Goal: Task Accomplishment & Management: Complete application form

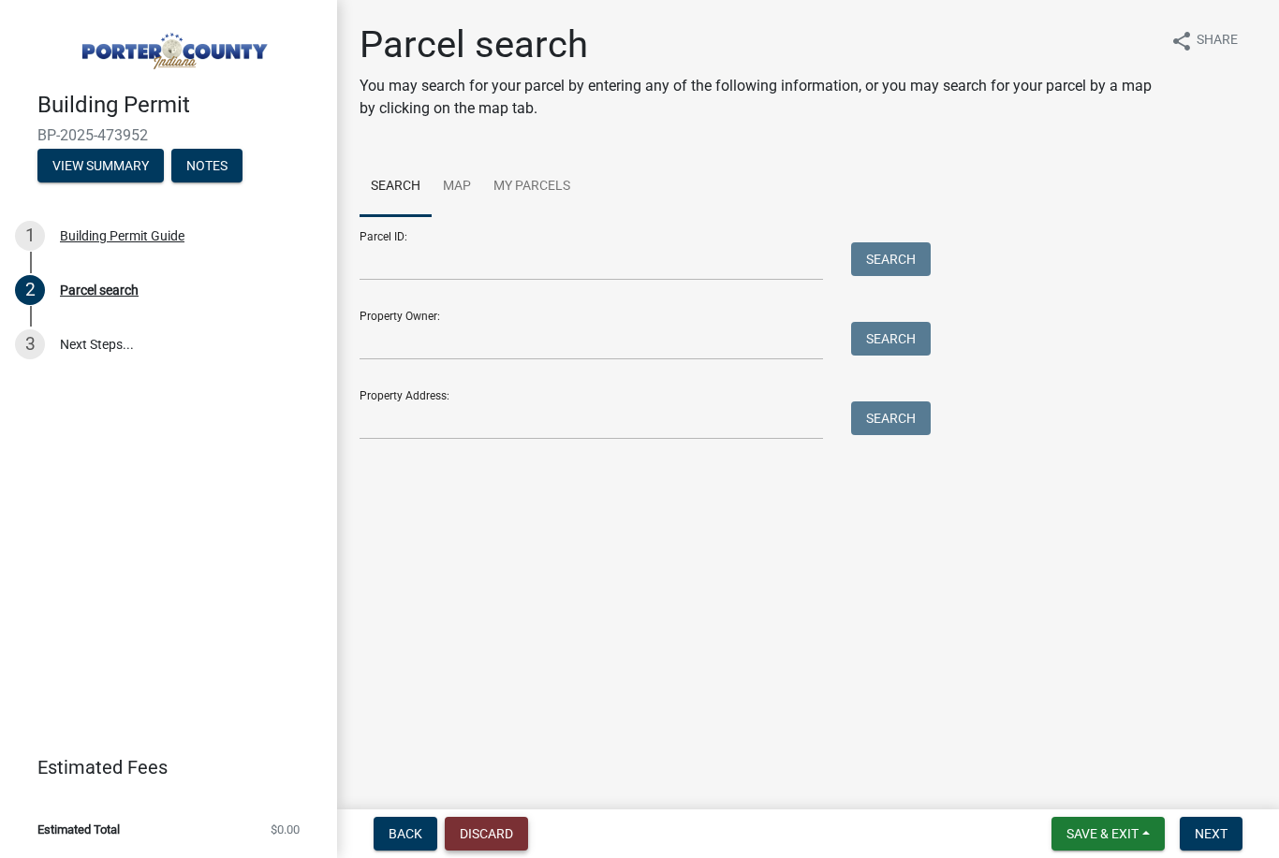
click at [490, 833] on button "Discard" at bounding box center [486, 834] width 83 height 34
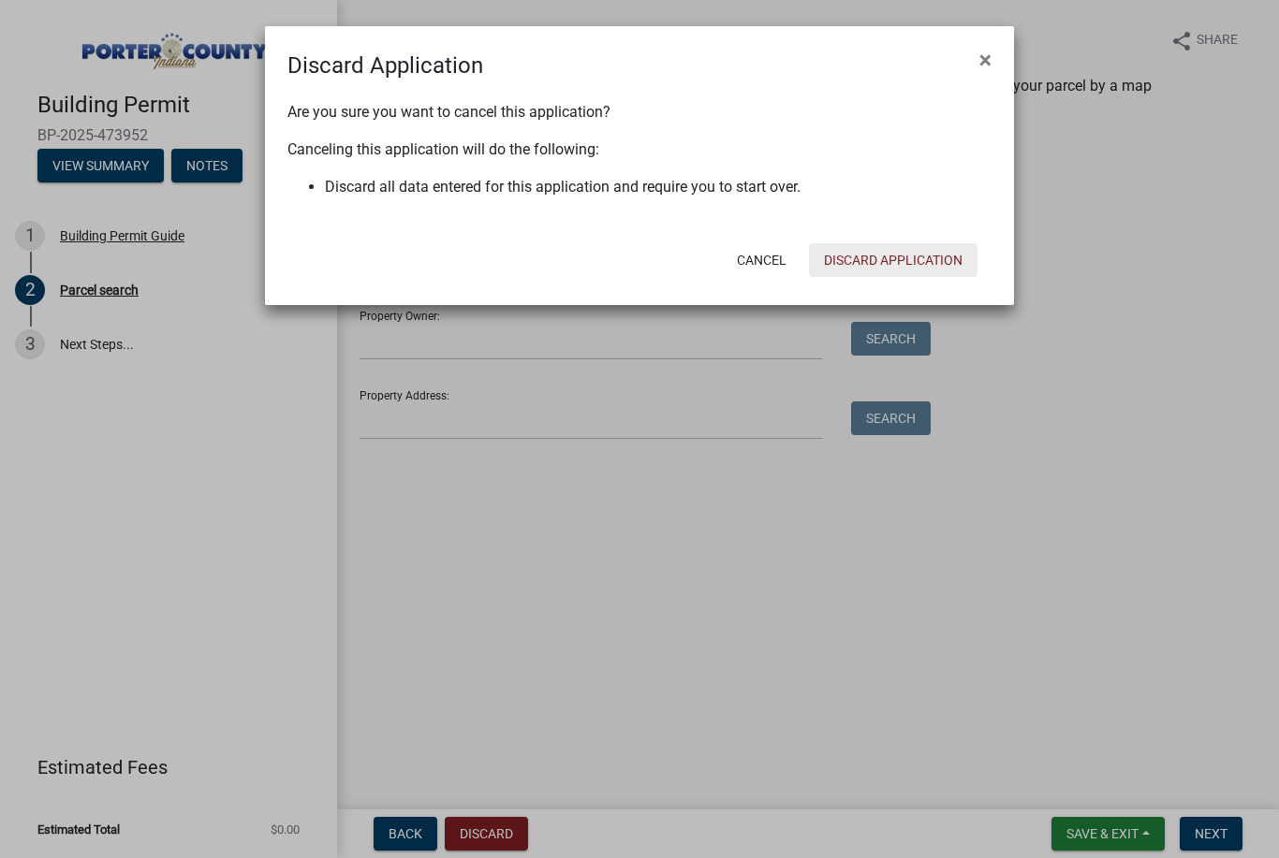
click at [864, 262] on button "Discard Application" at bounding box center [893, 260] width 168 height 34
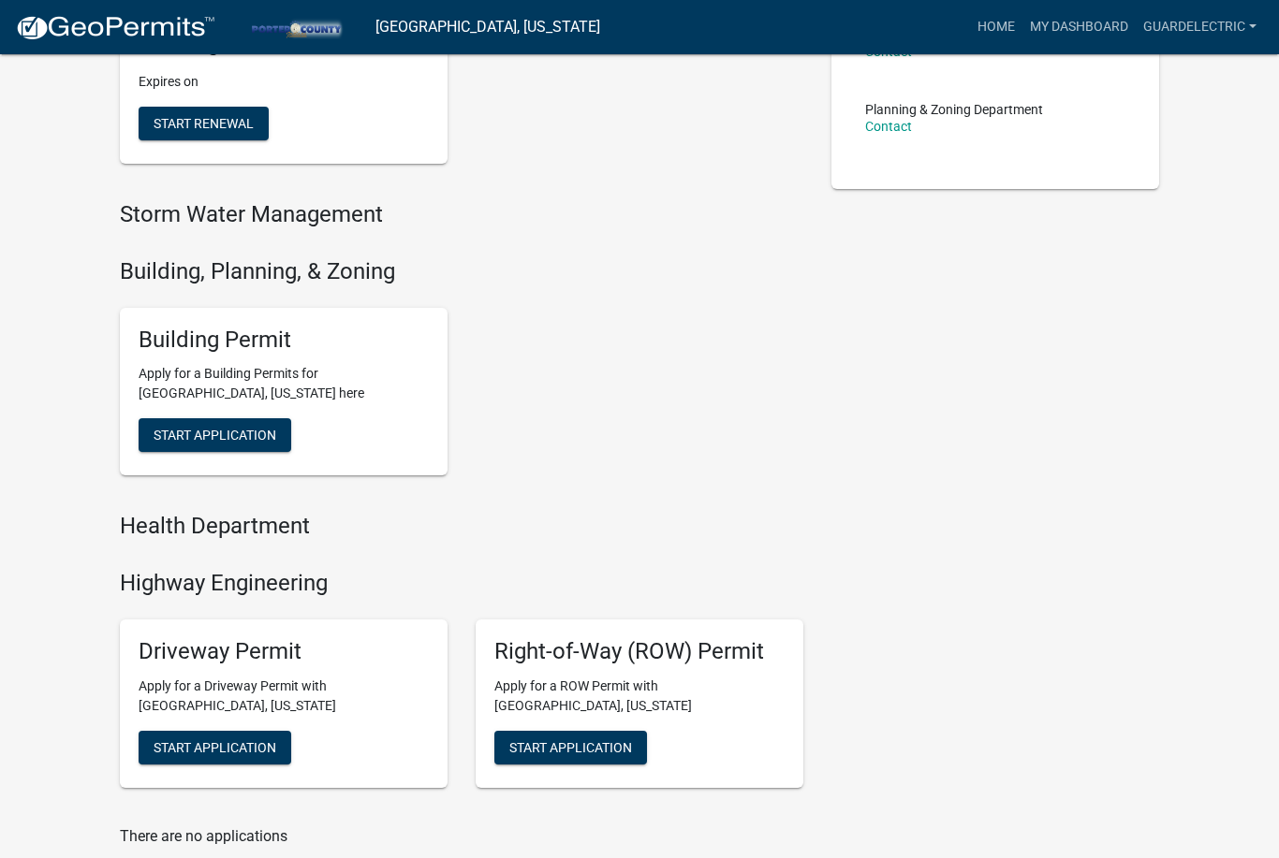
scroll to position [485, 0]
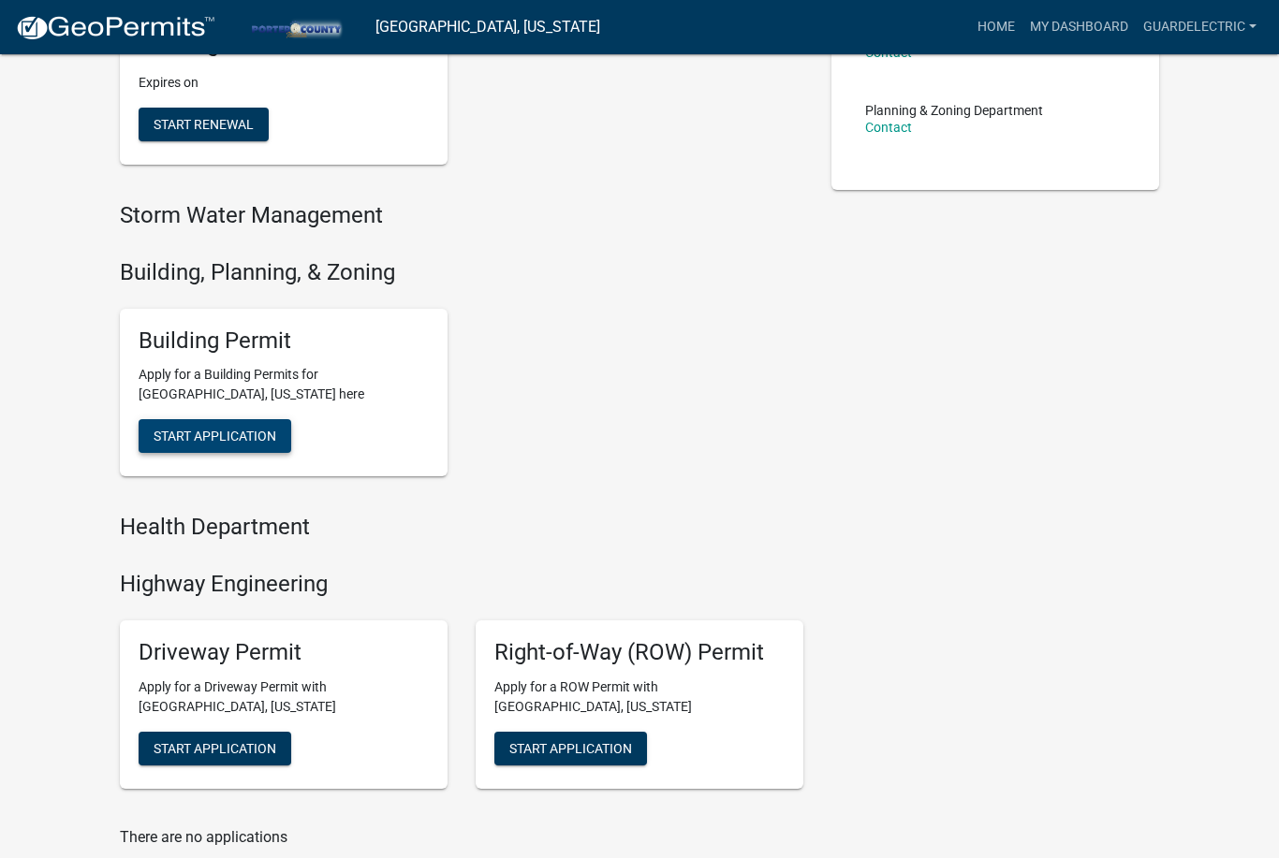
click at [234, 433] on span "Start Application" at bounding box center [214, 436] width 123 height 15
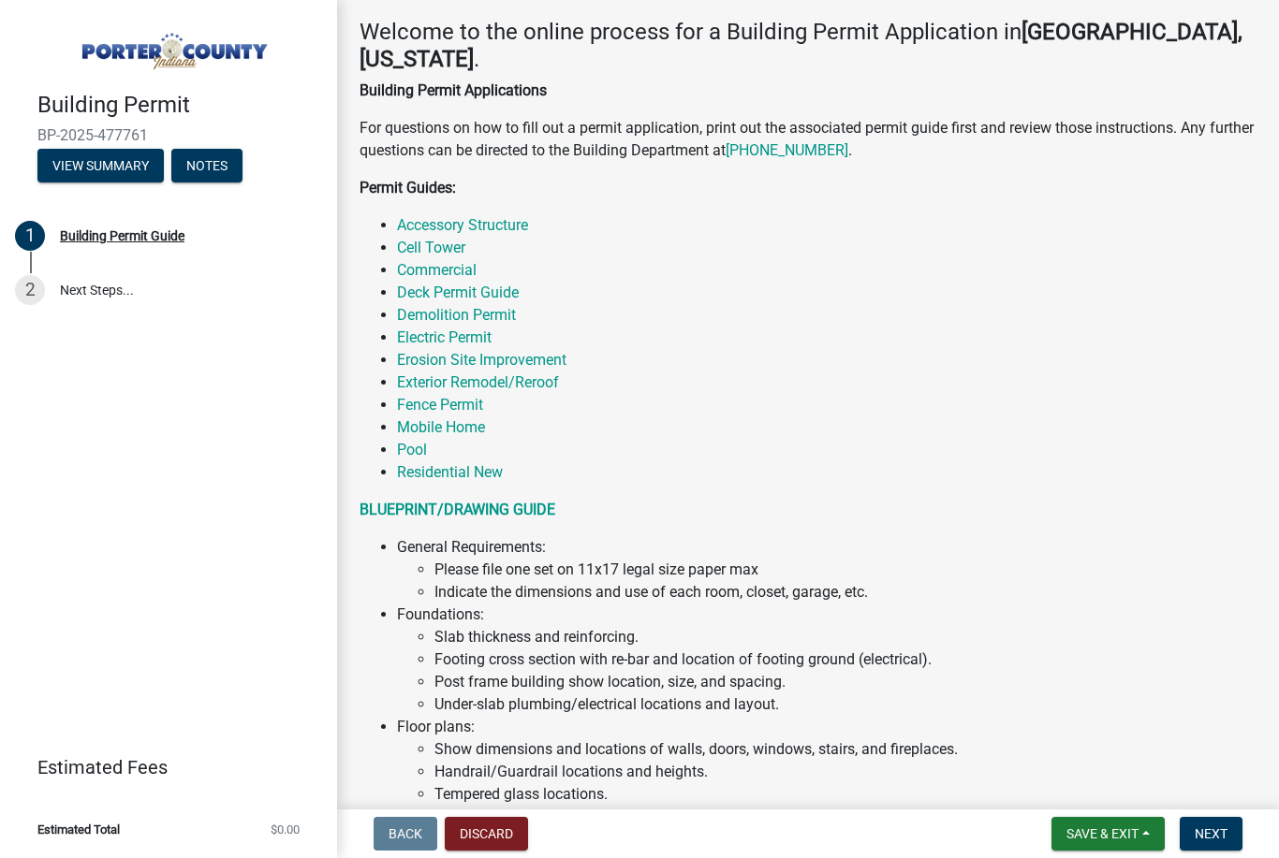
scroll to position [300, 0]
click at [433, 339] on link "Electric Permit" at bounding box center [444, 338] width 95 height 18
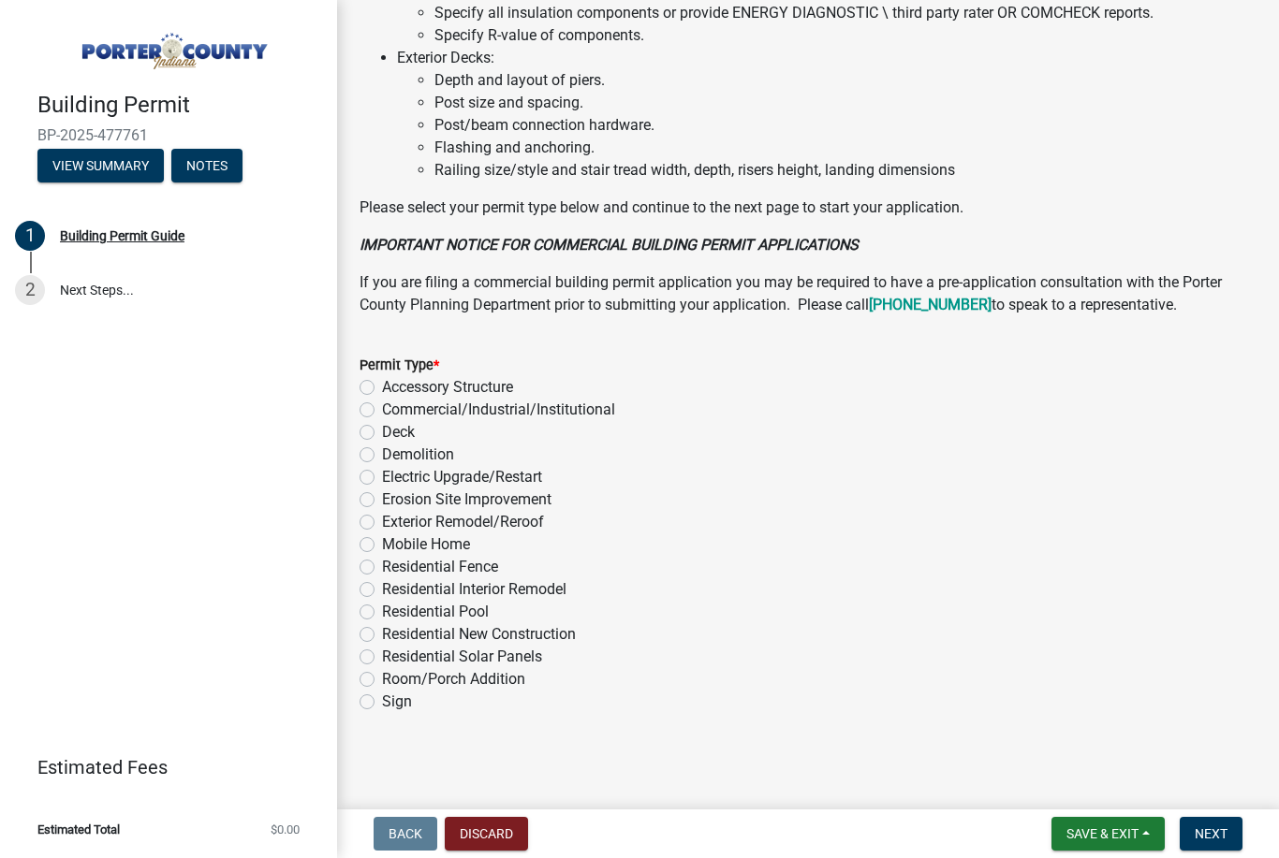
scroll to position [1328, 0]
click at [382, 617] on label "Residential Pool" at bounding box center [435, 613] width 107 height 22
click at [382, 614] on input "Residential Pool" at bounding box center [388, 608] width 12 height 12
radio input "true"
click at [382, 617] on label "Residential Pool" at bounding box center [435, 613] width 107 height 22
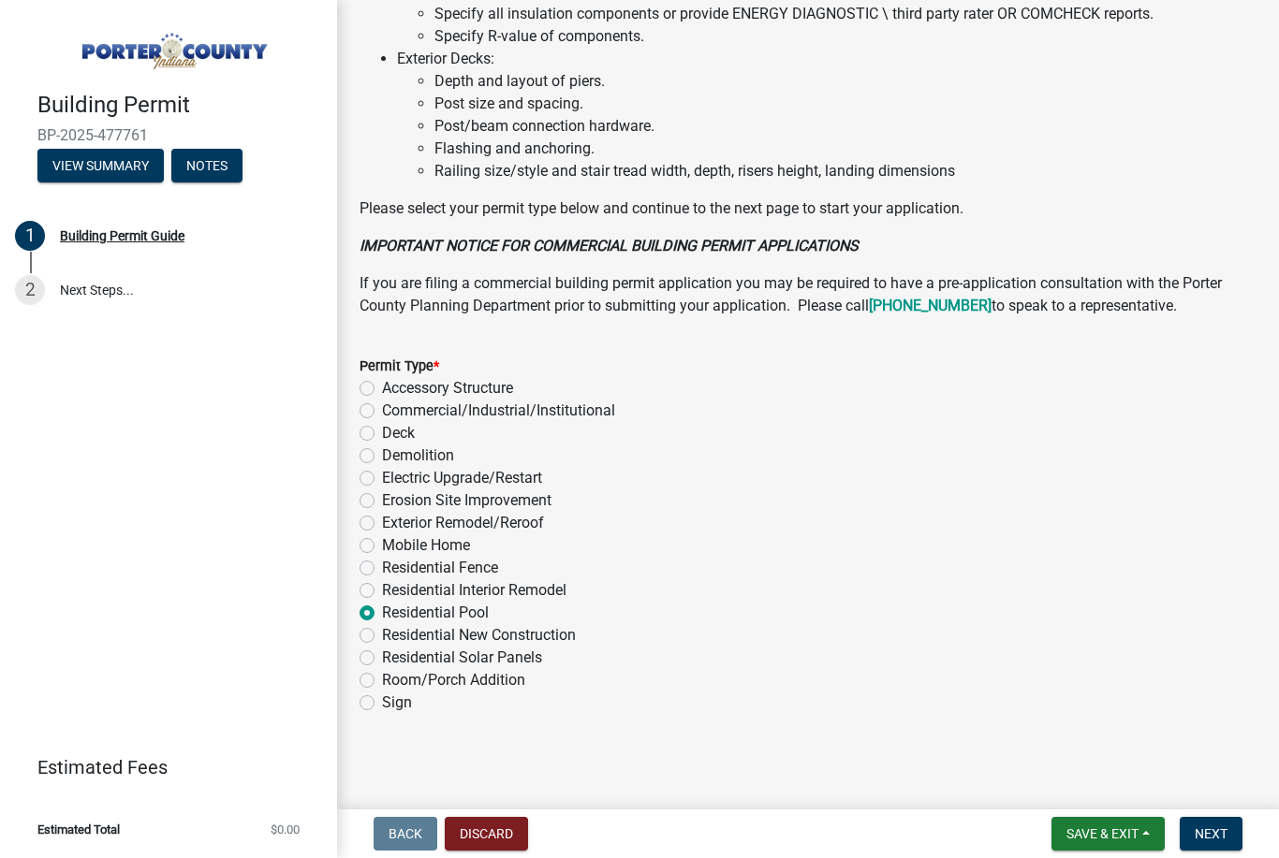
click at [382, 614] on input "Residential Pool" at bounding box center [388, 608] width 12 height 12
click at [382, 617] on label "Residential Pool" at bounding box center [435, 613] width 107 height 22
click at [382, 614] on input "Residential Pool" at bounding box center [388, 608] width 12 height 12
click at [1212, 840] on span "Next" at bounding box center [1210, 833] width 33 height 15
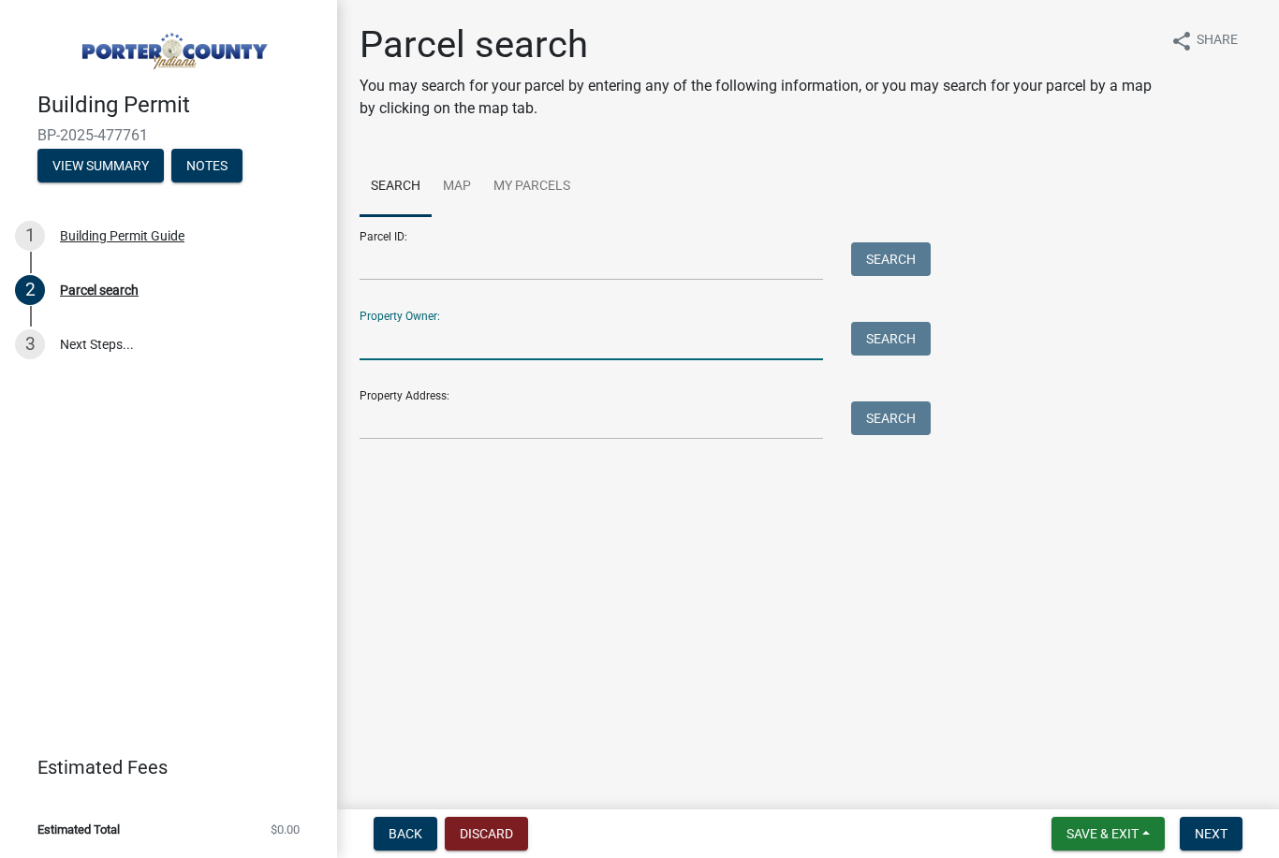
click at [461, 342] on input "Property Owner:" at bounding box center [590, 341] width 463 height 38
type input "K"
click at [561, 429] on input "Property Address:" at bounding box center [590, 421] width 463 height 38
click at [463, 352] on input "[PERSON_NAME]" at bounding box center [590, 341] width 463 height 38
type input "[PERSON_NAME]"
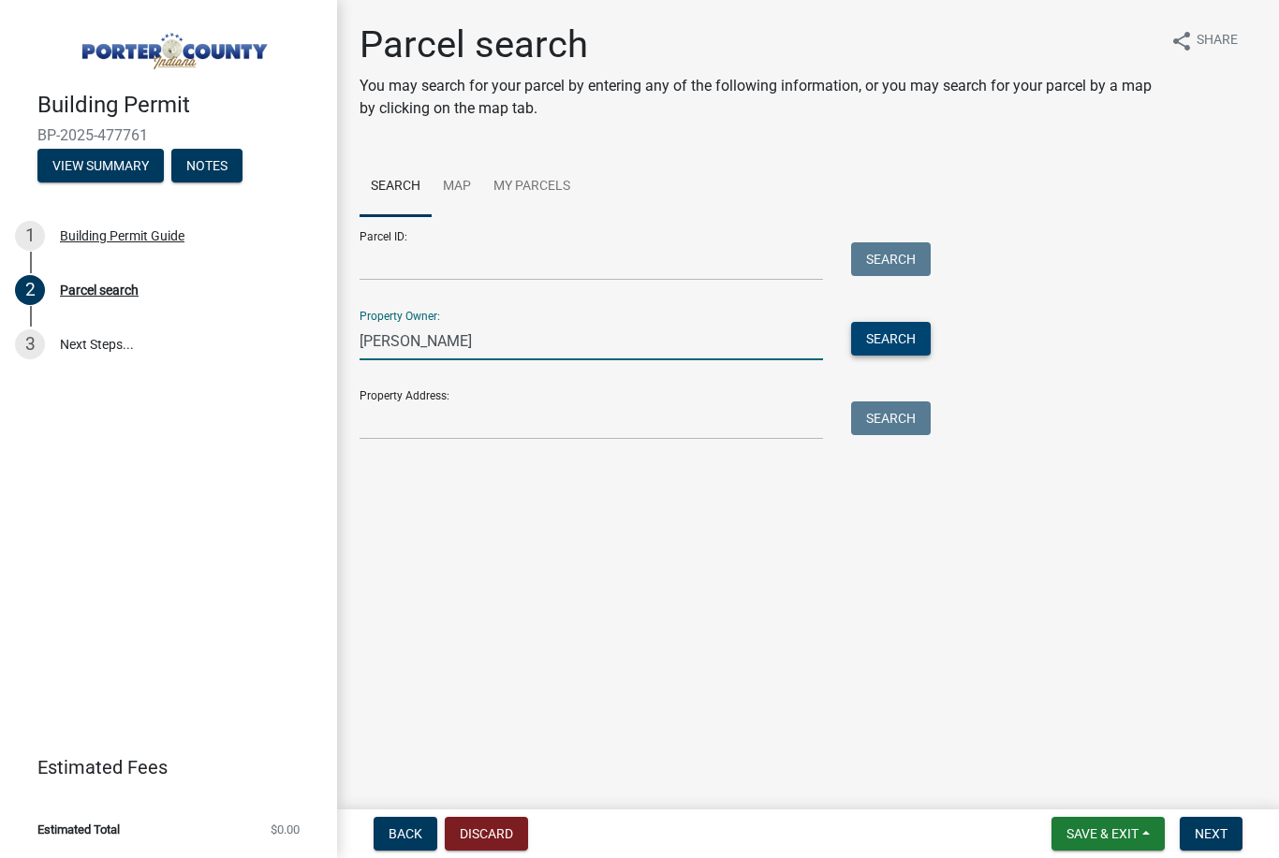
click at [883, 345] on button "Search" at bounding box center [891, 339] width 80 height 34
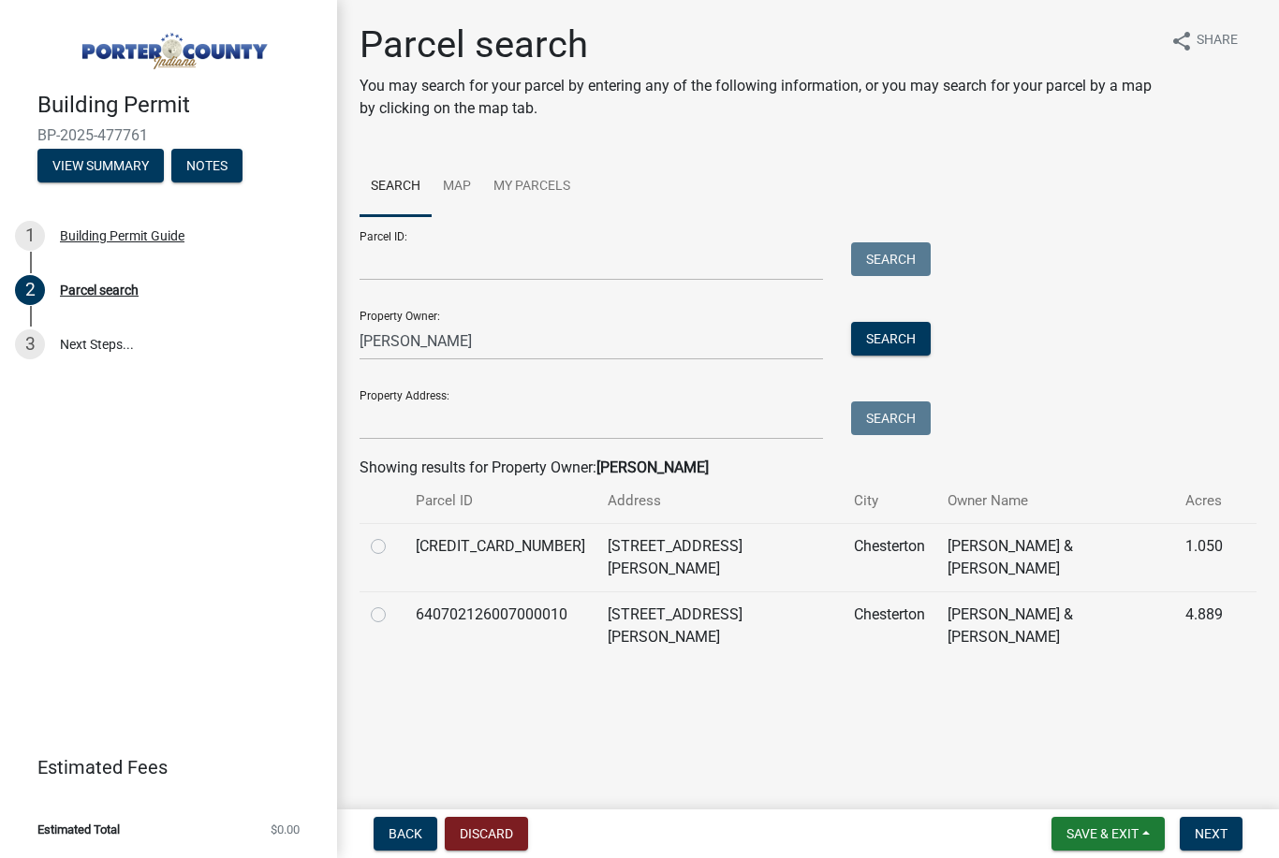
click at [391, 604] on div at bounding box center [382, 615] width 22 height 22
click at [393, 604] on label at bounding box center [393, 604] width 0 height 0
click at [393, 604] on input "radio" at bounding box center [399, 610] width 12 height 12
radio input "true"
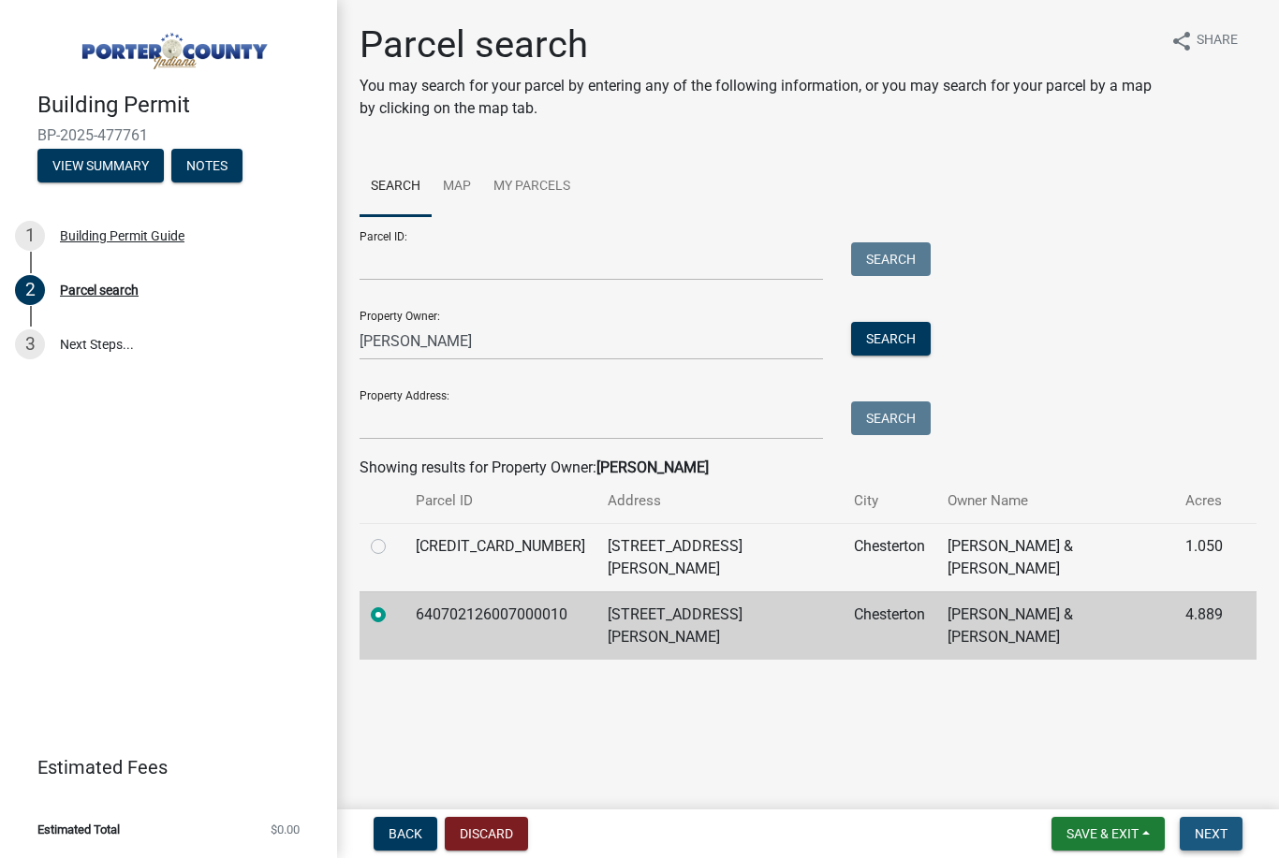
click at [1218, 826] on span "Next" at bounding box center [1210, 833] width 33 height 15
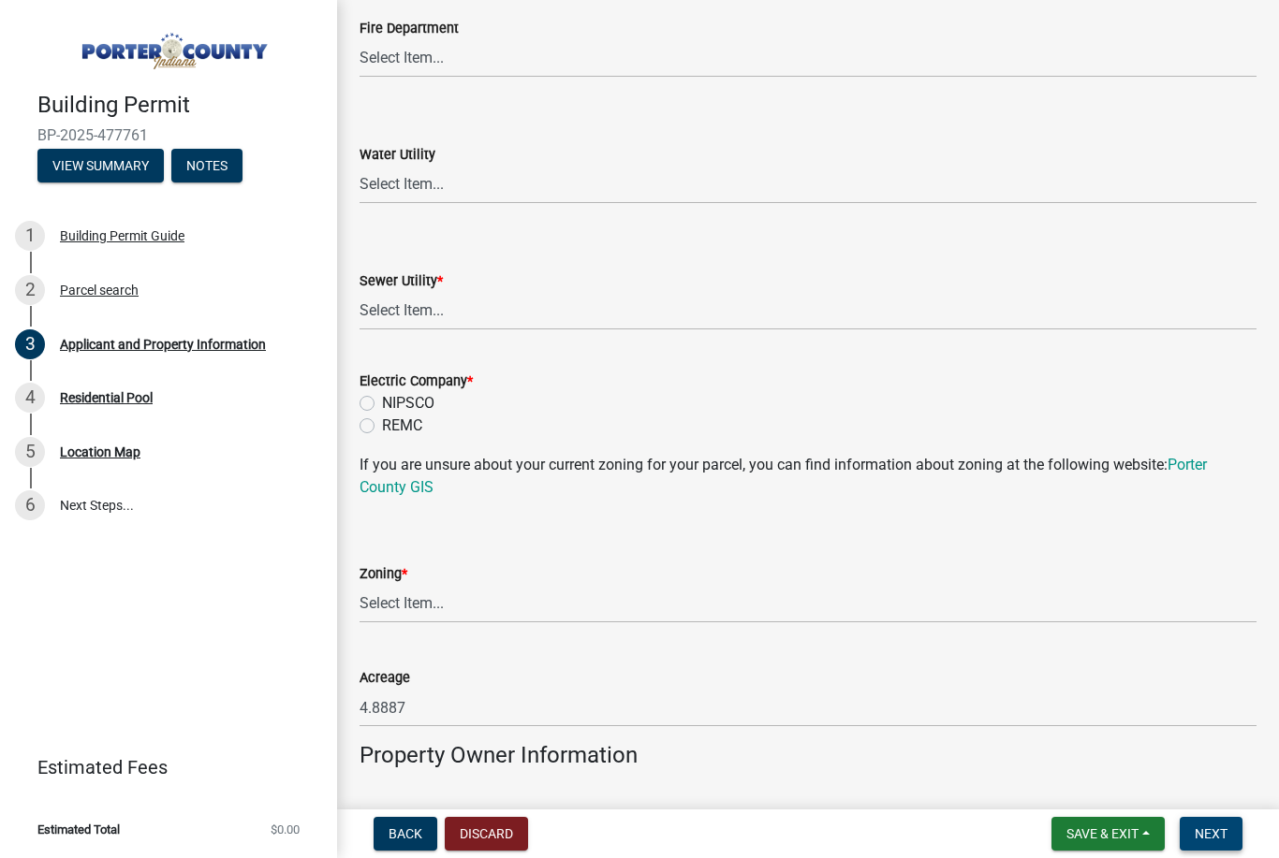
scroll to position [1226, 0]
click at [490, 313] on select "Select Item... Aqua [US_STATE] Inc Damon Run Falling Waters Lake Eliza - LEACD …" at bounding box center [807, 310] width 897 height 38
select select "ea6751d4-6bf7-4a16-89ee-f7801ab82aa1"
click at [382, 407] on label "NIPSCO" at bounding box center [408, 402] width 52 height 22
click at [382, 403] on input "NIPSCO" at bounding box center [388, 397] width 12 height 12
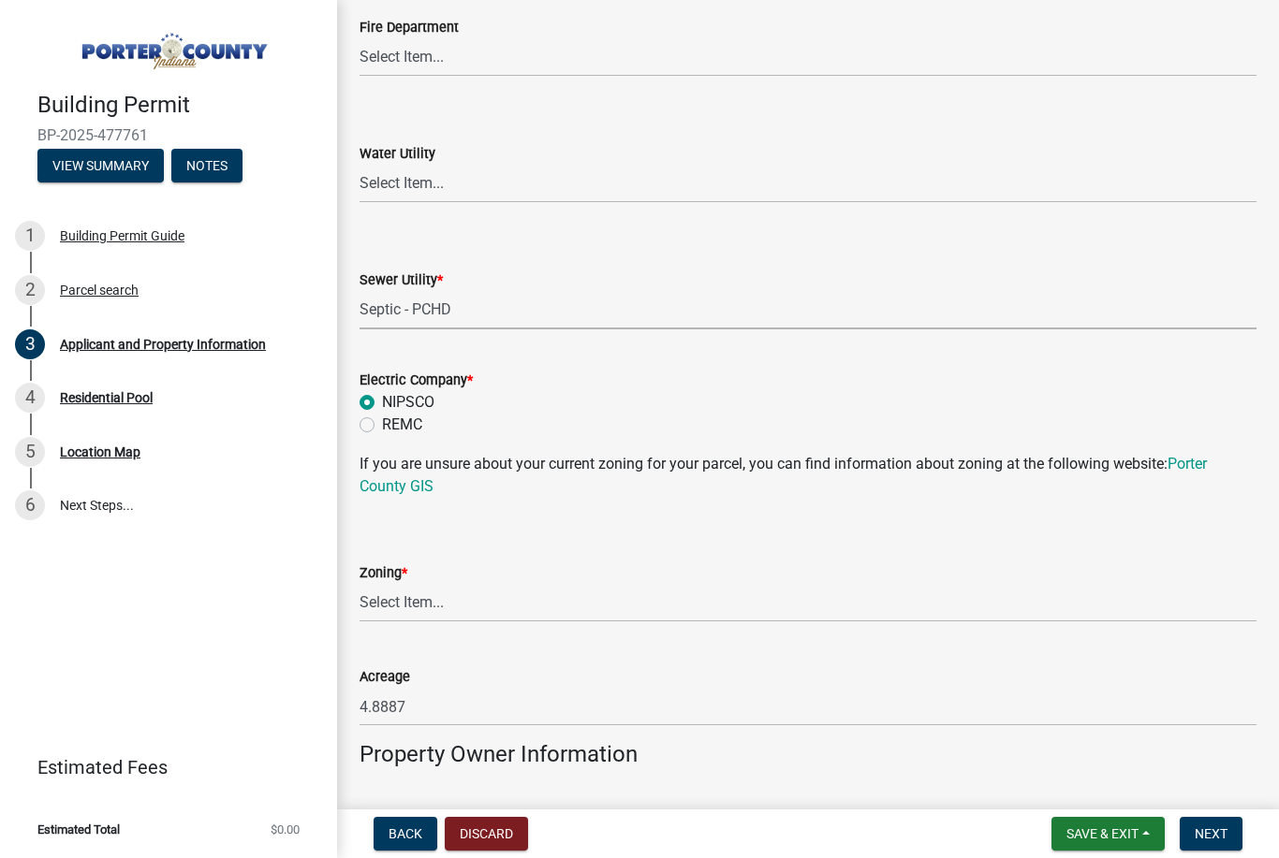
radio input "true"
click at [542, 603] on select "Select Item... A1 A2 CH CM CN I1 I2 I3 IN MP OT P1 P2 PUD R1 R2 R3 R4 RL RR" at bounding box center [807, 603] width 897 height 38
select select "92efe679-05f4-414a-9426-51627fba5de6"
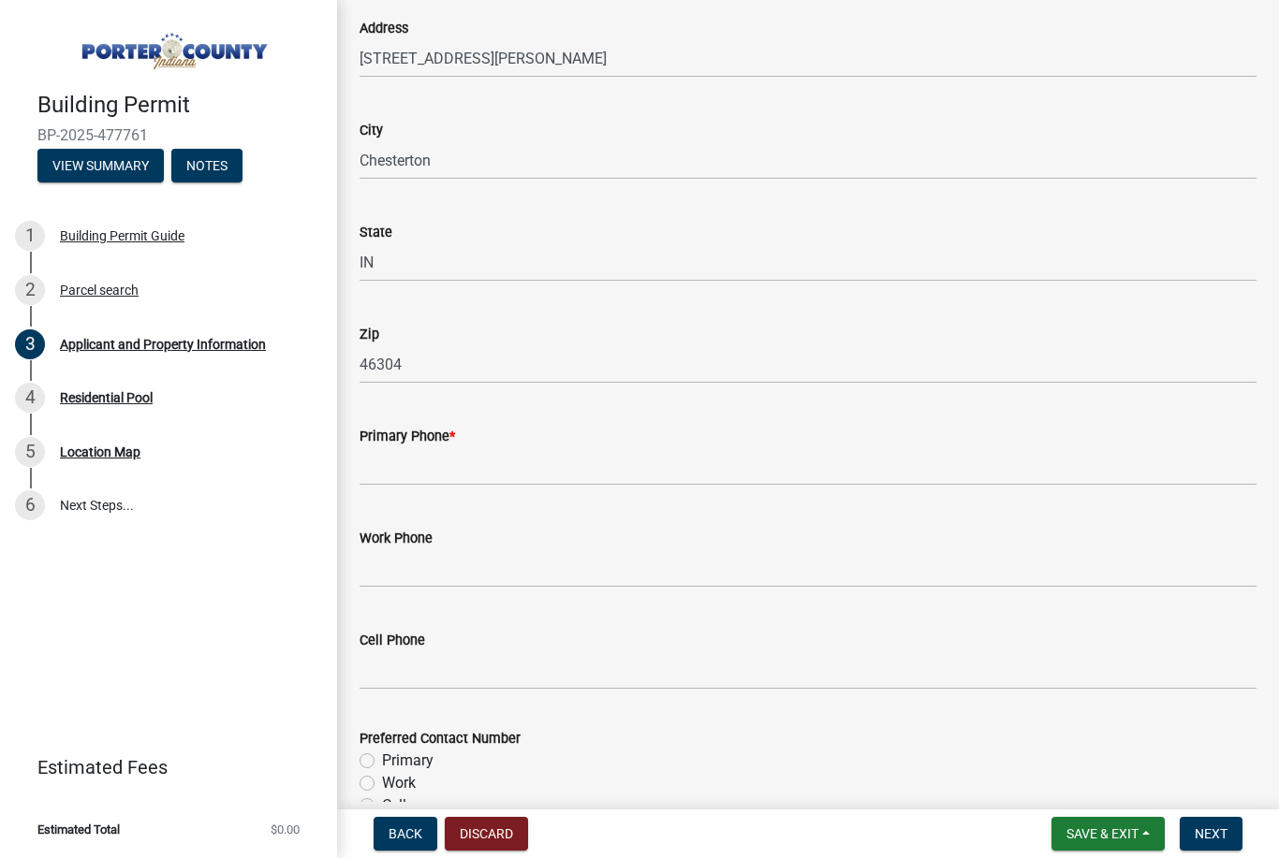
scroll to position [2116, 0]
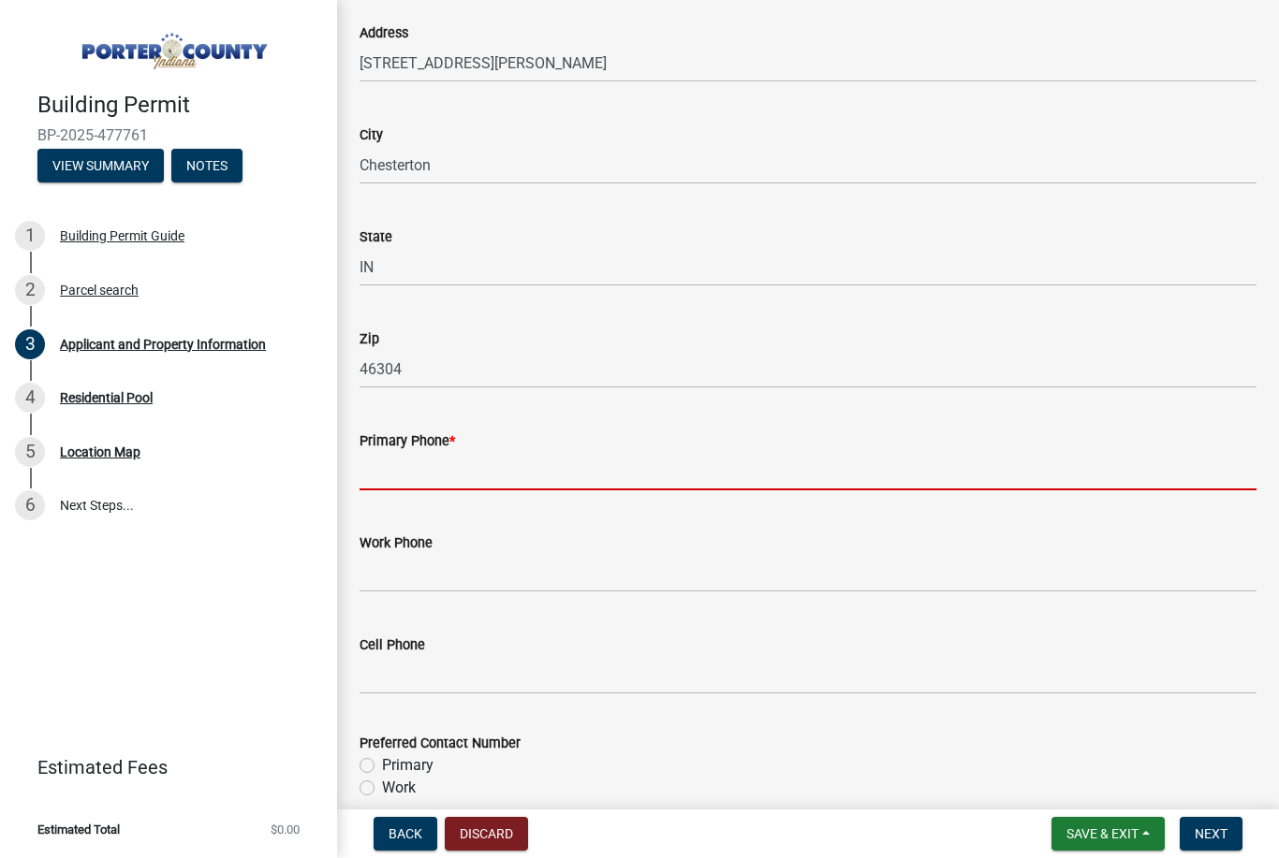
click at [533, 476] on input "Primary Phone *" at bounding box center [807, 471] width 897 height 38
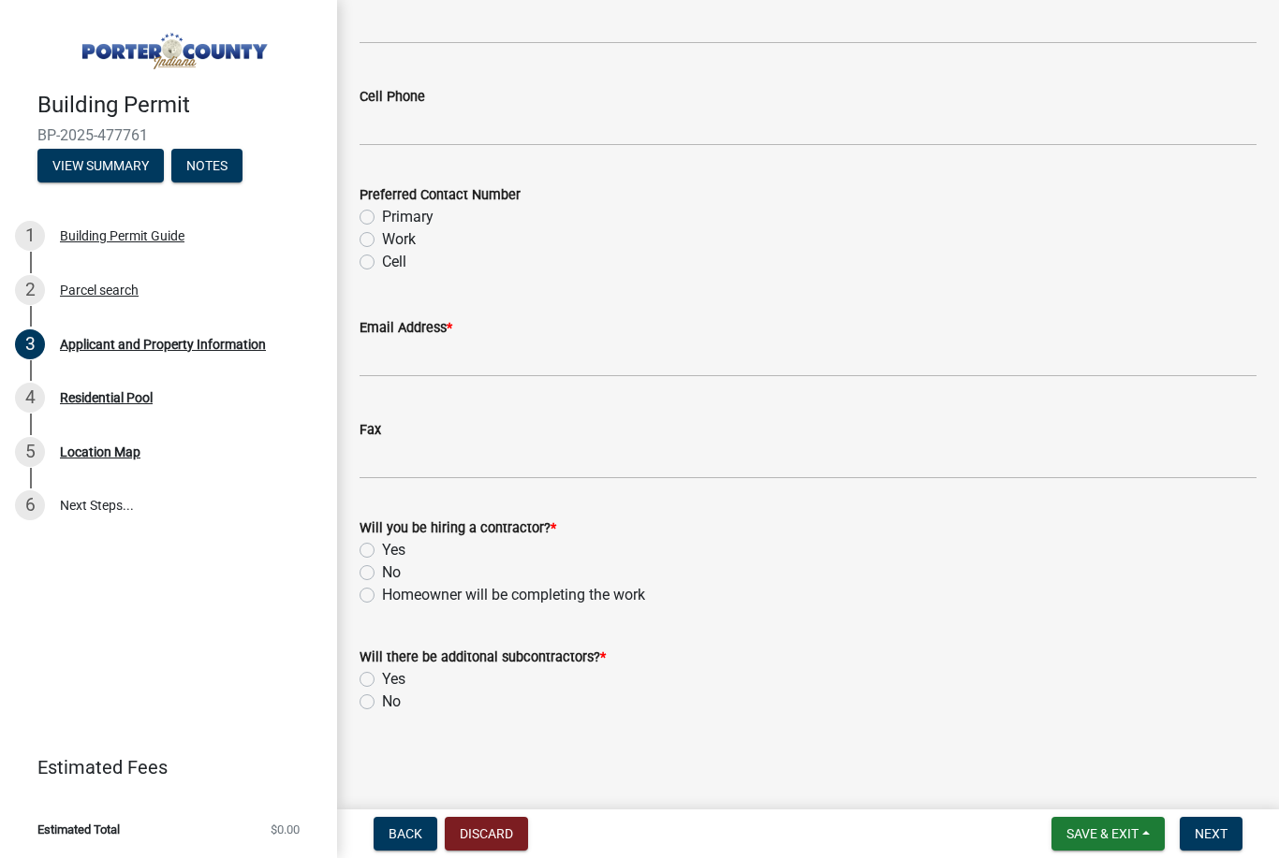
scroll to position [2664, 0]
type input "[PHONE_NUMBER]"
click at [382, 553] on label "Yes" at bounding box center [393, 551] width 23 height 22
click at [382, 552] on input "Yes" at bounding box center [388, 546] width 12 height 12
radio input "true"
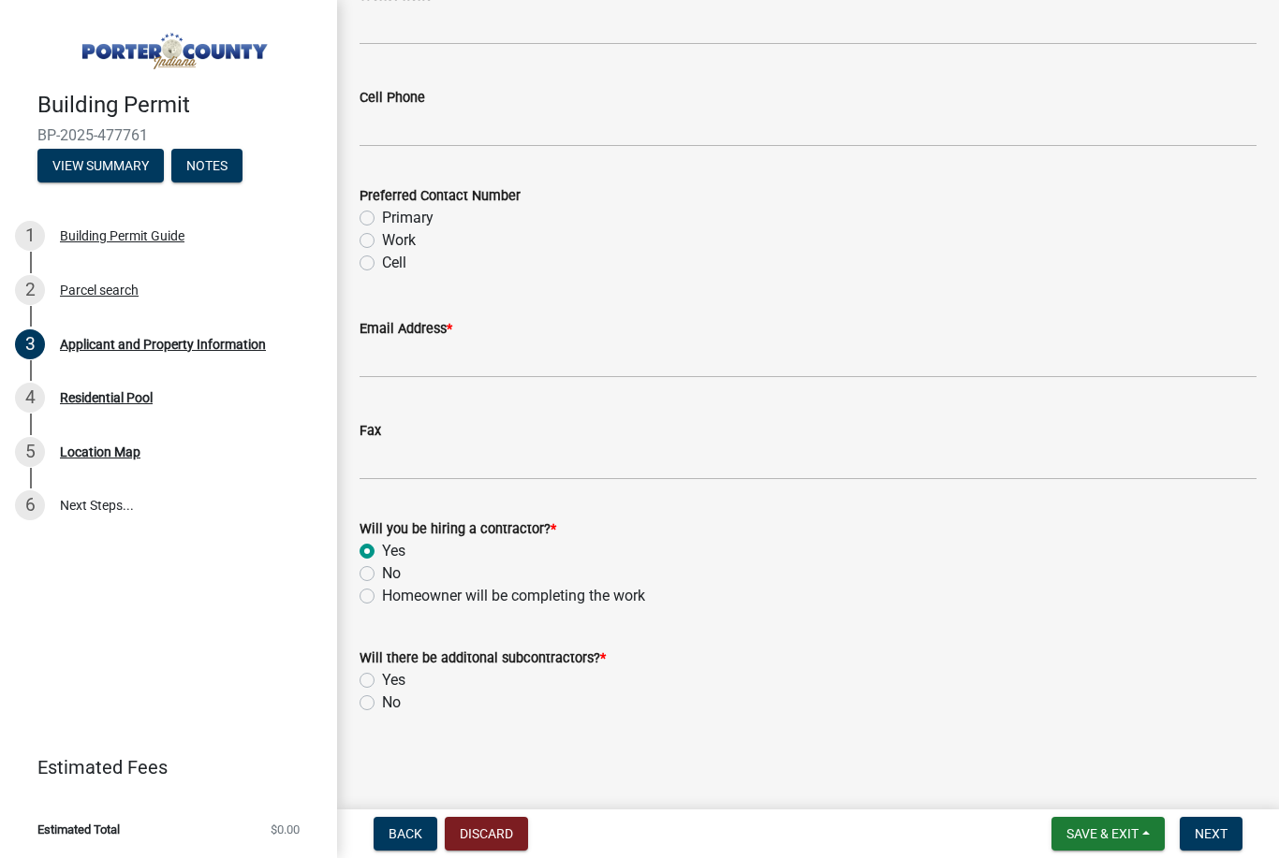
click at [356, 706] on div "Will there be additonal subcontractors? * Yes No" at bounding box center [807, 669] width 925 height 90
click at [382, 701] on label "No" at bounding box center [391, 703] width 19 height 22
click at [382, 701] on input "No" at bounding box center [388, 698] width 12 height 12
radio input "true"
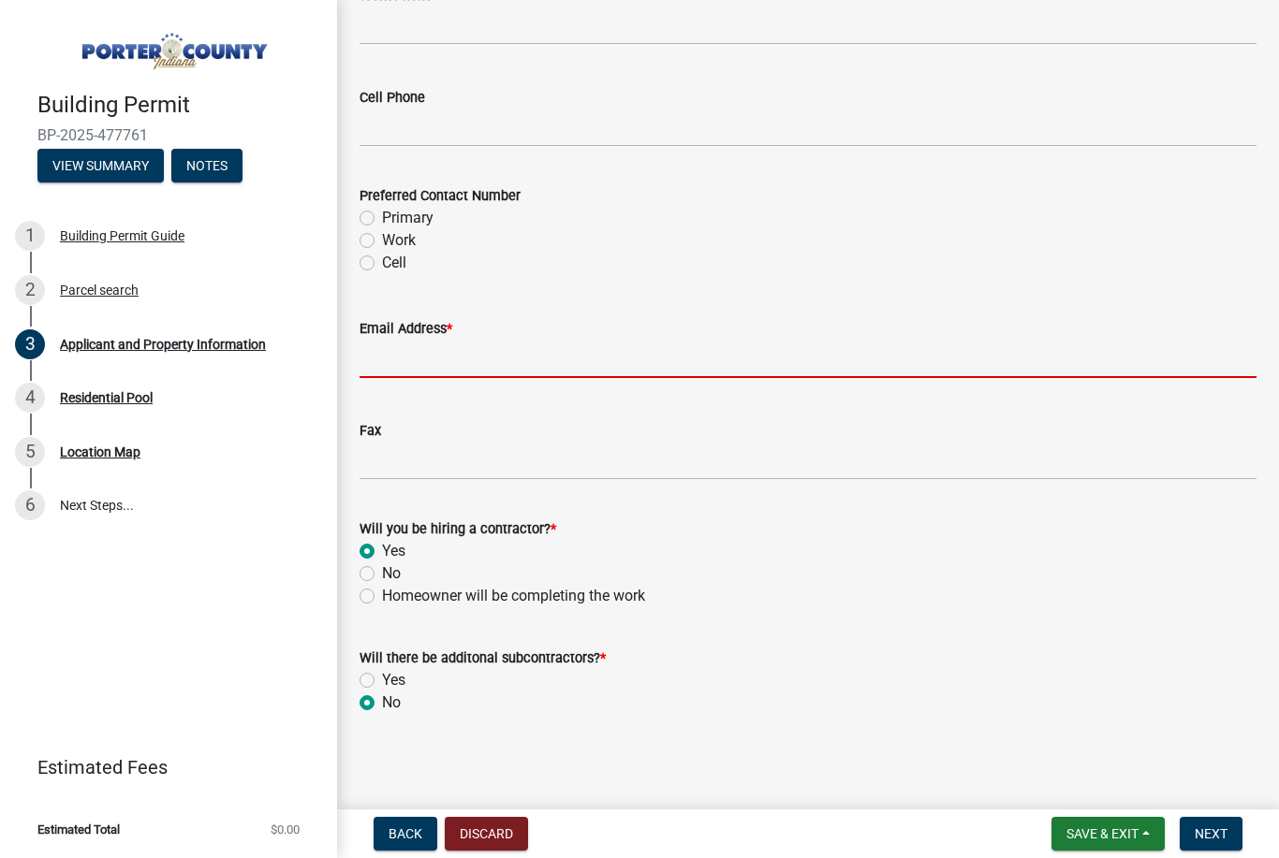
click at [549, 359] on input "Email Address *" at bounding box center [807, 359] width 897 height 38
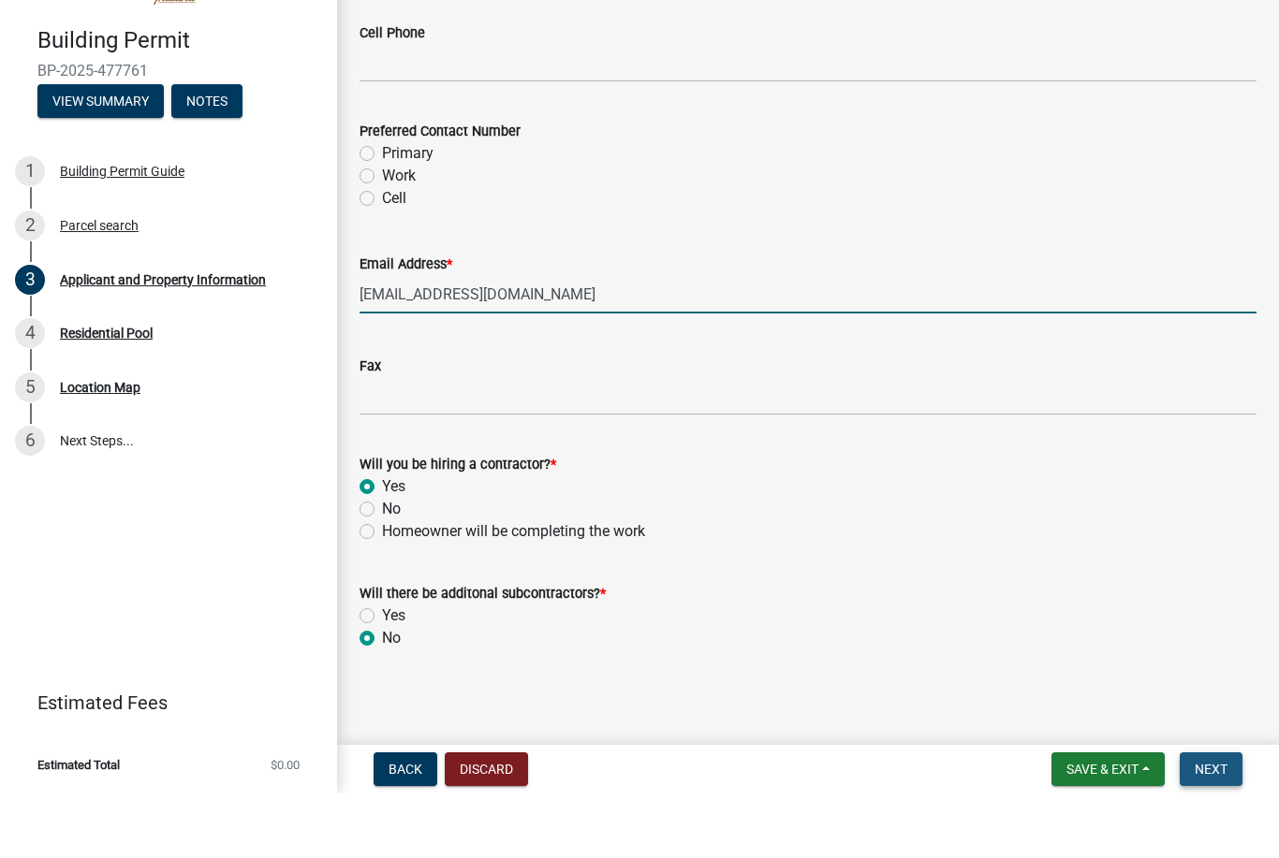
type input "[EMAIL_ADDRESS][DOMAIN_NAME]"
click at [1210, 826] on span "Next" at bounding box center [1210, 833] width 33 height 15
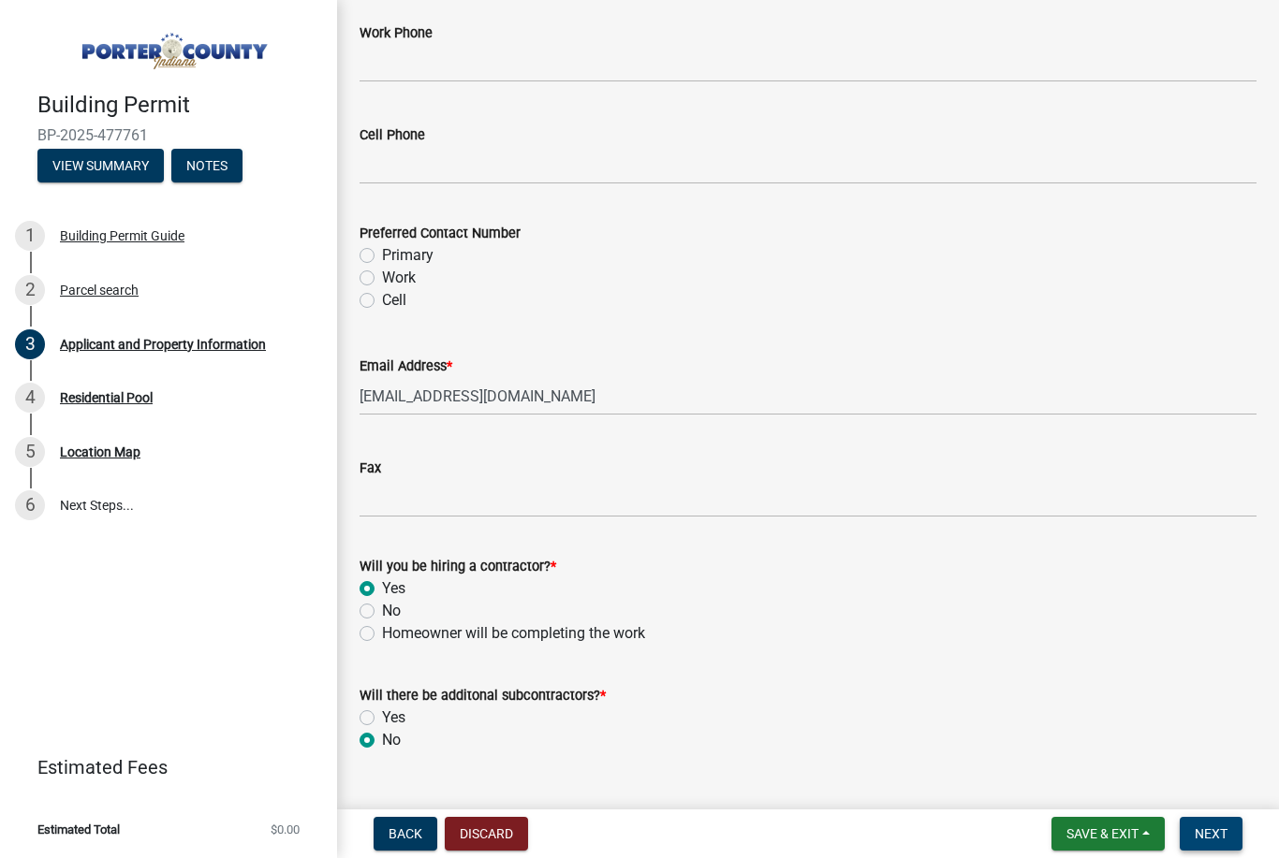
click at [1208, 822] on button "Next" at bounding box center [1210, 834] width 63 height 34
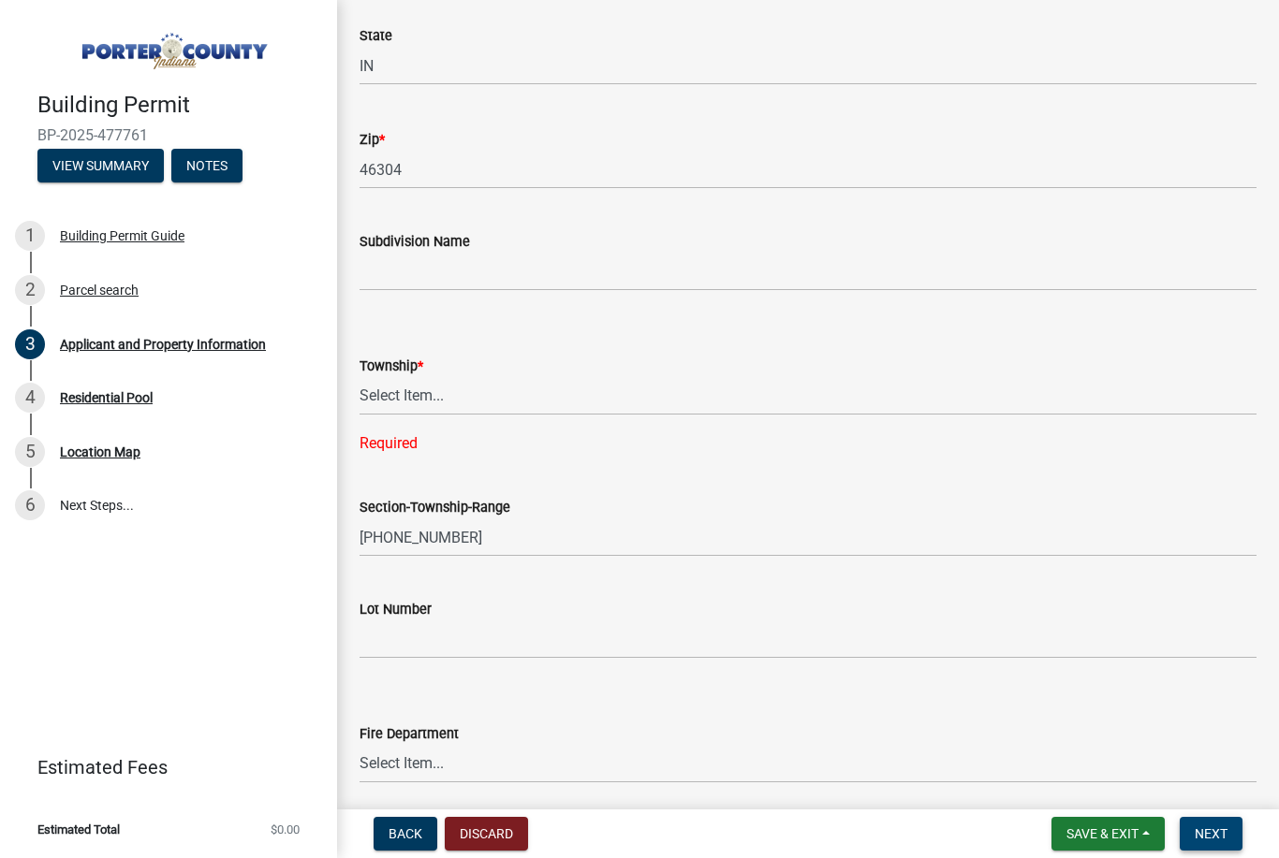
scroll to position [553, 0]
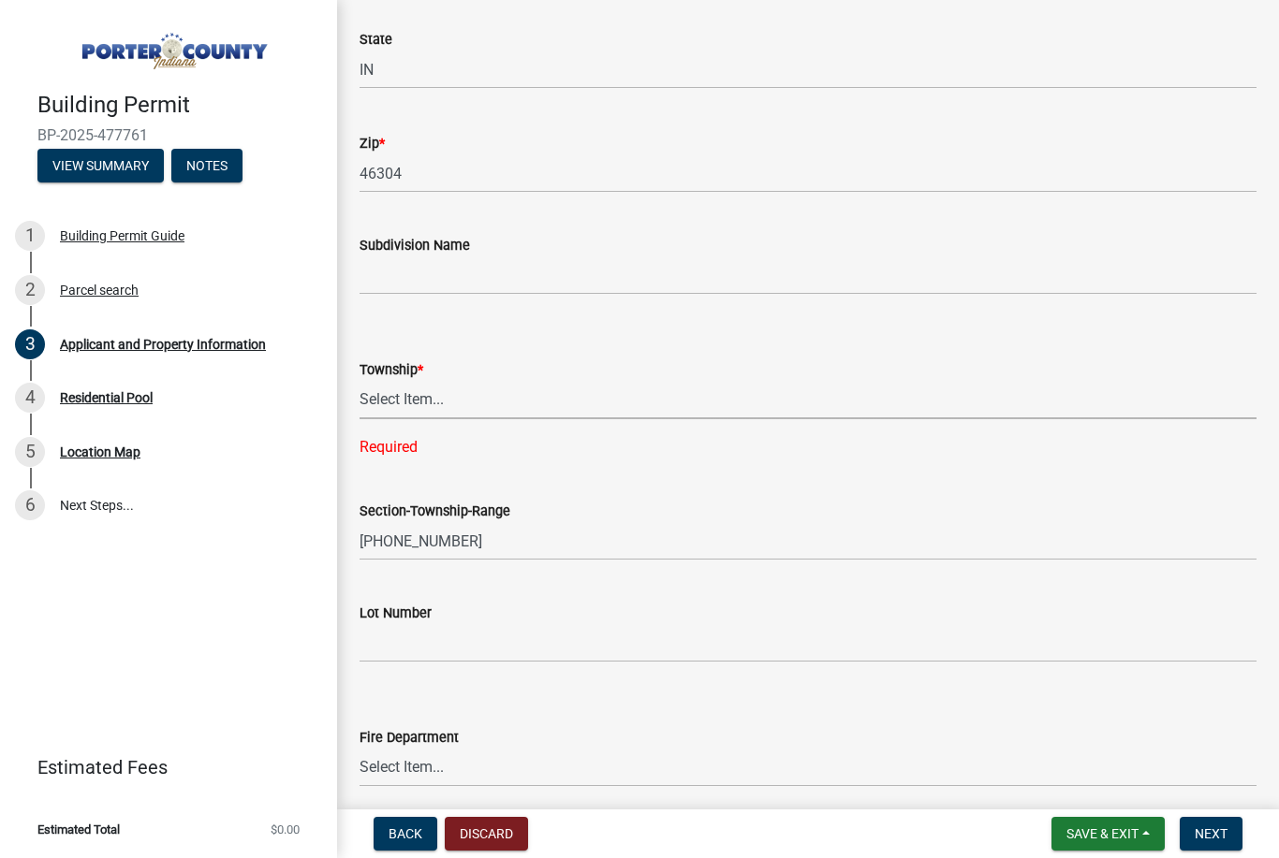
click at [486, 402] on select "Select Item... [PERSON_NAME][GEOGRAPHIC_DATA] [PERSON_NAME][GEOGRAPHIC_DATA] [G…" at bounding box center [807, 400] width 897 height 38
select select "8c5c5d2f-5024-43e1-983d-8a6c0483800f"
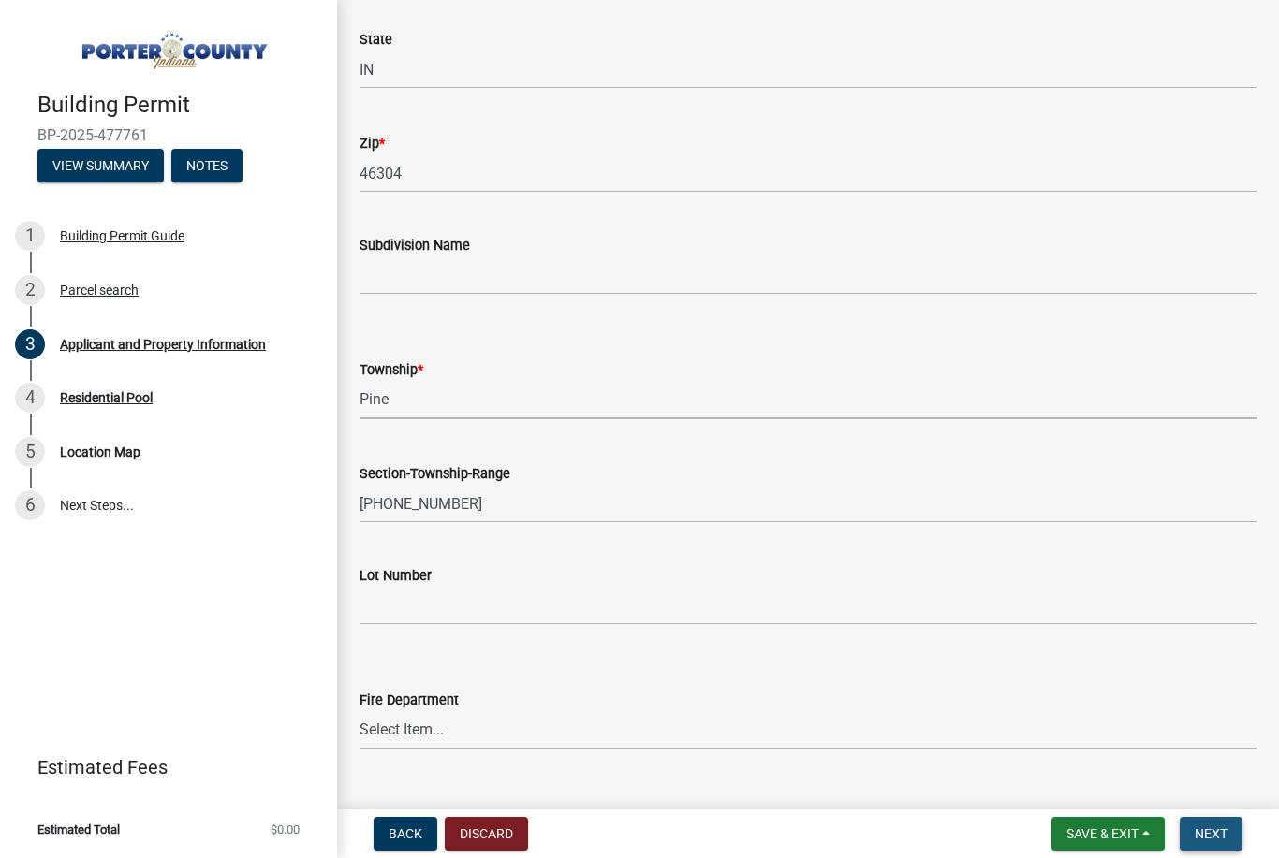
click at [1223, 826] on span "Next" at bounding box center [1210, 833] width 33 height 15
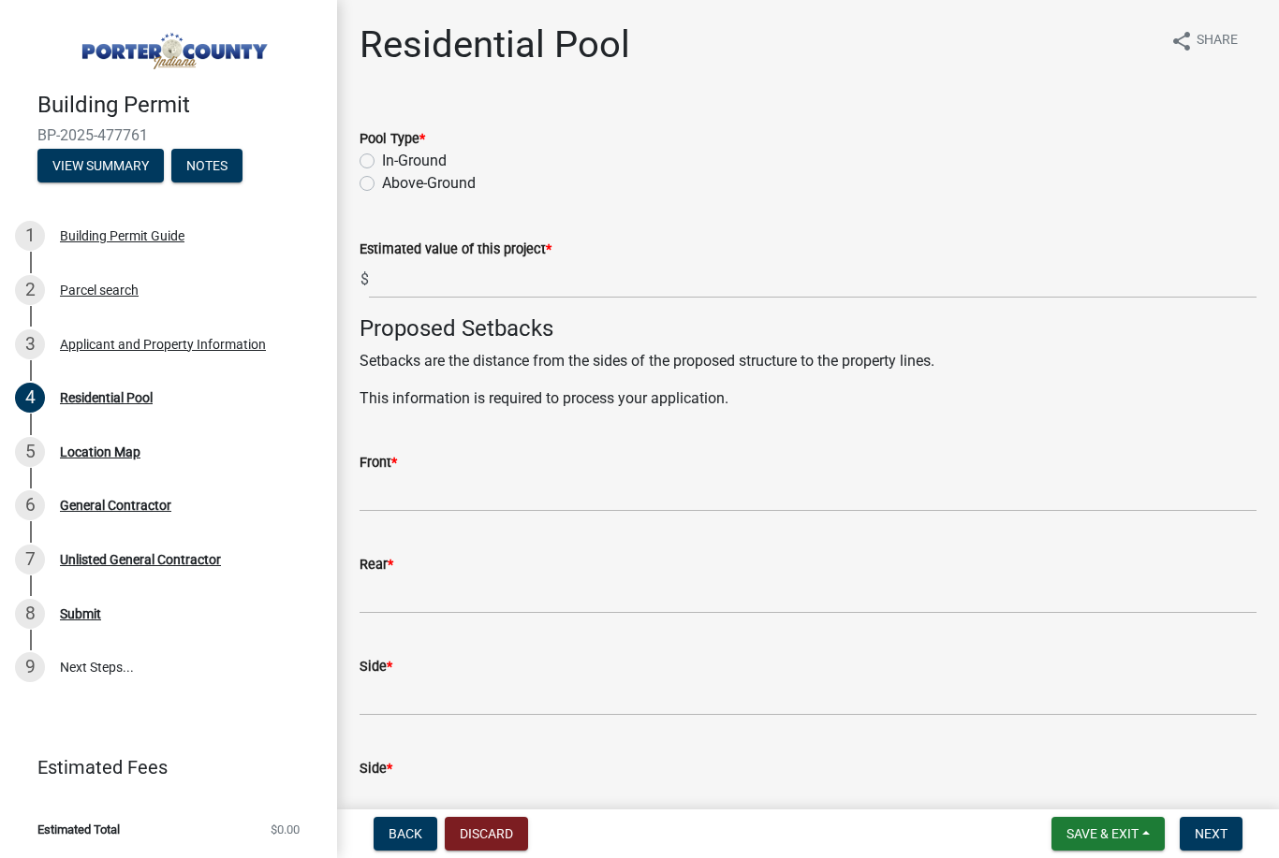
click at [382, 162] on label "In-Ground" at bounding box center [414, 161] width 65 height 22
click at [382, 162] on input "In-Ground" at bounding box center [388, 156] width 12 height 12
radio input "true"
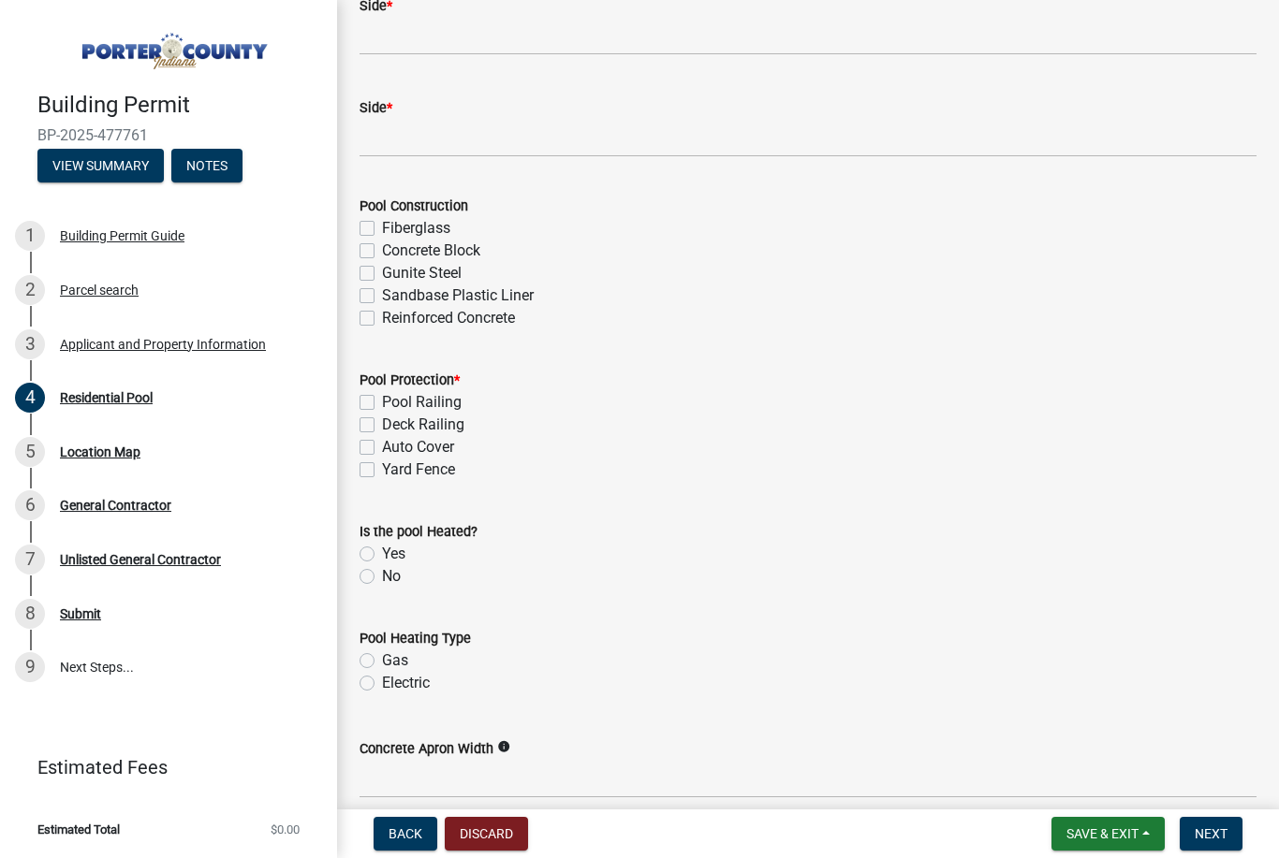
scroll to position [662, 0]
click at [83, 415] on link "4 Residential Pool" at bounding box center [168, 398] width 337 height 54
click at [71, 391] on div "Residential Pool" at bounding box center [106, 397] width 93 height 13
click at [38, 381] on link "4 Residential Pool" at bounding box center [168, 398] width 337 height 54
click at [29, 421] on link "4 Residential Pool" at bounding box center [168, 398] width 337 height 54
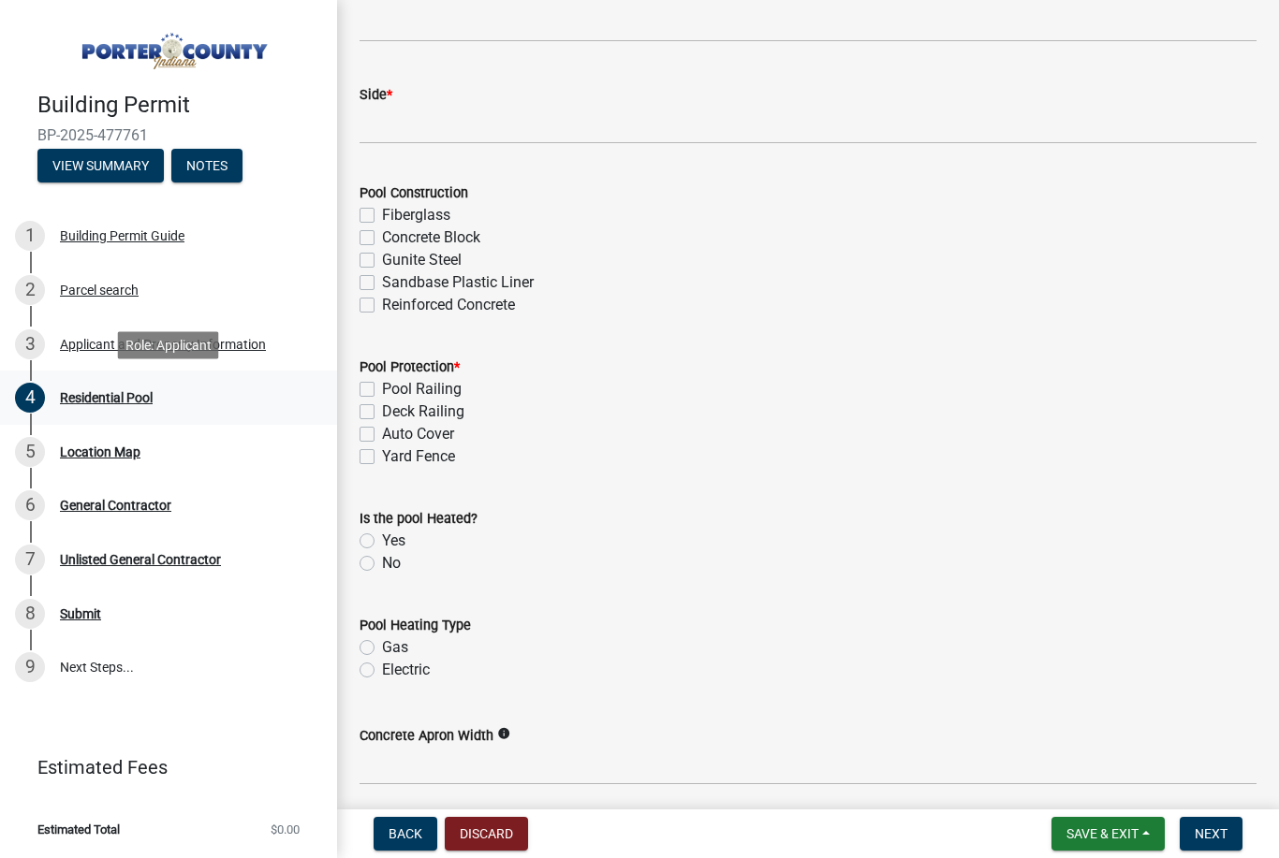
scroll to position [737, 0]
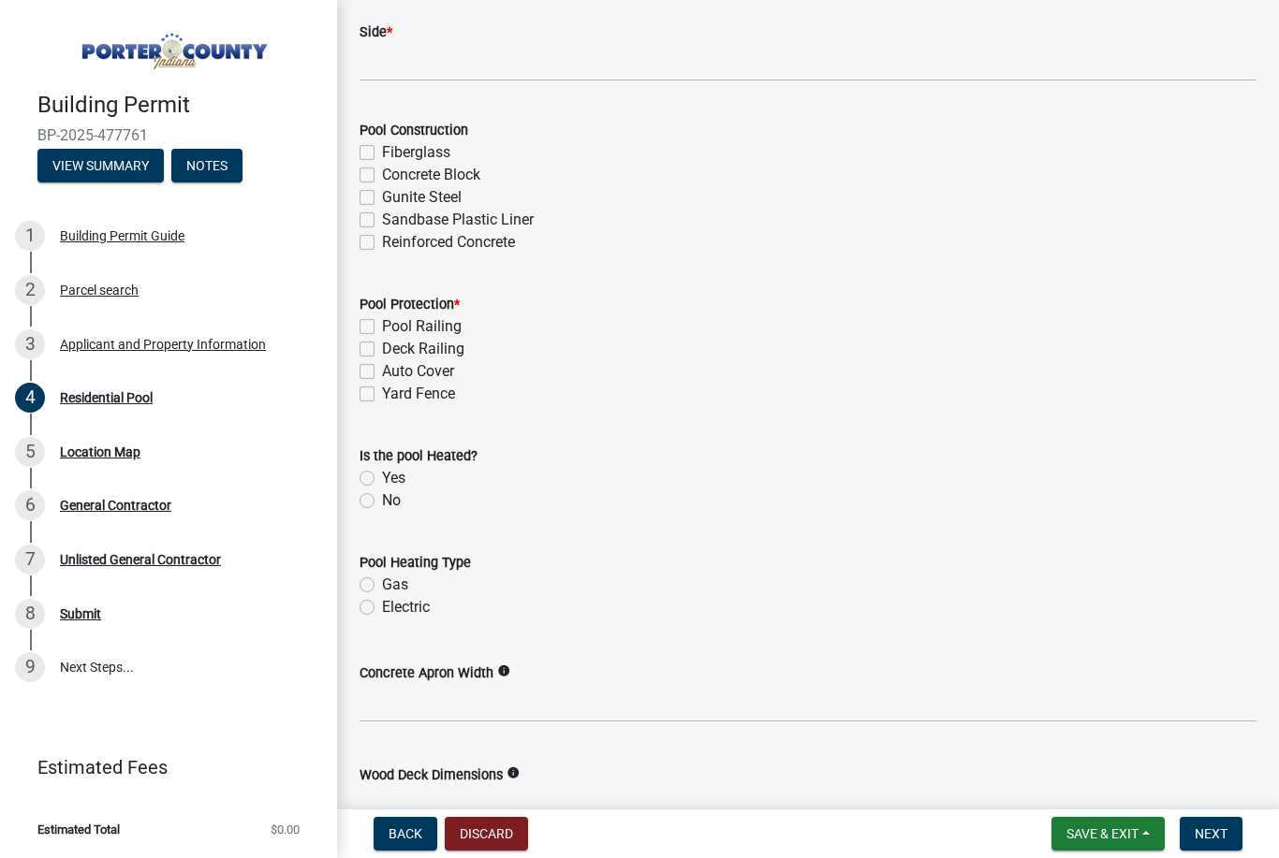
click at [382, 613] on label "Electric" at bounding box center [406, 607] width 48 height 22
click at [382, 608] on input "Electric" at bounding box center [388, 602] width 12 height 12
radio input "true"
click at [382, 483] on label "Yes" at bounding box center [393, 478] width 23 height 22
click at [382, 479] on input "Yes" at bounding box center [388, 473] width 12 height 12
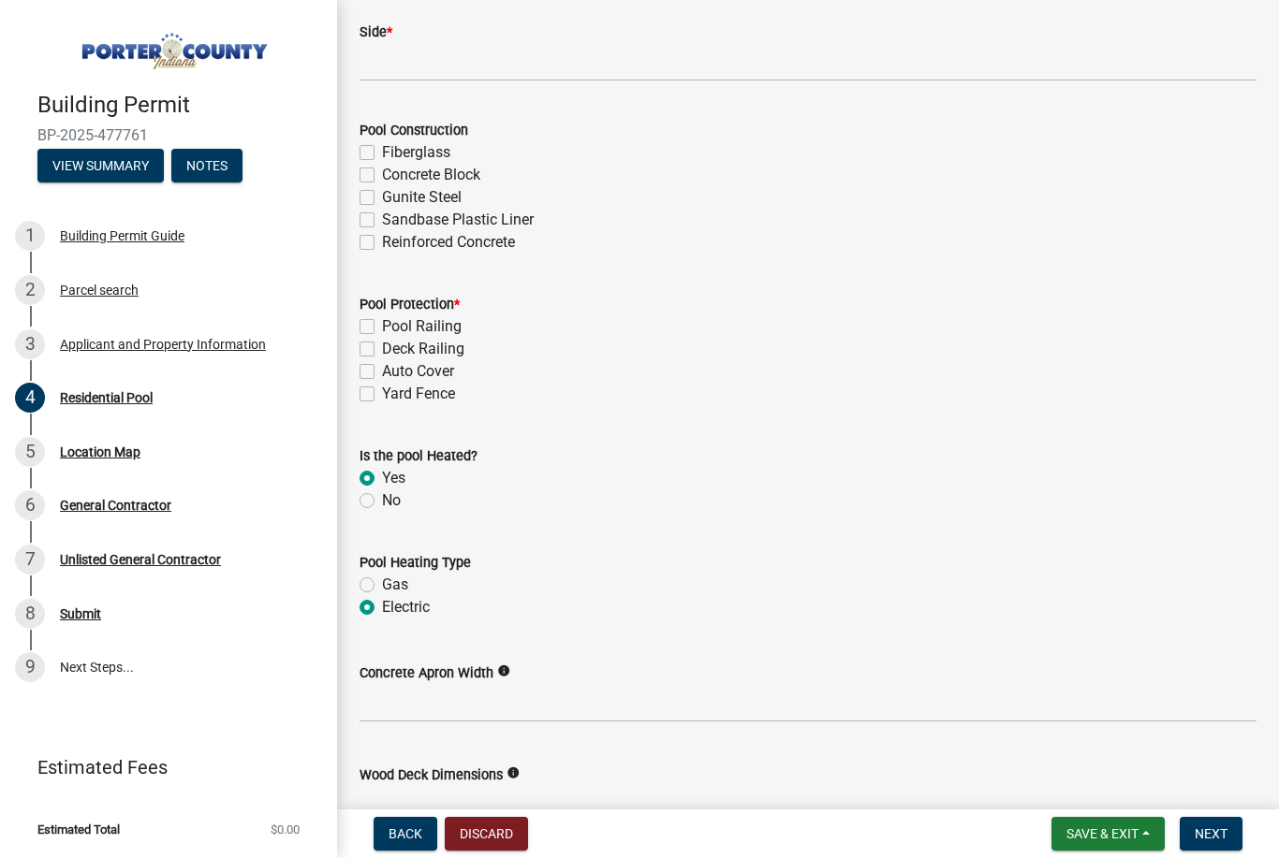
radio input "true"
click at [382, 375] on label "Auto Cover" at bounding box center [418, 371] width 72 height 22
click at [382, 373] on input "Auto Cover" at bounding box center [388, 366] width 12 height 12
checkbox input "true"
checkbox input "false"
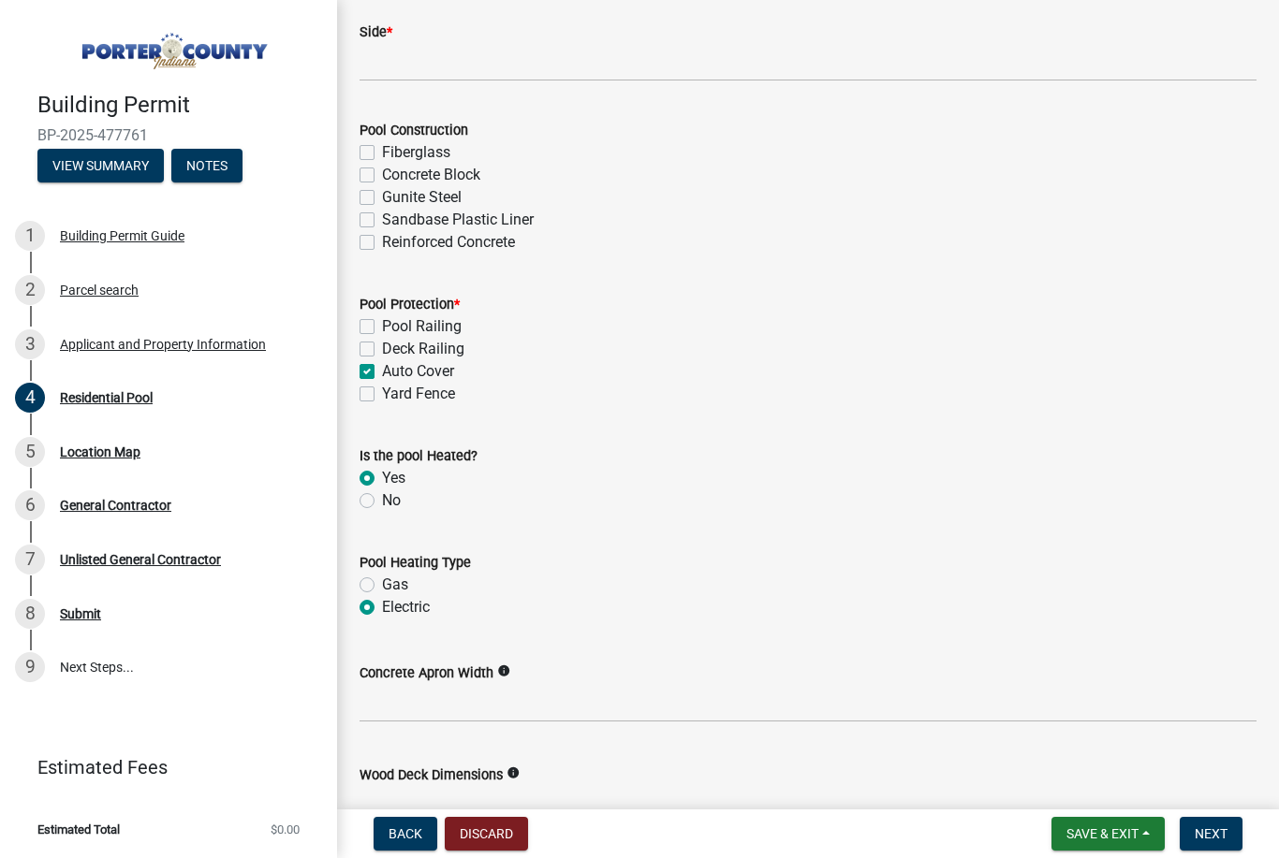
checkbox input "false"
checkbox input "true"
checkbox input "false"
click at [382, 218] on label "Sandbase Plastic Liner" at bounding box center [458, 220] width 152 height 22
click at [382, 218] on input "Sandbase Plastic Liner" at bounding box center [388, 215] width 12 height 12
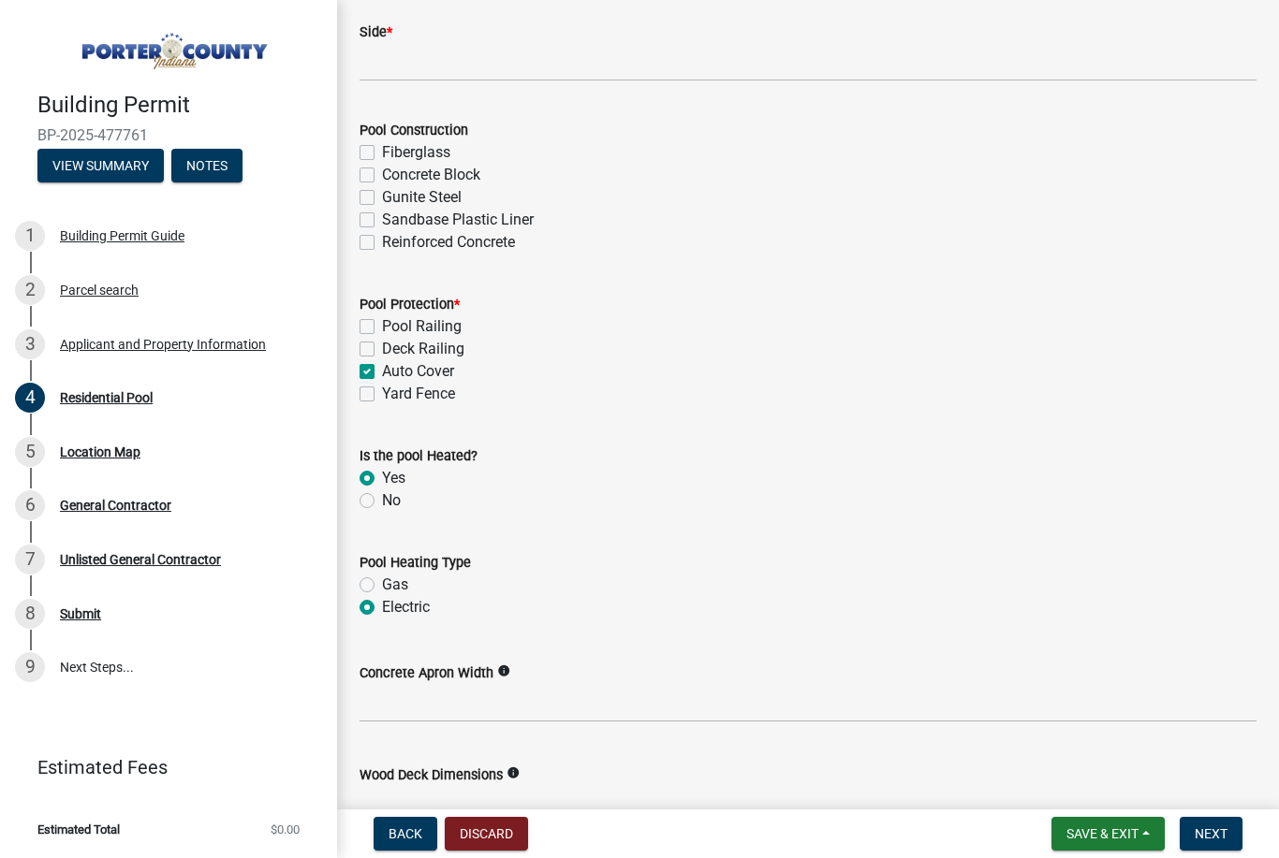
checkbox input "true"
checkbox input "false"
checkbox input "true"
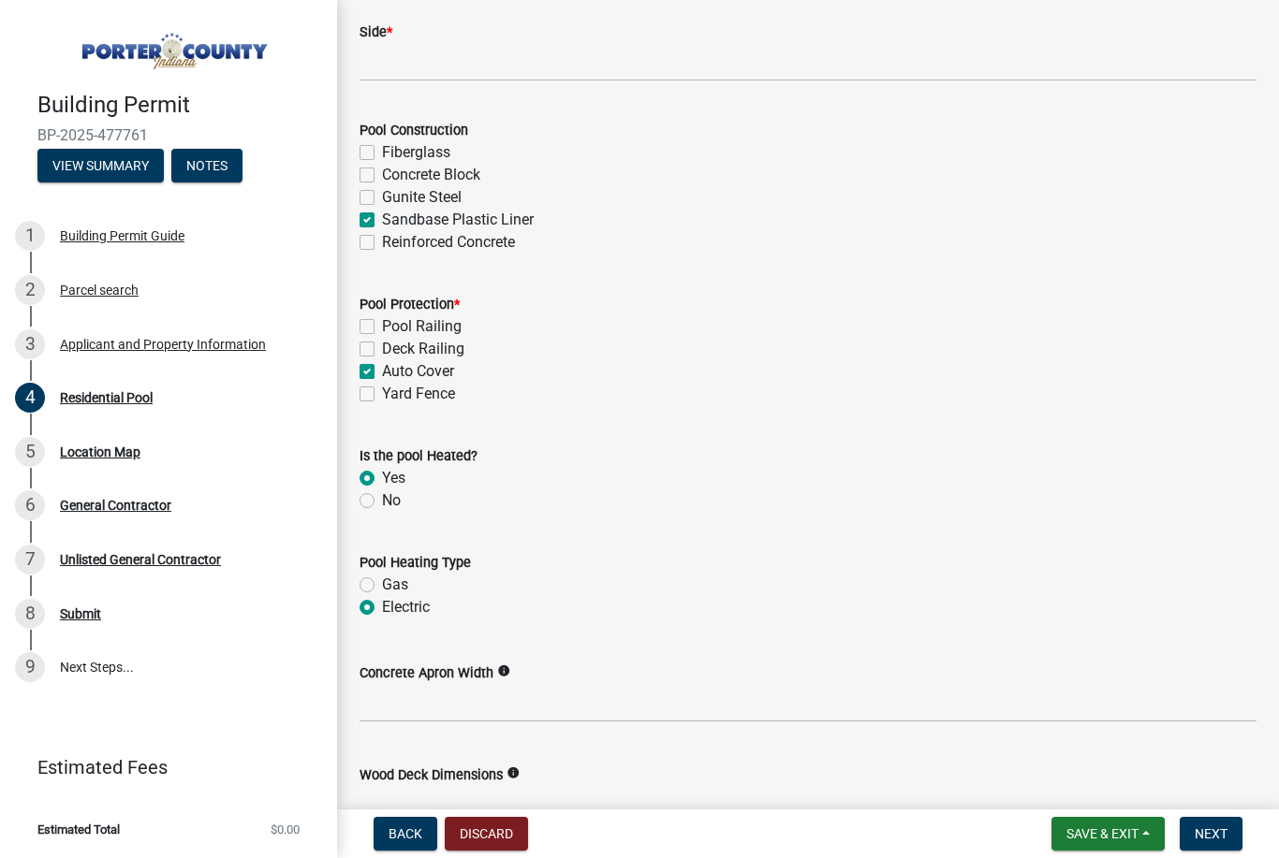
checkbox input "false"
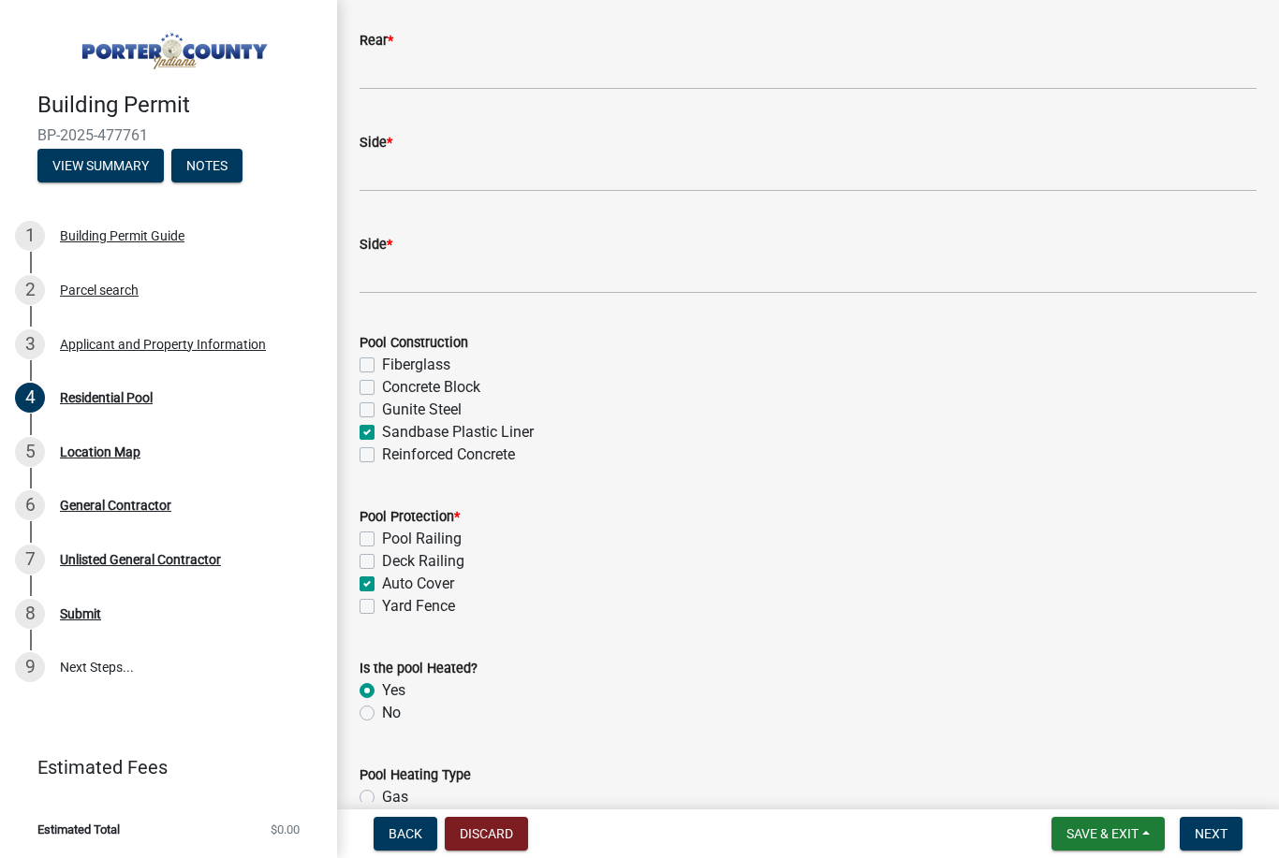
scroll to position [530, 0]
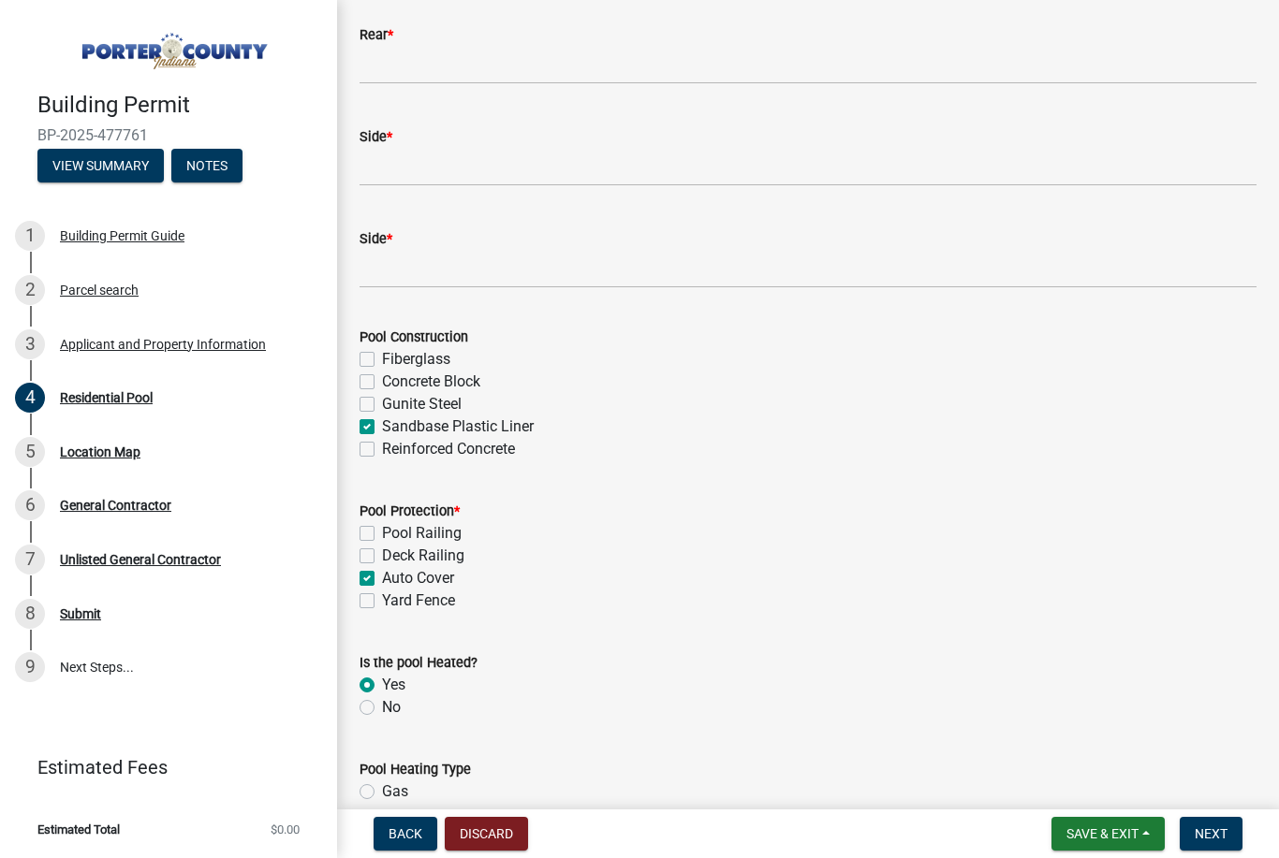
click at [382, 432] on label "Sandbase Plastic Liner" at bounding box center [458, 427] width 152 height 22
click at [382, 428] on input "Sandbase Plastic Liner" at bounding box center [388, 422] width 12 height 12
checkbox input "false"
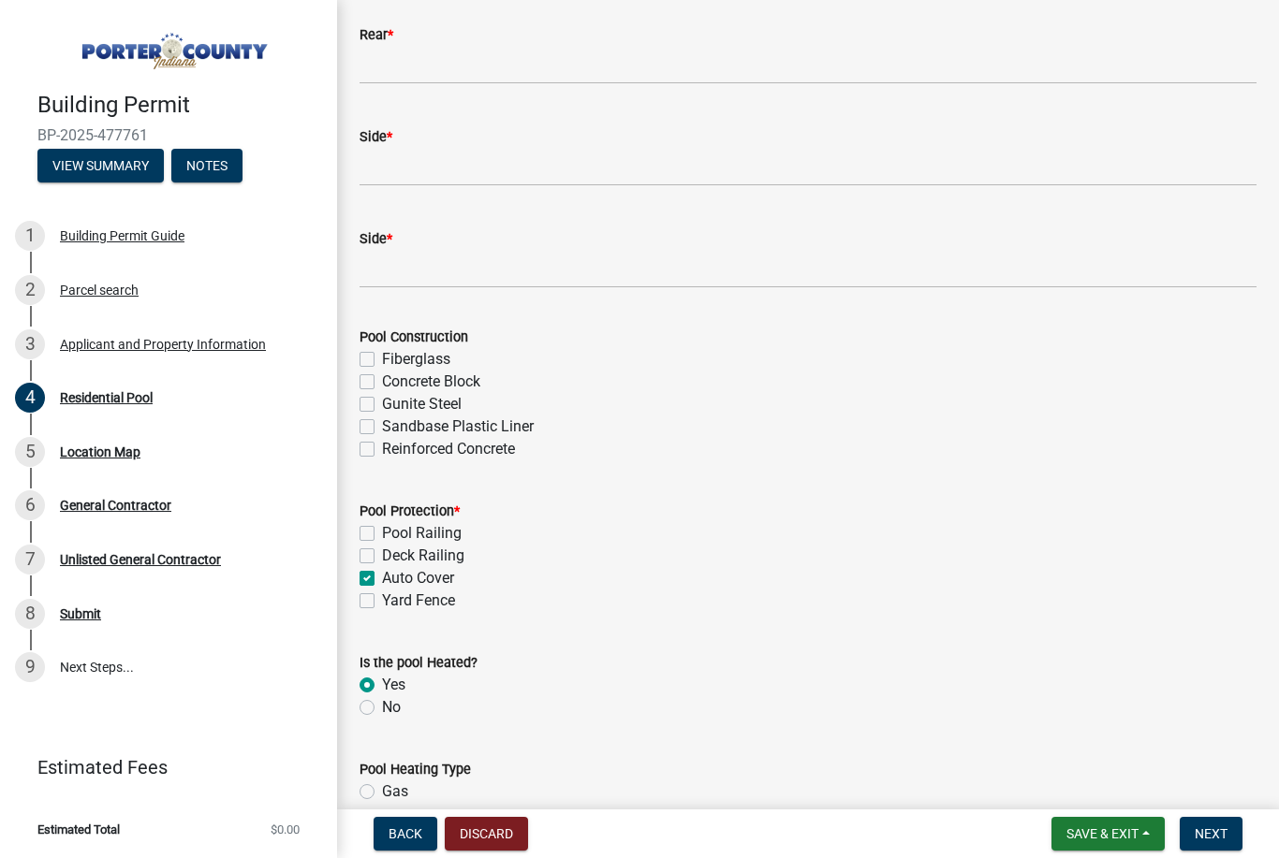
checkbox input "false"
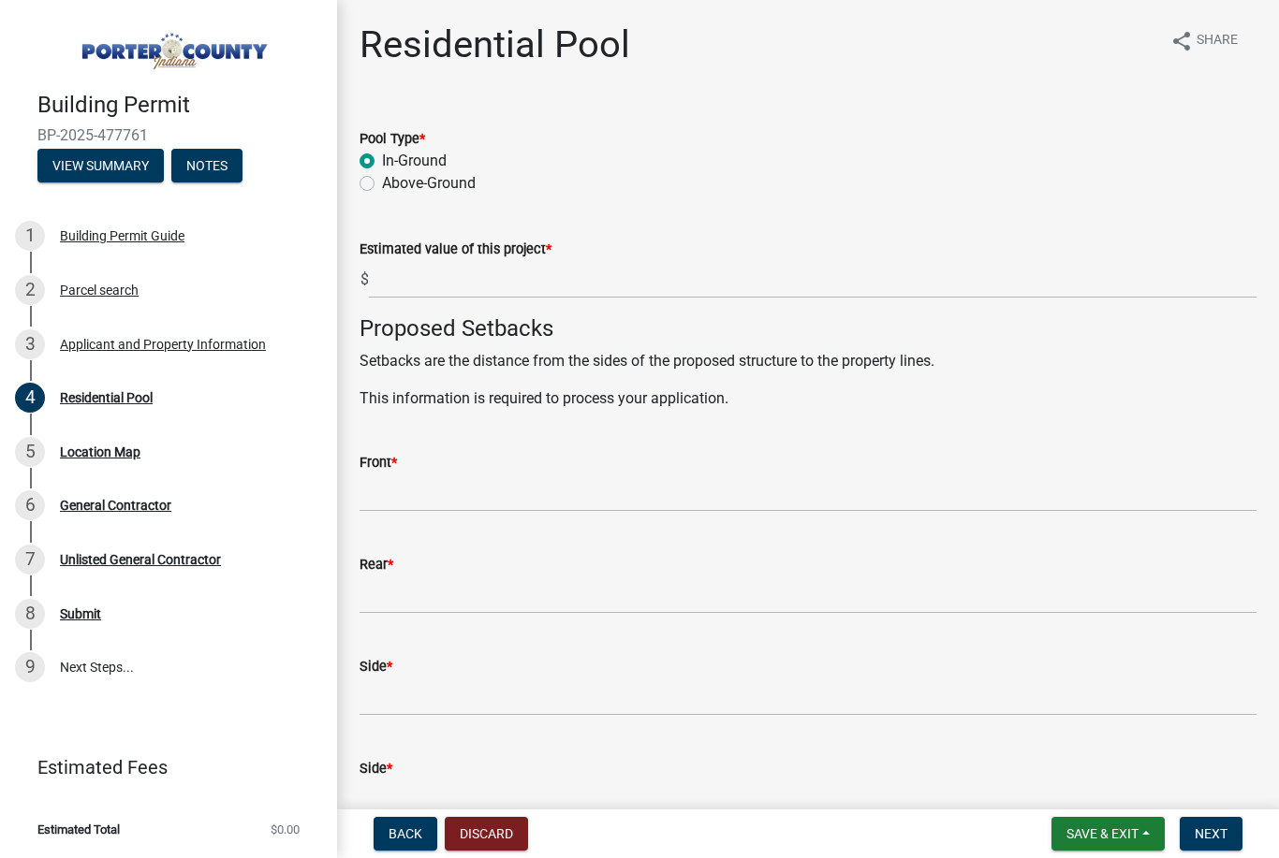
scroll to position [0, 0]
click at [133, 242] on div "Building Permit Guide" at bounding box center [122, 235] width 124 height 13
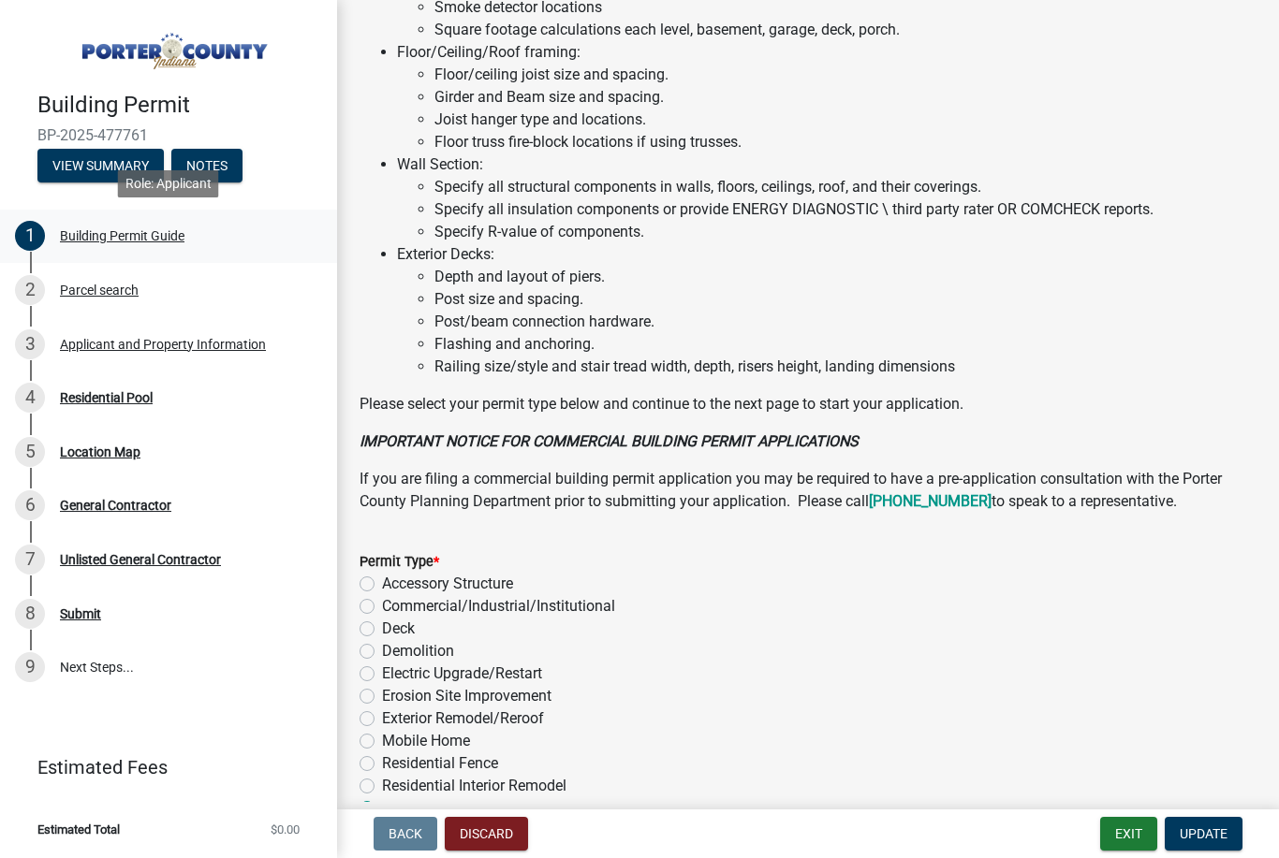
scroll to position [1133, 0]
click at [382, 667] on label "Electric Upgrade/Restart" at bounding box center [462, 673] width 160 height 22
click at [382, 667] on input "Electric Upgrade/Restart" at bounding box center [388, 668] width 12 height 12
radio input "true"
click at [1218, 841] on span "Update" at bounding box center [1203, 833] width 48 height 15
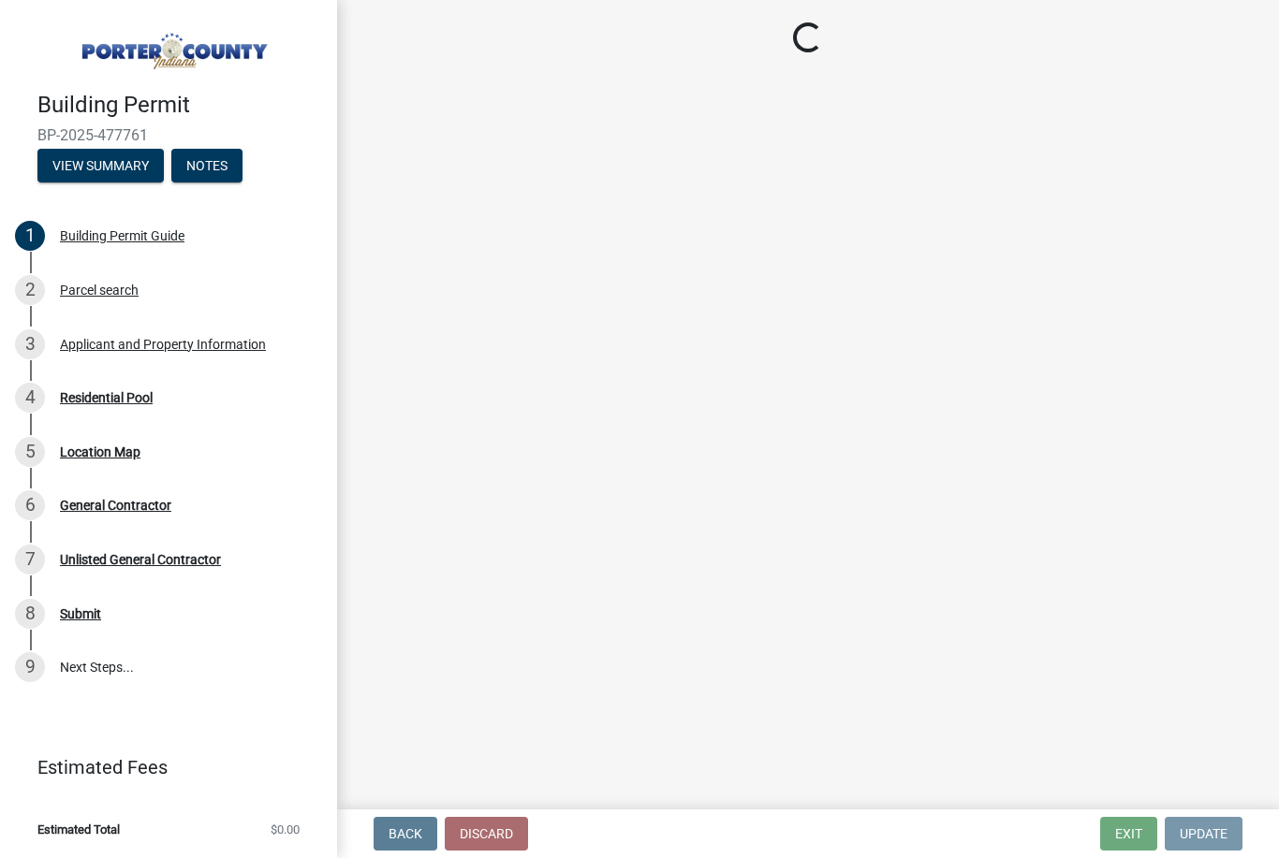
scroll to position [0, 0]
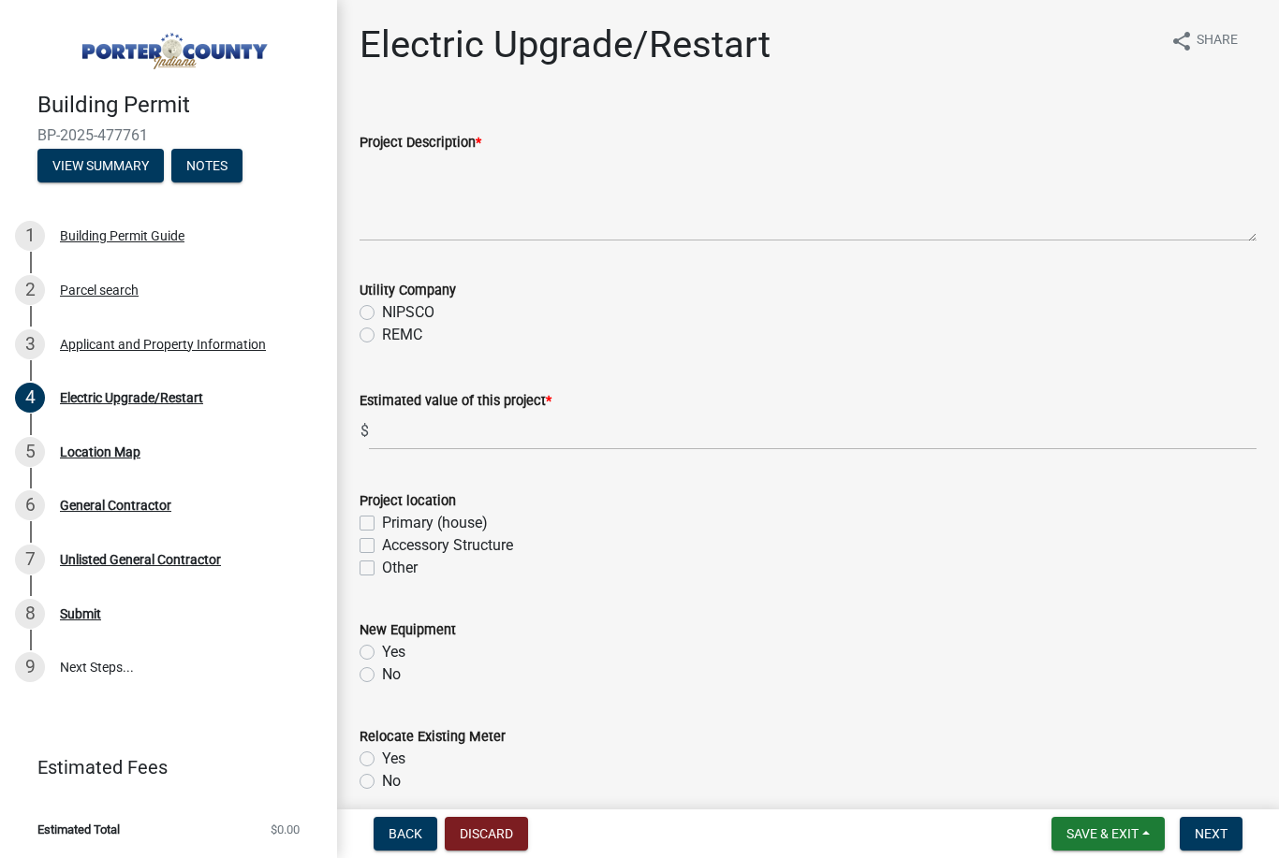
click at [382, 314] on label "NIPSCO" at bounding box center [408, 312] width 52 height 22
click at [382, 314] on input "NIPSCO" at bounding box center [388, 307] width 12 height 12
radio input "true"
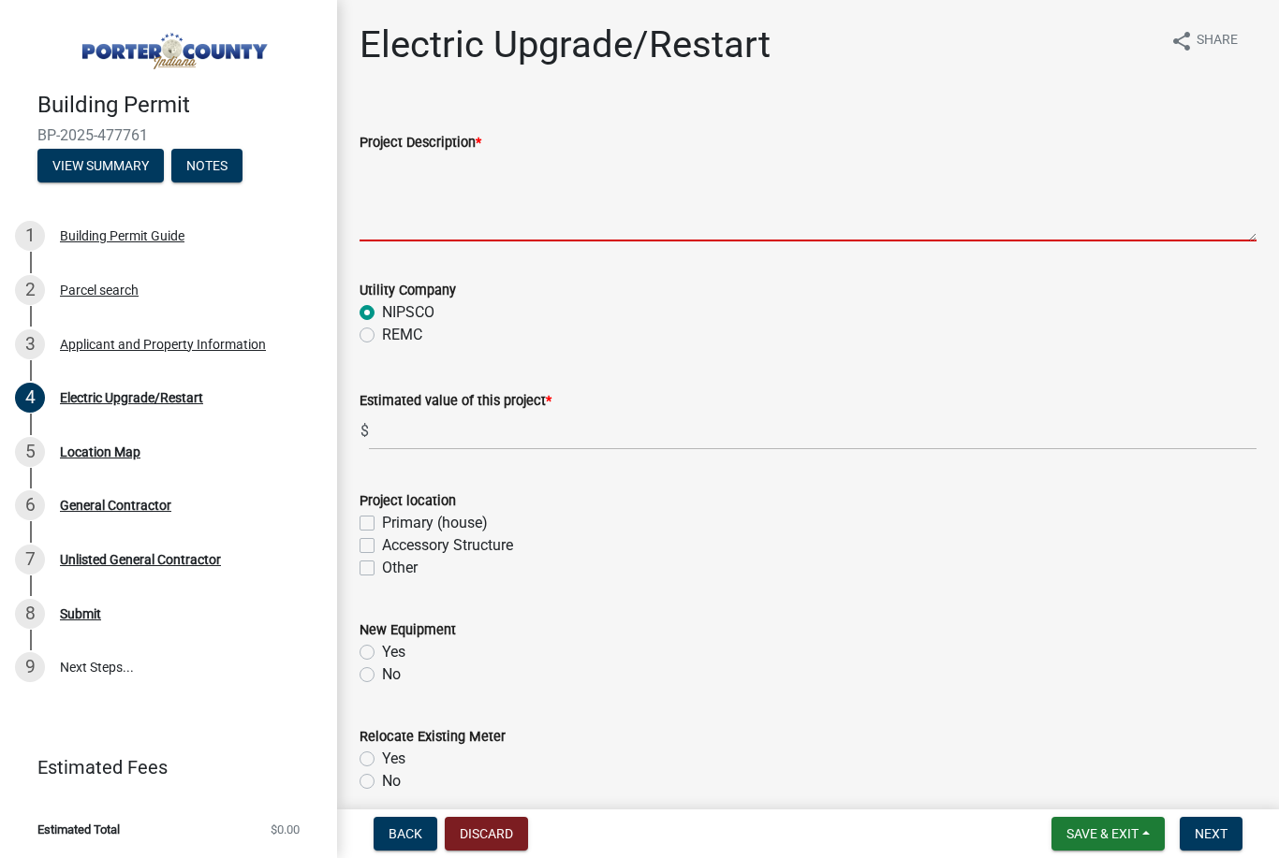
click at [539, 228] on textarea "Project Description *" at bounding box center [807, 197] width 897 height 88
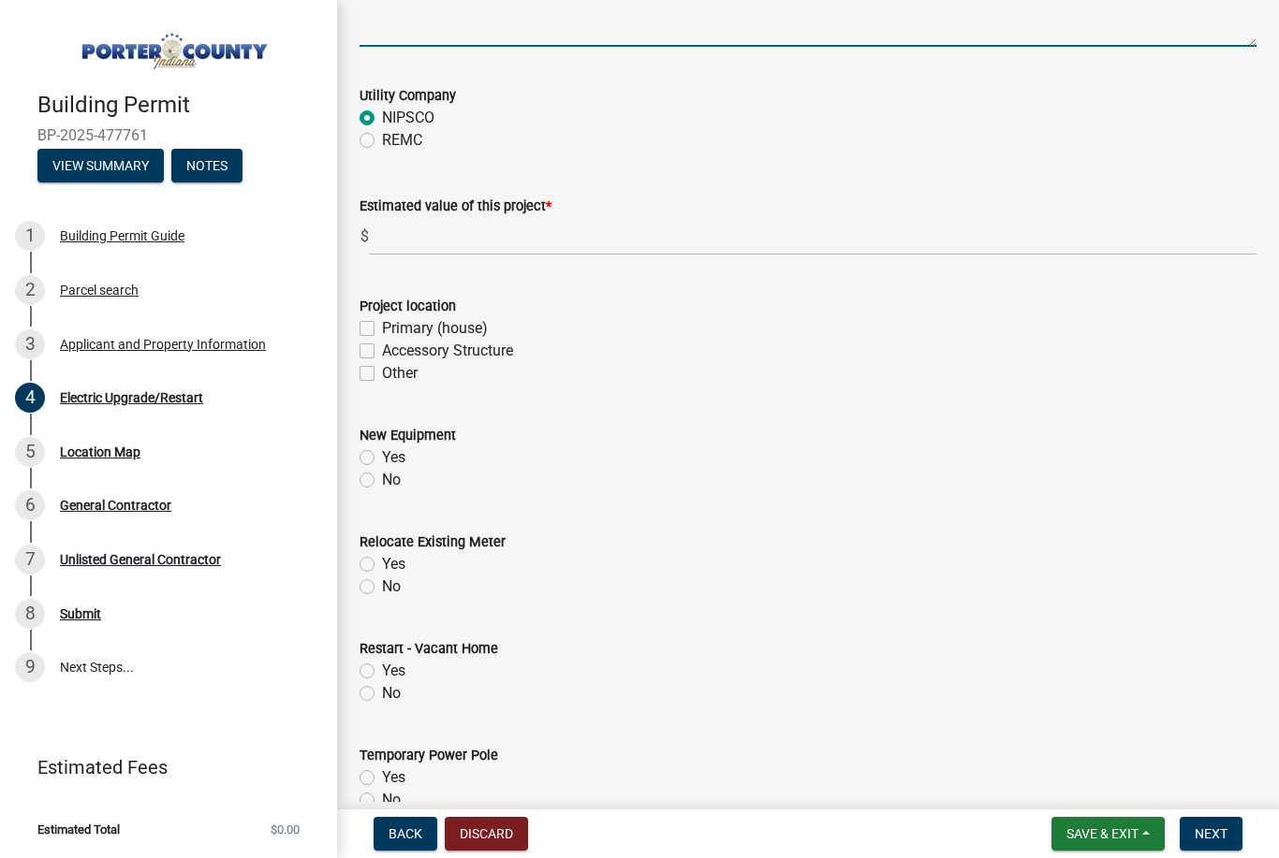
scroll to position [197, 0]
type textarea "Bonding pool, running power to heater and pump for pool convenience, outlets ar…"
click at [382, 331] on label "Primary (house)" at bounding box center [435, 326] width 106 height 22
click at [382, 328] on input "Primary (house)" at bounding box center [388, 321] width 12 height 12
checkbox input "true"
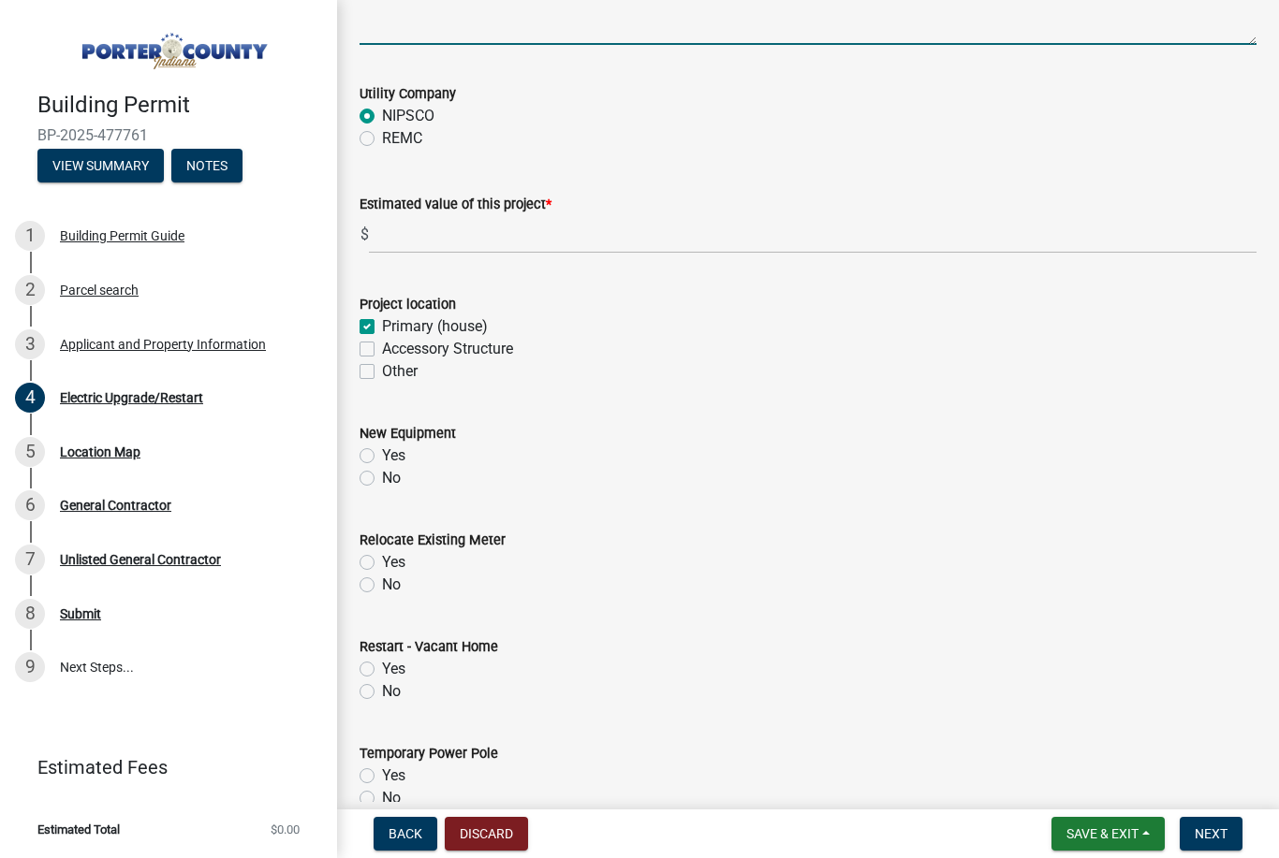
checkbox input "false"
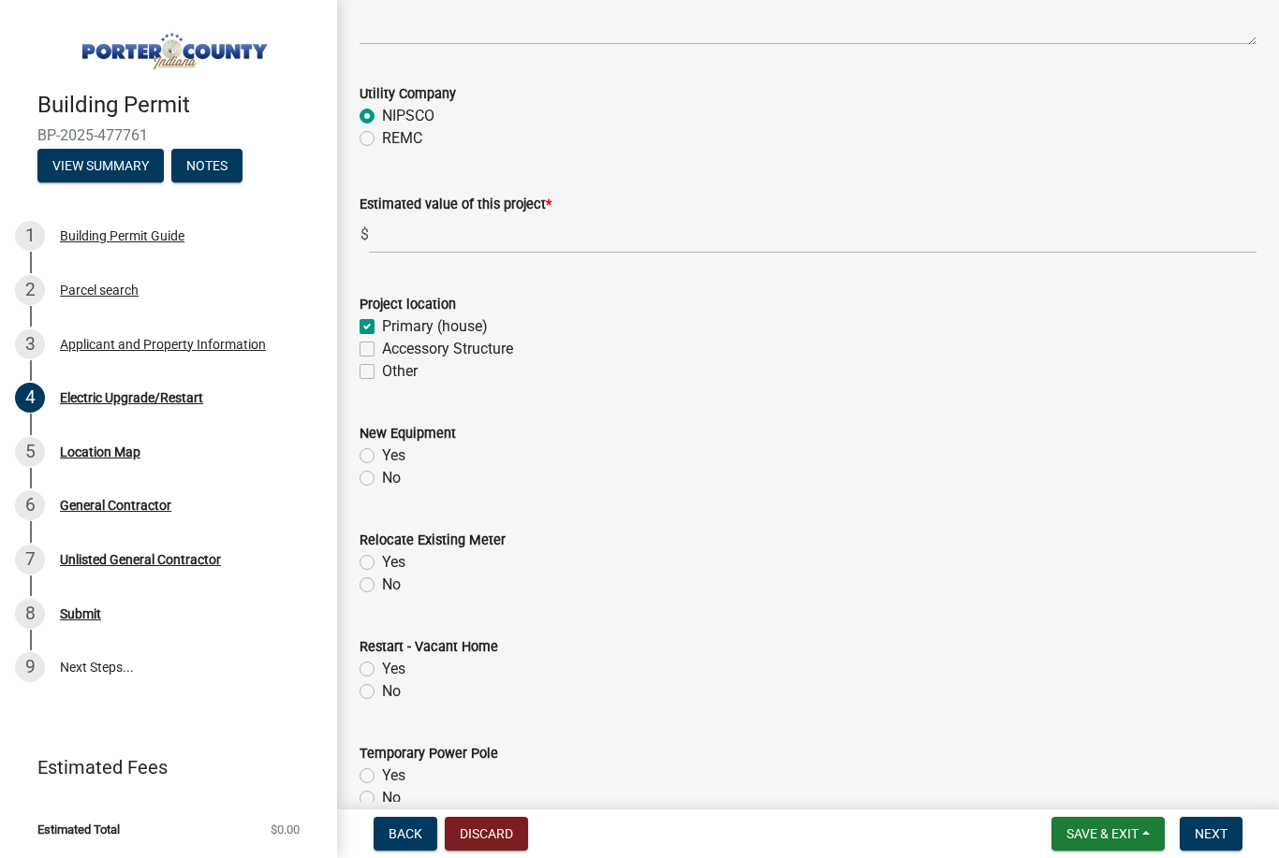
click at [382, 454] on label "Yes" at bounding box center [393, 456] width 23 height 22
click at [382, 454] on input "Yes" at bounding box center [388, 451] width 12 height 12
radio input "true"
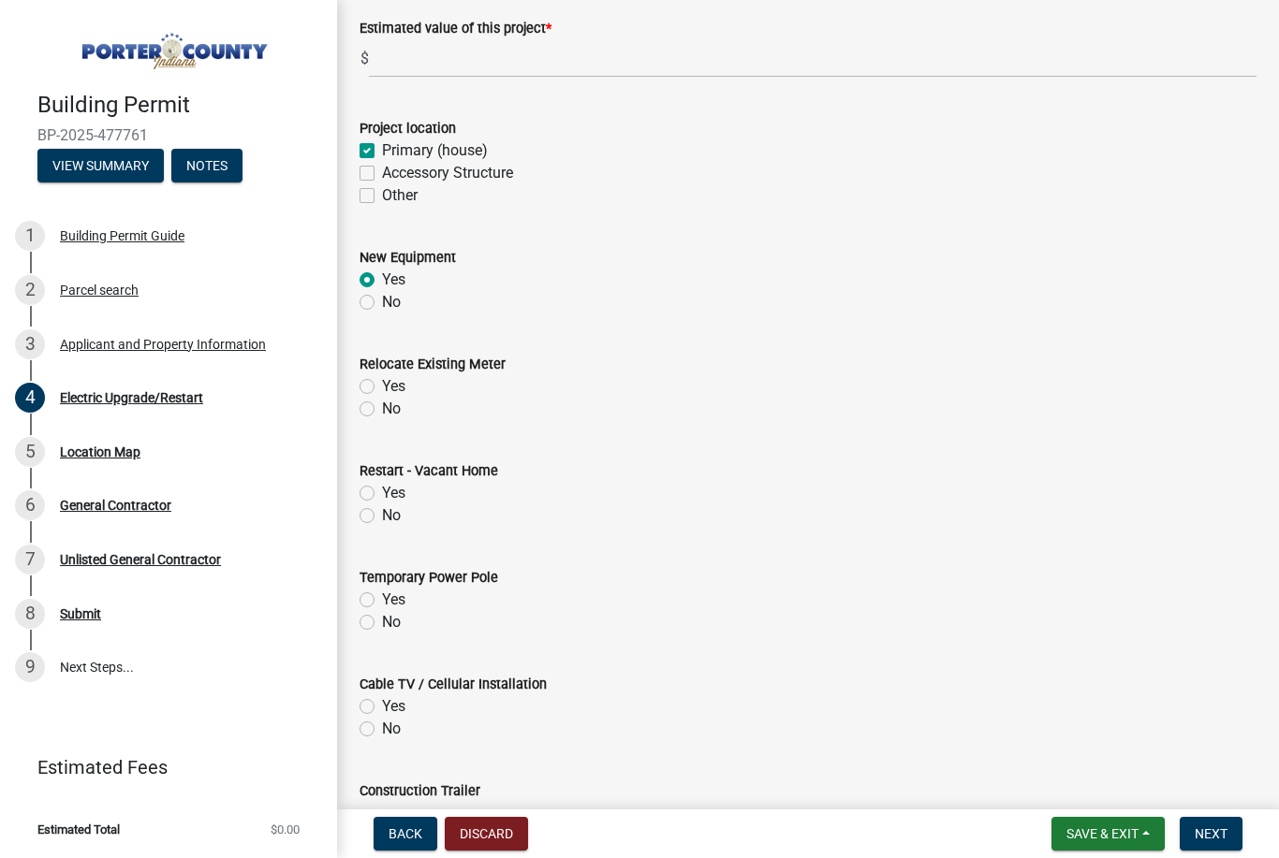
scroll to position [436, 0]
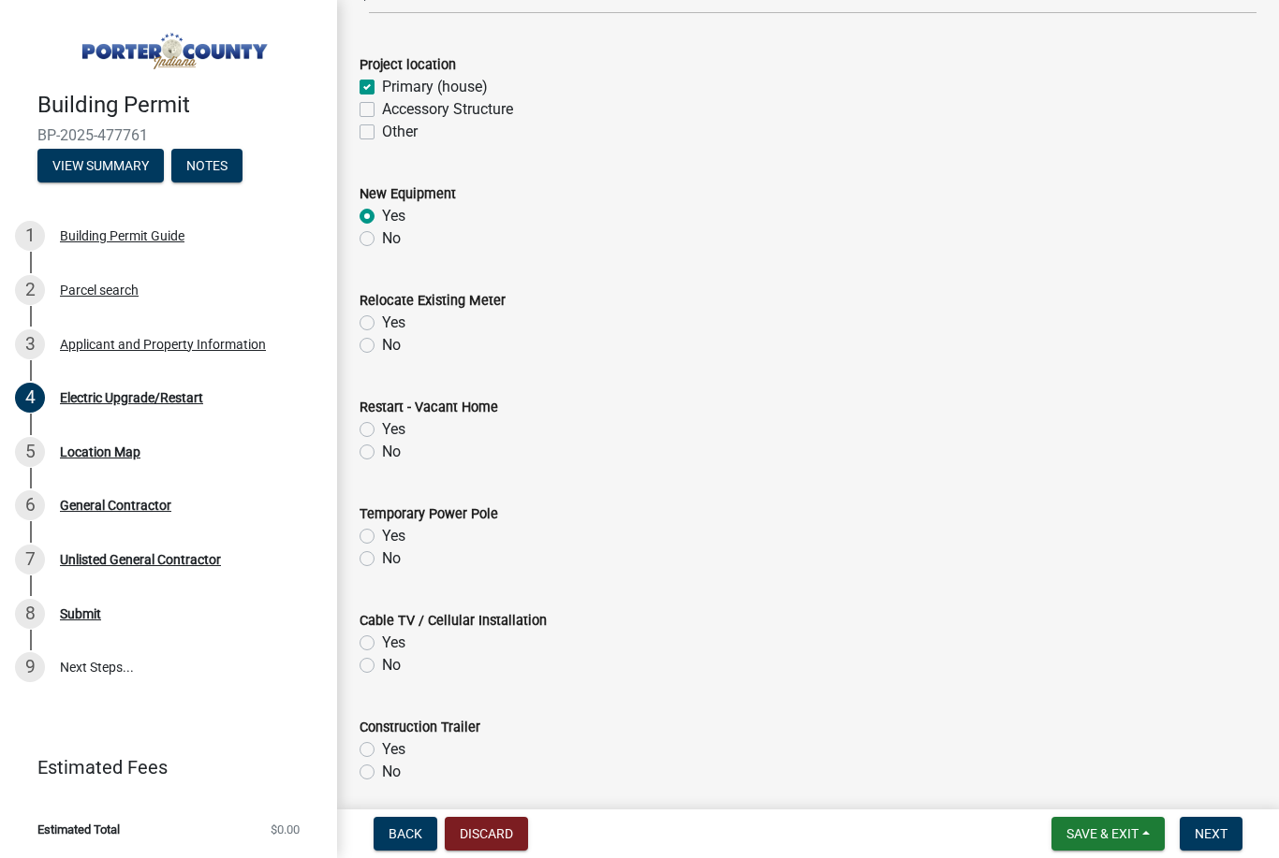
click at [382, 351] on label "No" at bounding box center [391, 345] width 19 height 22
click at [382, 346] on input "No" at bounding box center [388, 340] width 12 height 12
radio input "true"
click at [382, 456] on label "No" at bounding box center [391, 452] width 19 height 22
click at [382, 453] on input "No" at bounding box center [388, 447] width 12 height 12
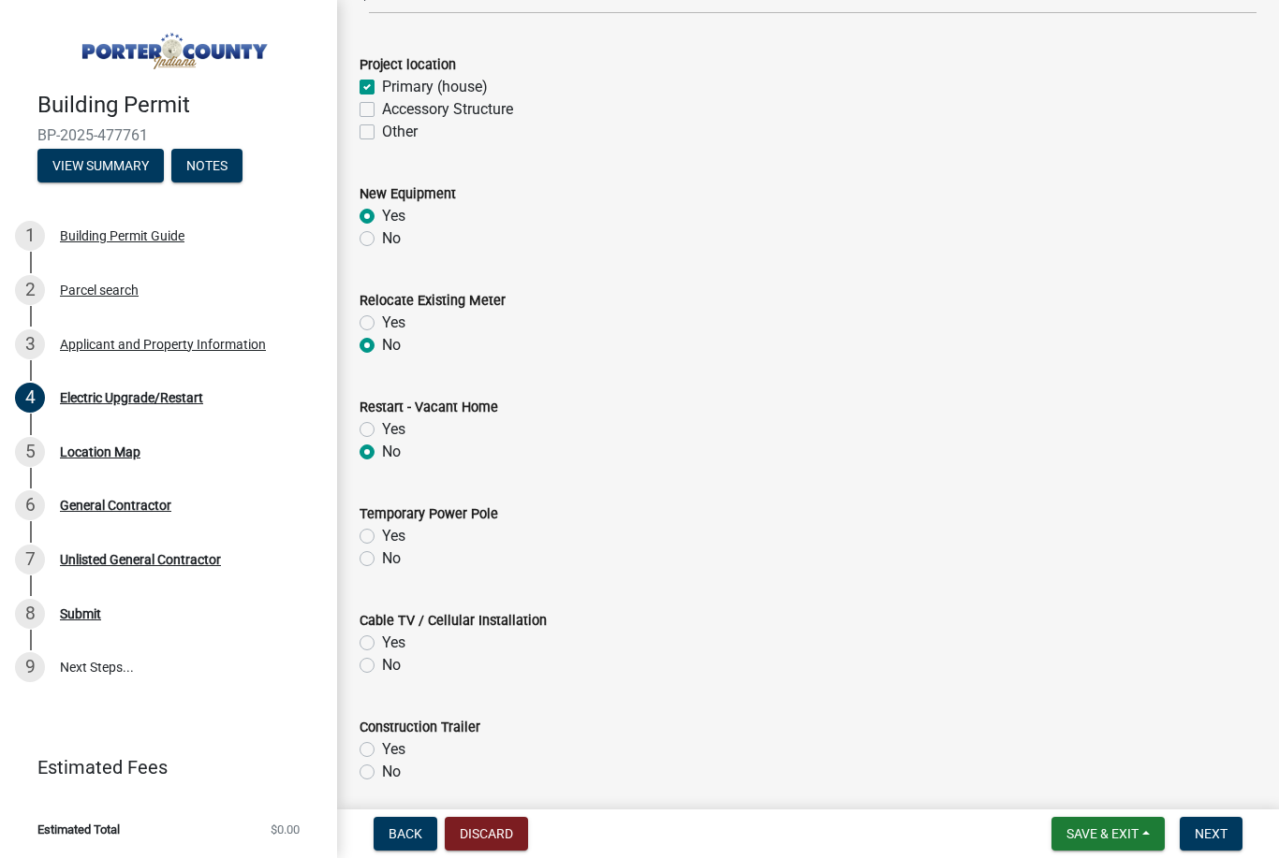
radio input "true"
click at [382, 561] on label "No" at bounding box center [391, 559] width 19 height 22
click at [382, 560] on input "No" at bounding box center [388, 554] width 12 height 12
radio input "true"
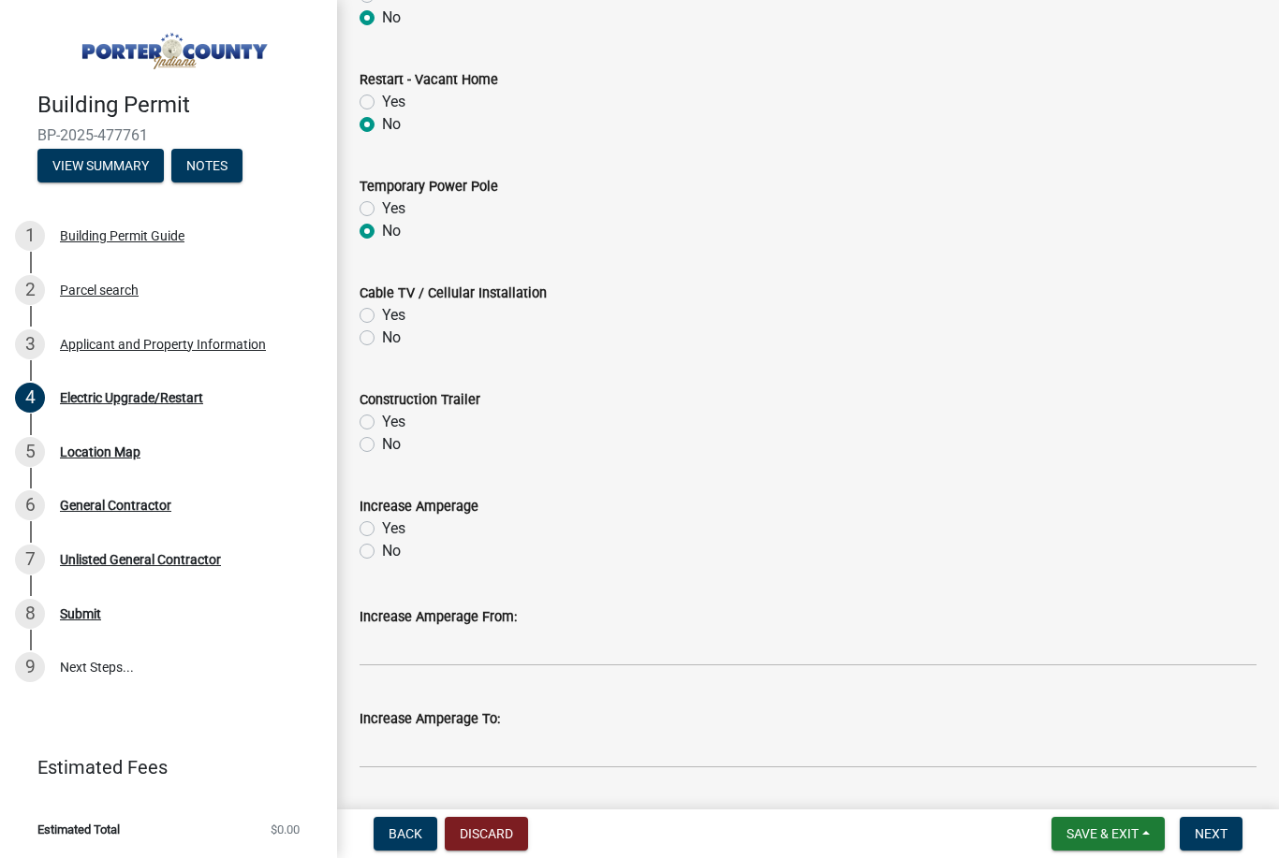
scroll to position [792, 0]
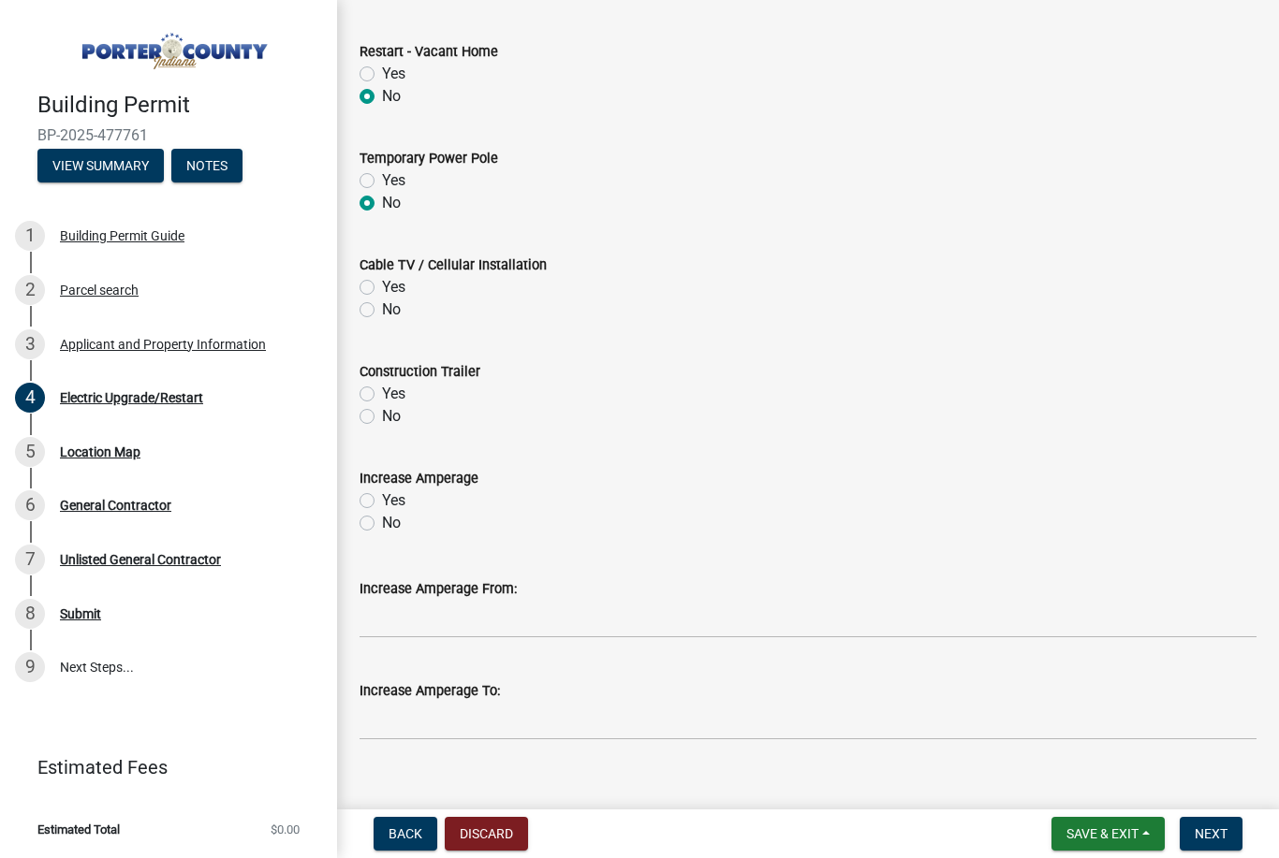
click at [382, 316] on label "No" at bounding box center [391, 310] width 19 height 22
click at [382, 311] on input "No" at bounding box center [388, 305] width 12 height 12
radio input "true"
click at [382, 421] on label "No" at bounding box center [391, 416] width 19 height 22
click at [382, 417] on input "No" at bounding box center [388, 411] width 12 height 12
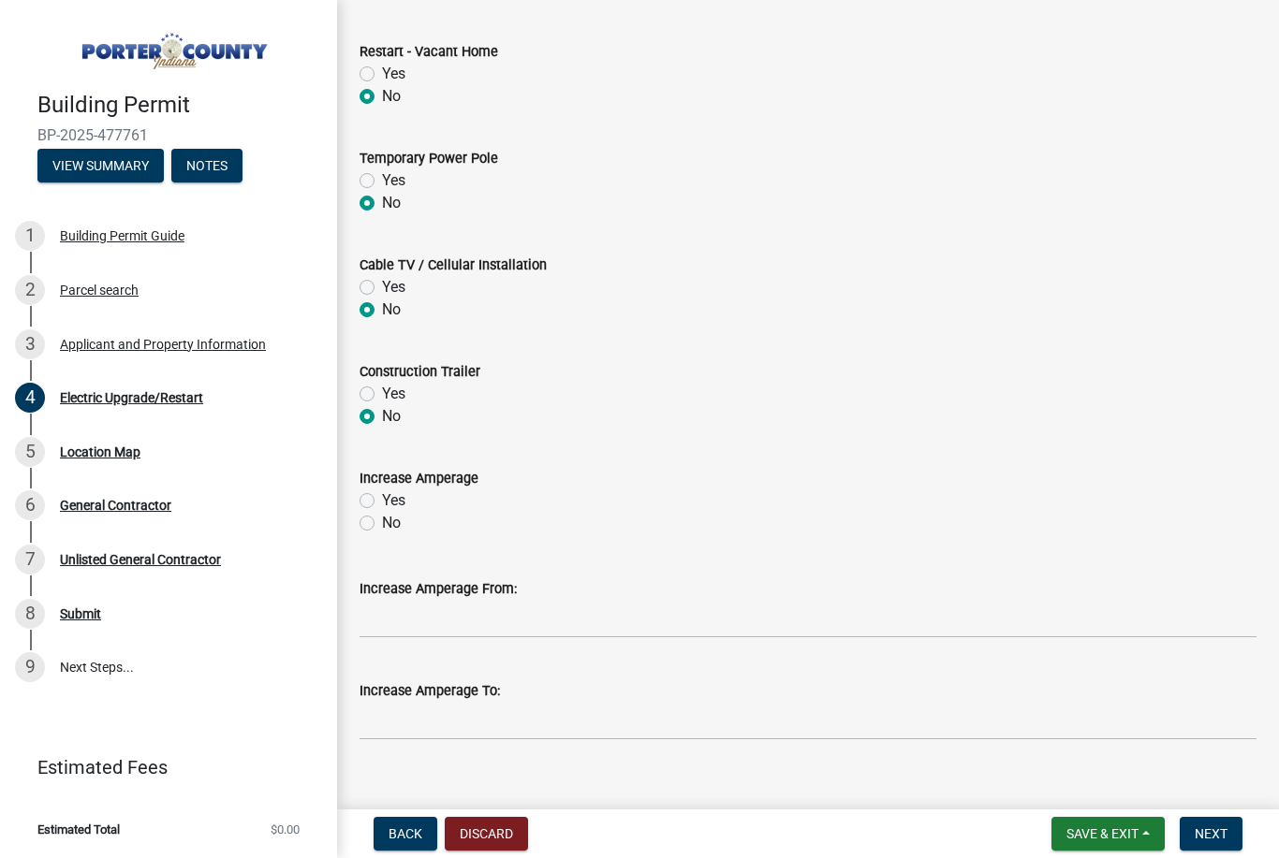
radio input "true"
click at [382, 529] on label "No" at bounding box center [391, 523] width 19 height 22
click at [382, 524] on input "No" at bounding box center [388, 518] width 12 height 12
radio input "true"
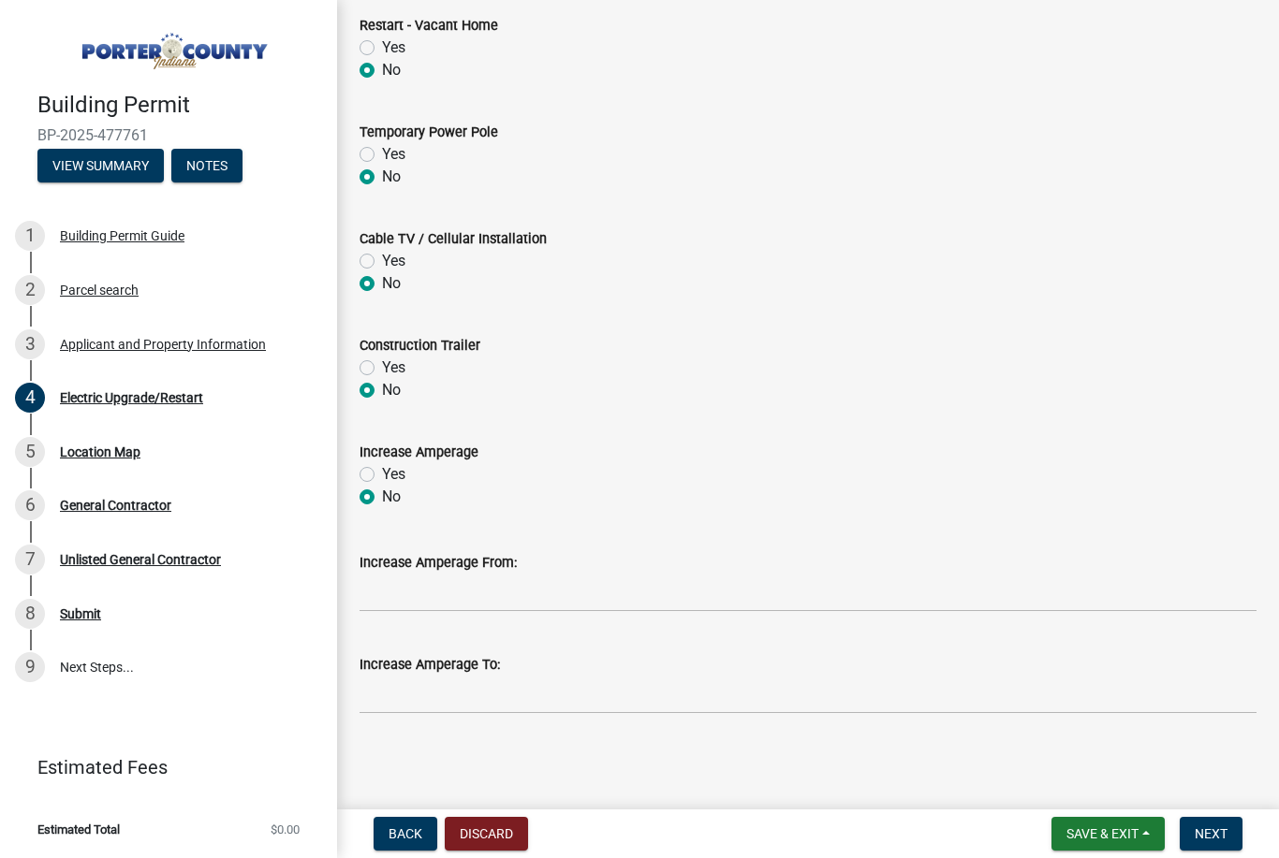
scroll to position [818, 0]
click at [1221, 829] on span "Next" at bounding box center [1210, 833] width 33 height 15
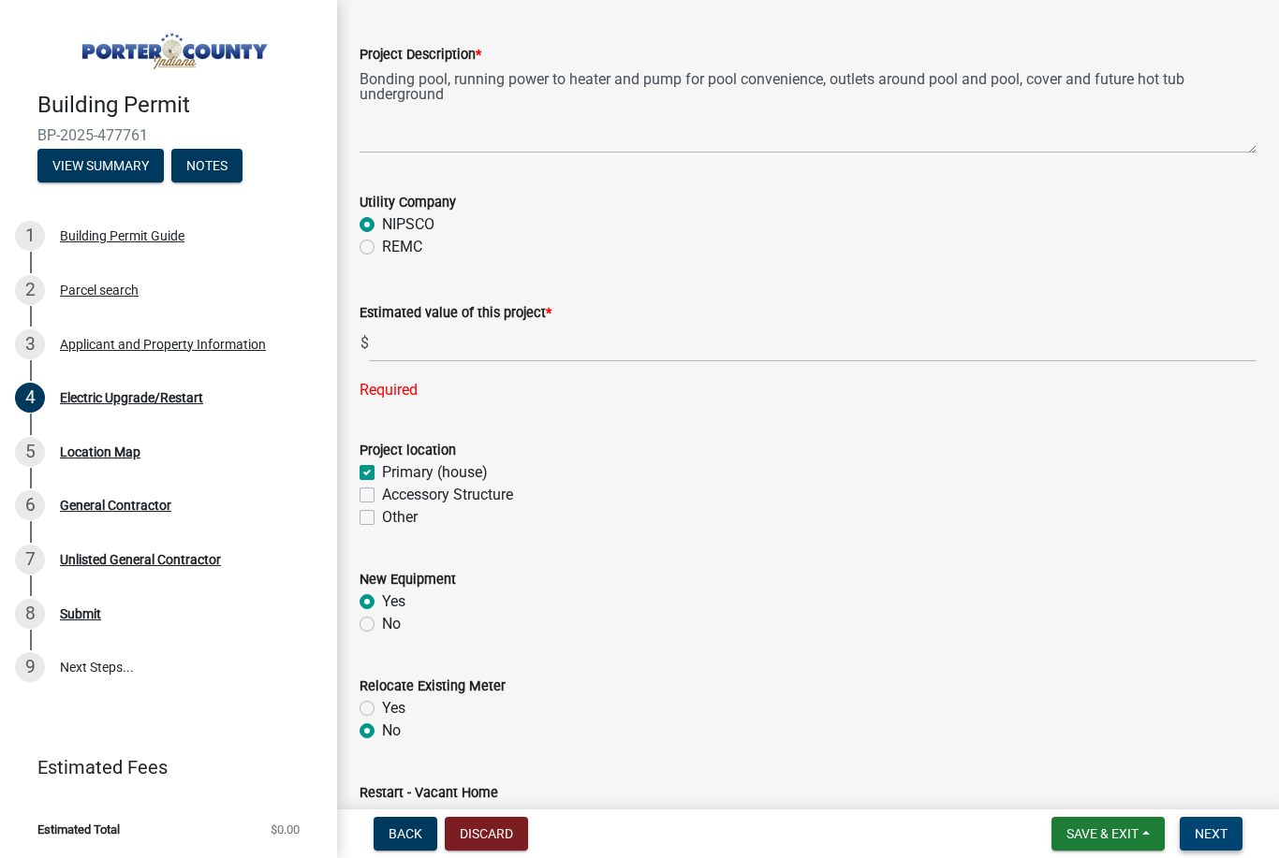
scroll to position [89, 0]
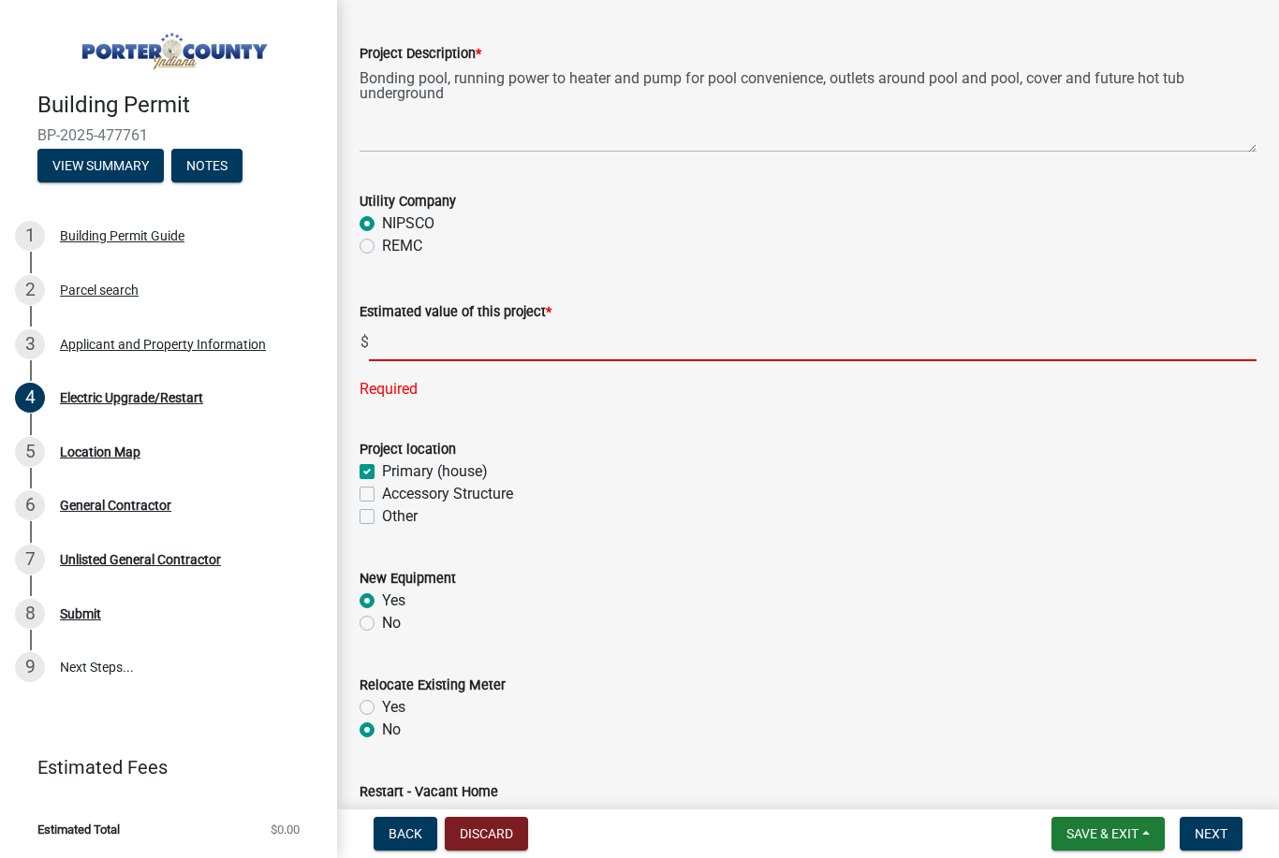
click at [628, 344] on input "text" at bounding box center [812, 342] width 887 height 38
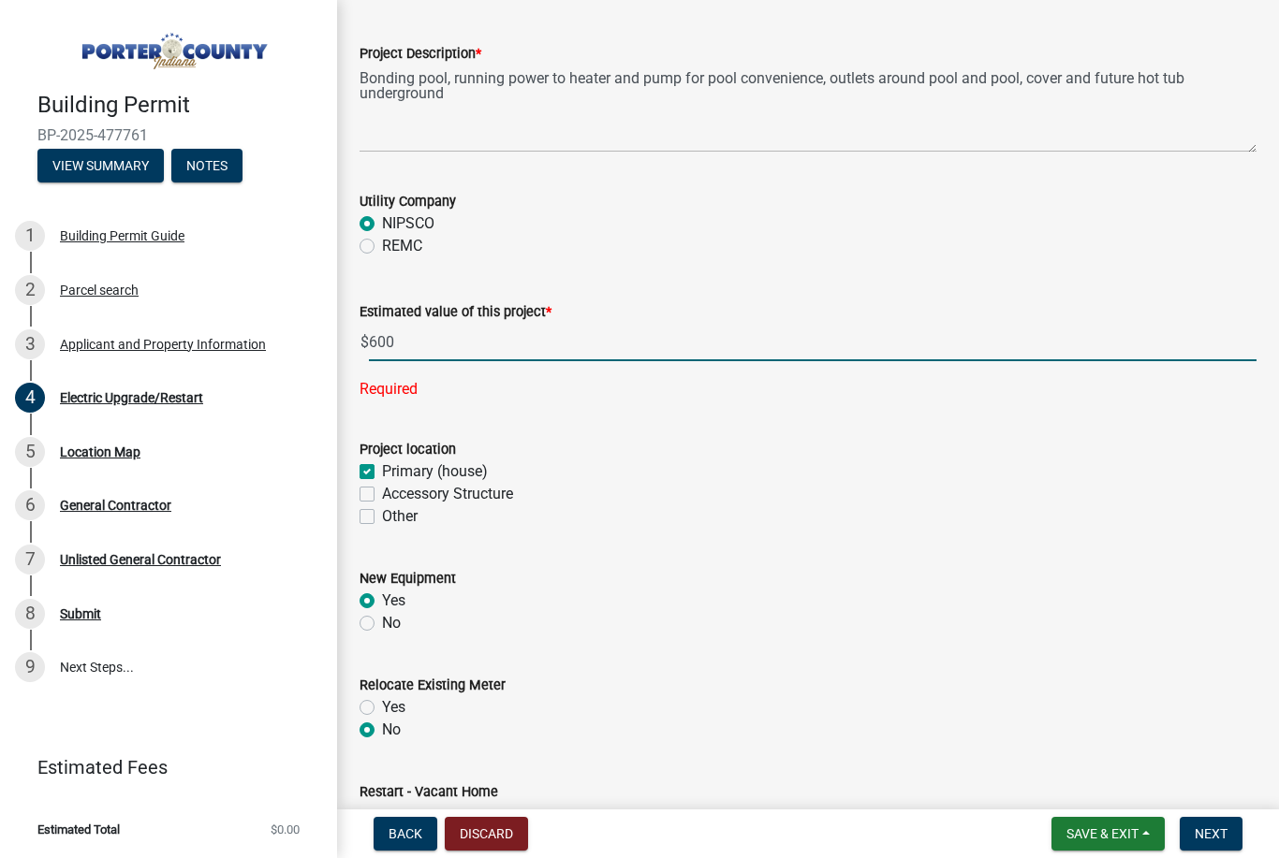
type input "6000"
click at [1221, 831] on span "Next" at bounding box center [1210, 833] width 33 height 15
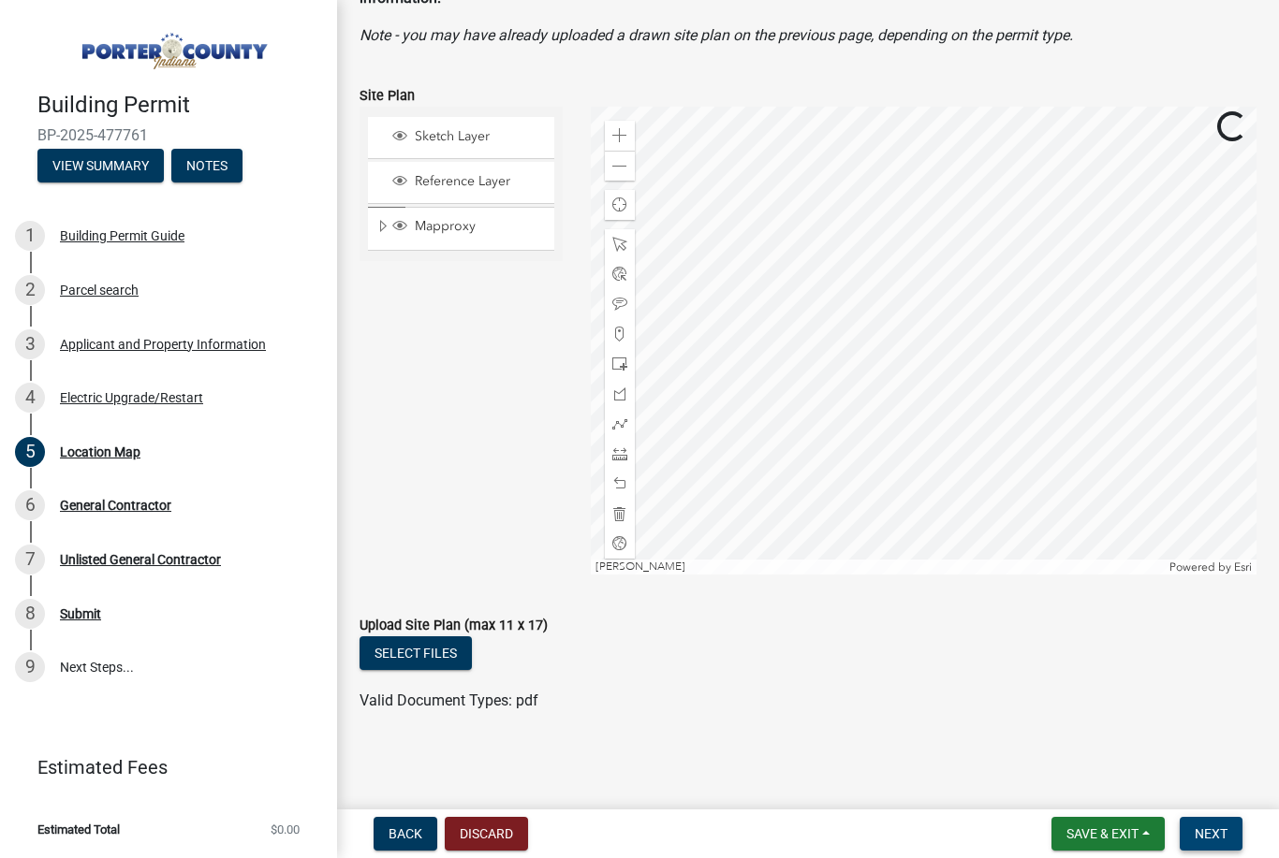
scroll to position [163, 0]
click at [1221, 831] on span "Next" at bounding box center [1210, 833] width 33 height 15
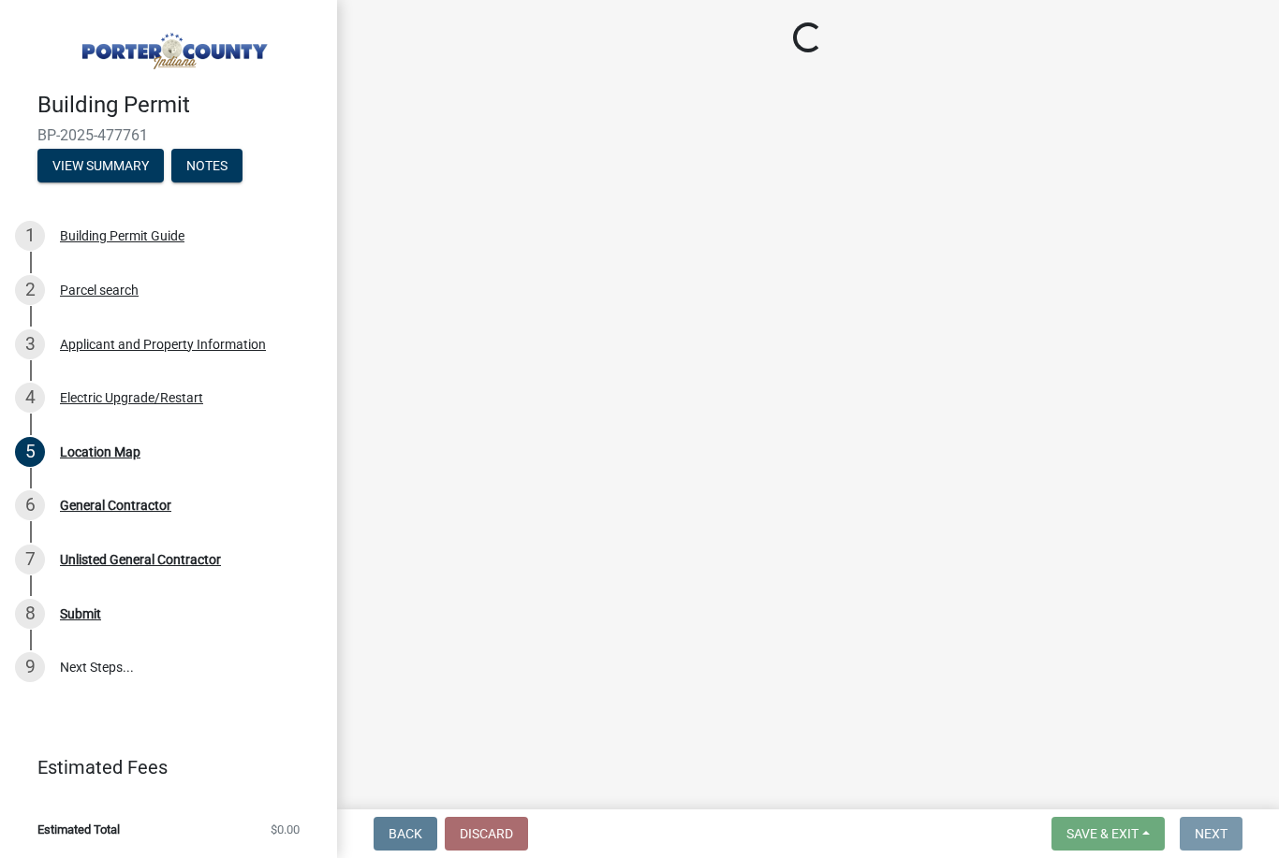
scroll to position [0, 0]
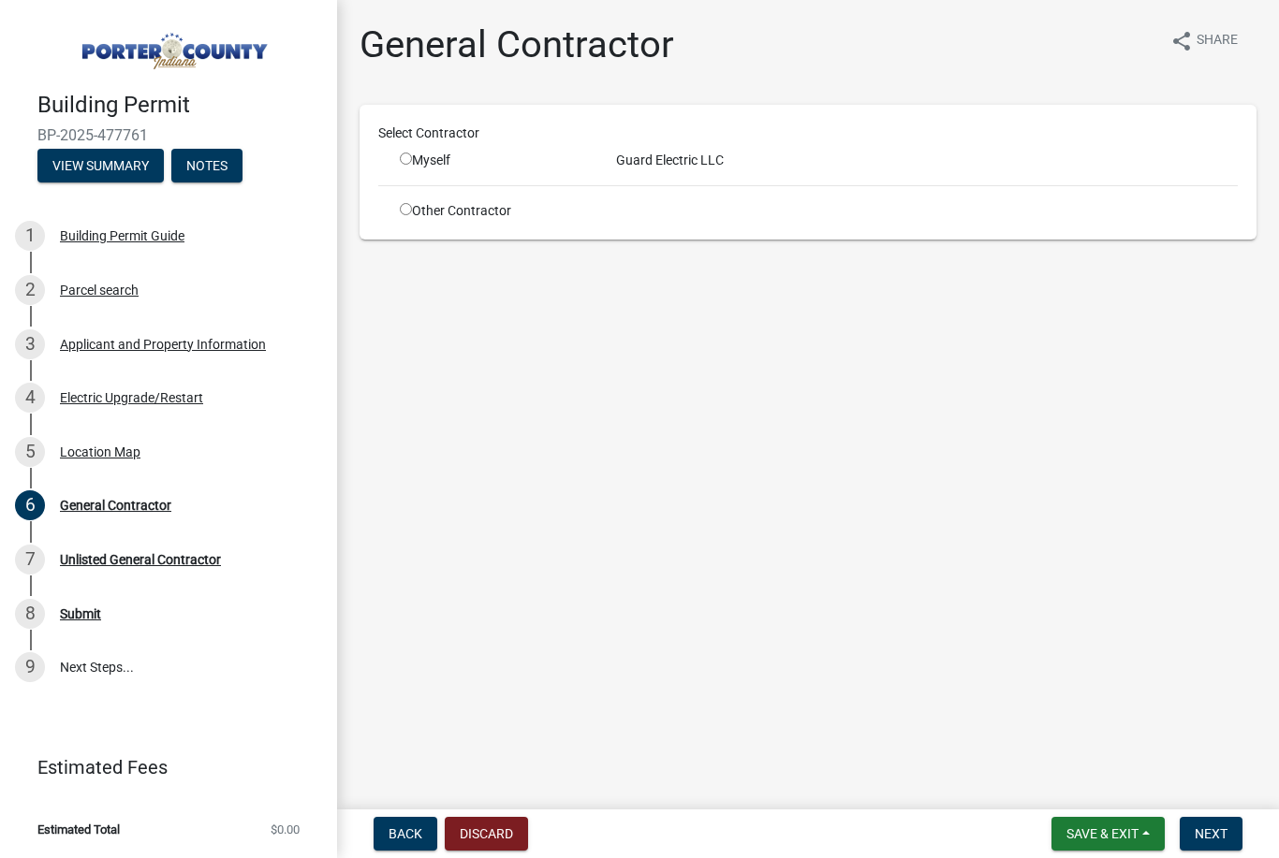
click at [416, 155] on div "Myself" at bounding box center [494, 161] width 188 height 20
click at [412, 160] on input "radio" at bounding box center [406, 159] width 12 height 12
radio input "true"
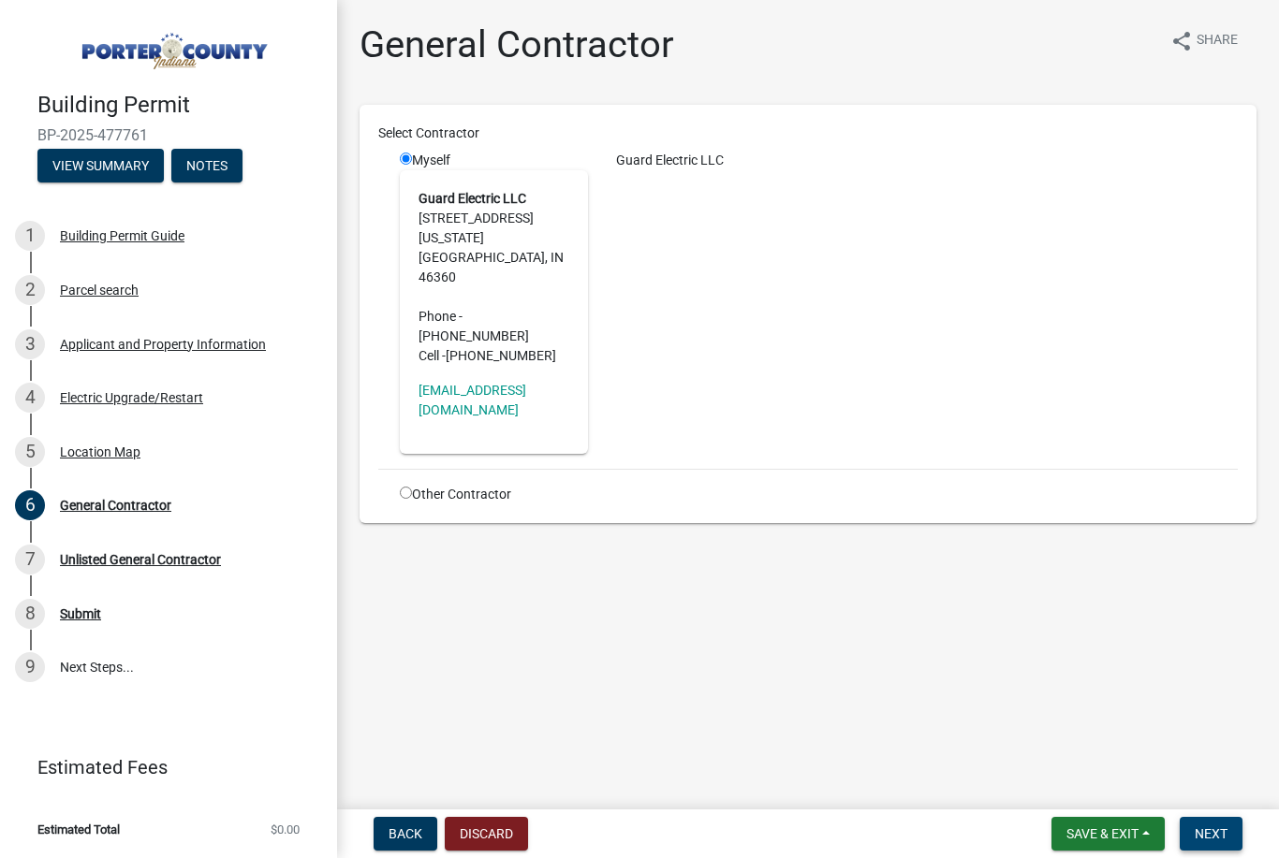
click at [1213, 832] on span "Next" at bounding box center [1210, 833] width 33 height 15
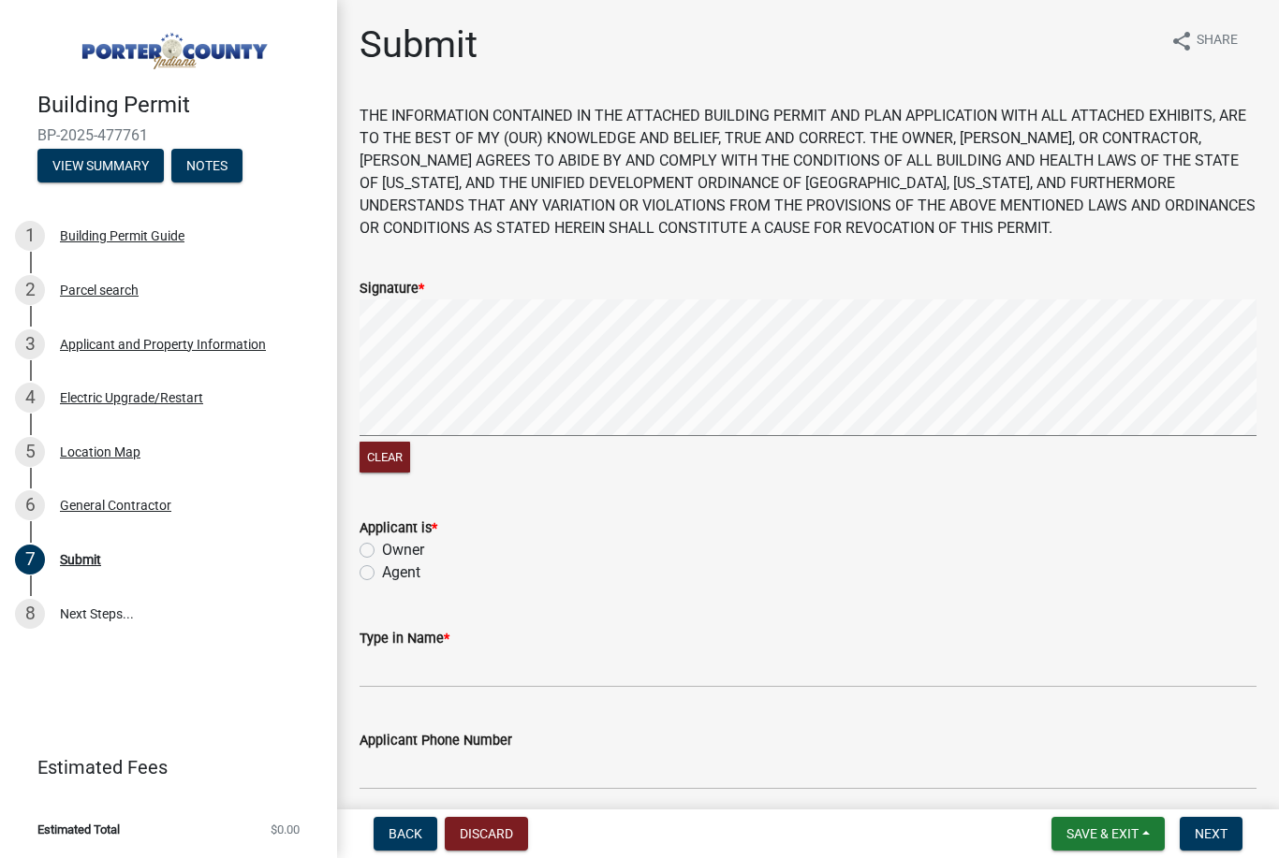
click at [382, 548] on label "Owner" at bounding box center [403, 550] width 42 height 22
click at [382, 548] on input "Owner" at bounding box center [388, 545] width 12 height 12
radio input "true"
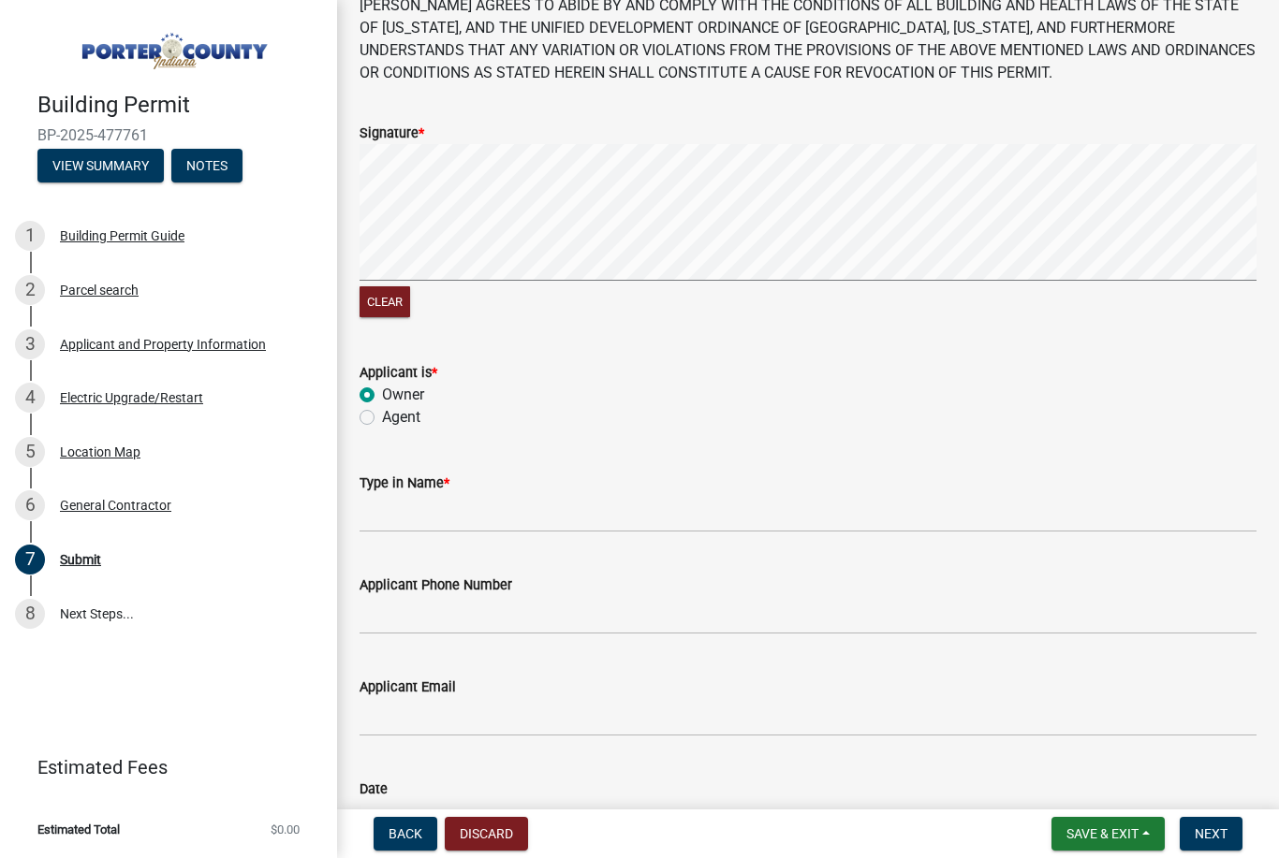
scroll to position [153, 0]
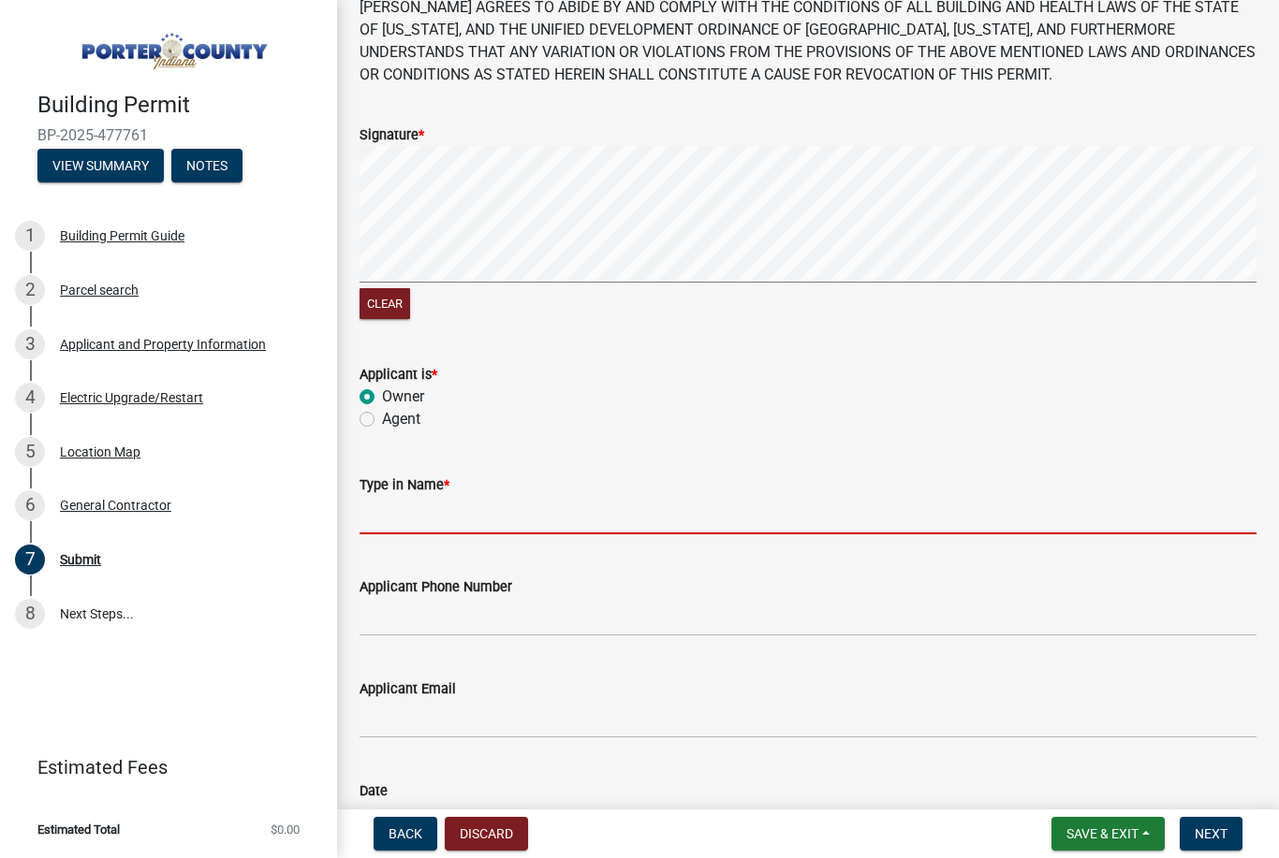
click at [549, 513] on input "Type in Name *" at bounding box center [807, 515] width 897 height 38
type input "[PERSON_NAME]"
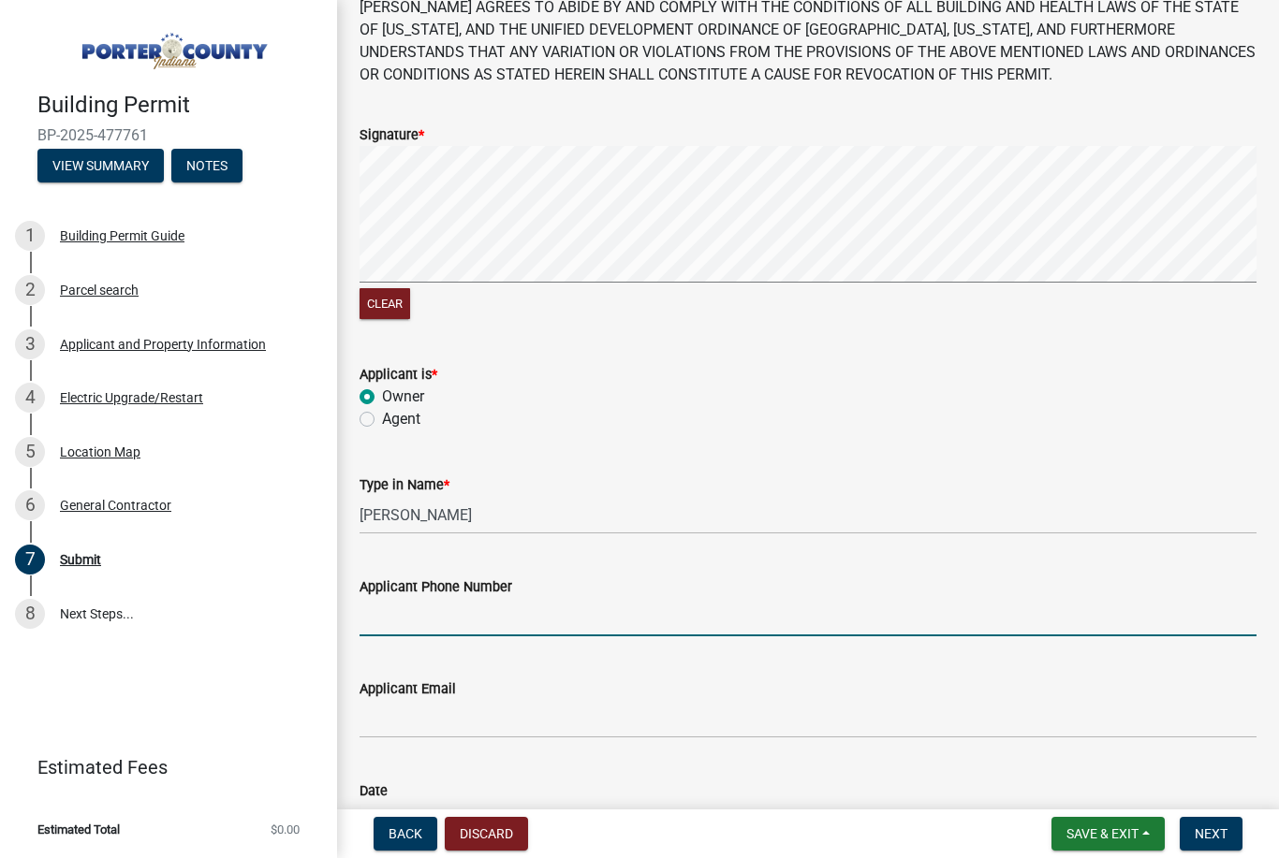
click at [614, 609] on input "Applicant Phone Number" at bounding box center [807, 617] width 897 height 38
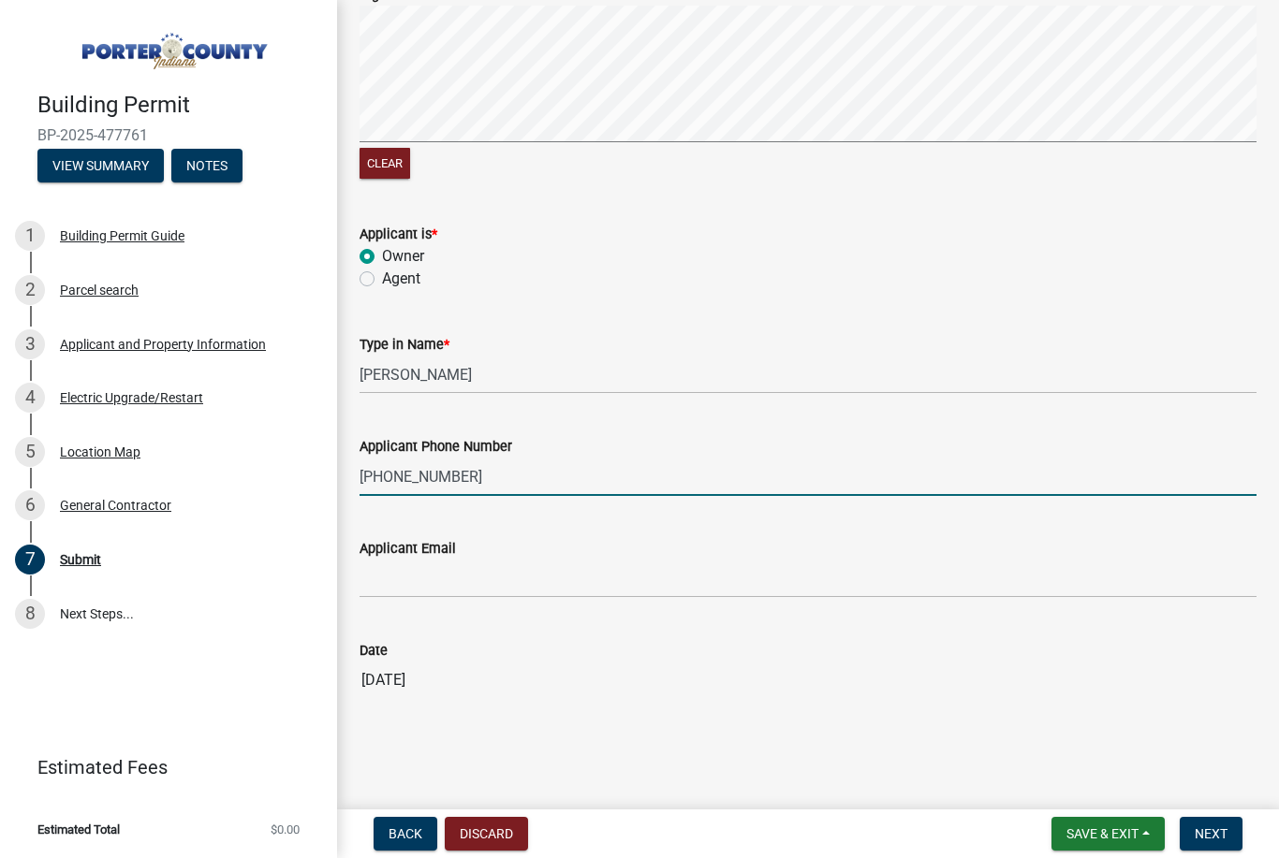
scroll to position [293, 0]
type input "[PHONE_NUMBER]"
click at [608, 584] on input "Applicant Email" at bounding box center [807, 580] width 897 height 38
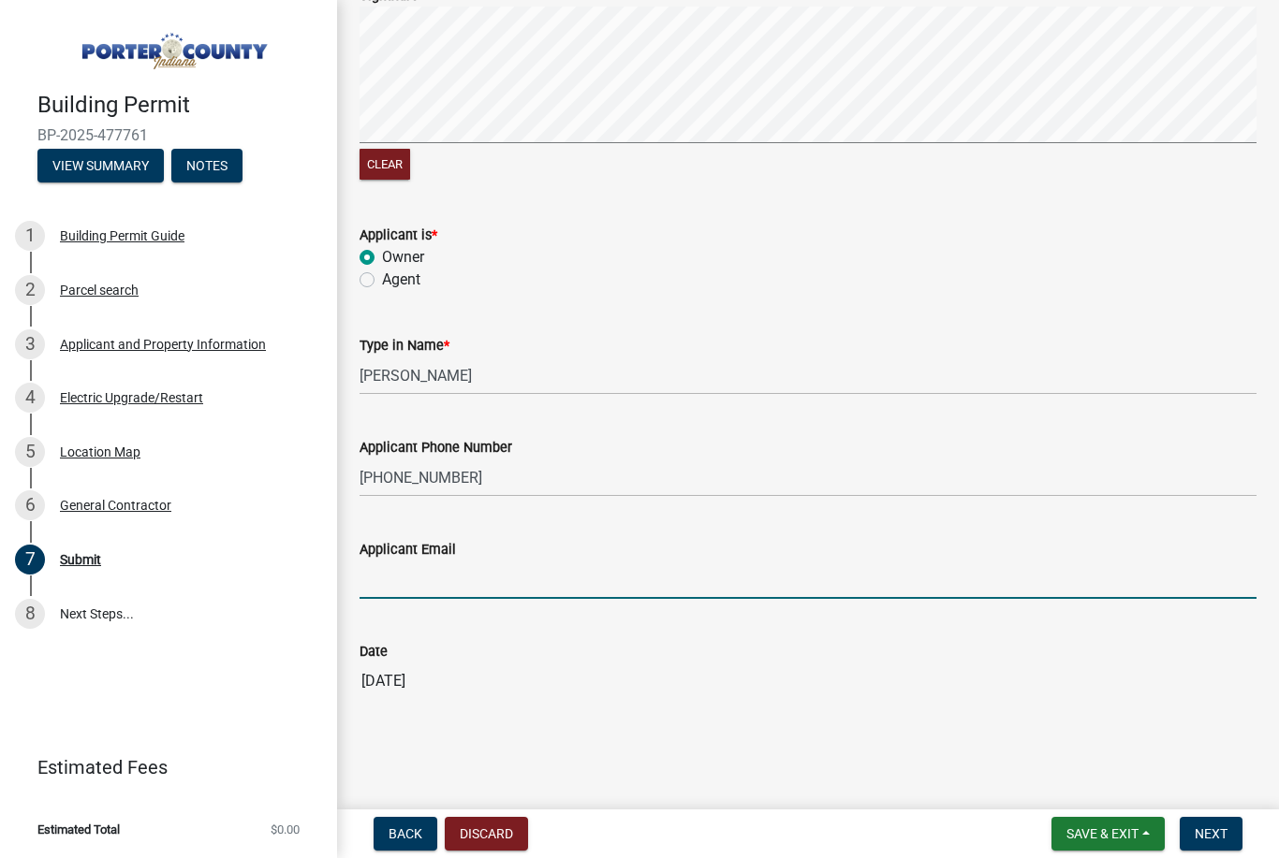
type input "[EMAIL_ADDRESS][DOMAIN_NAME]"
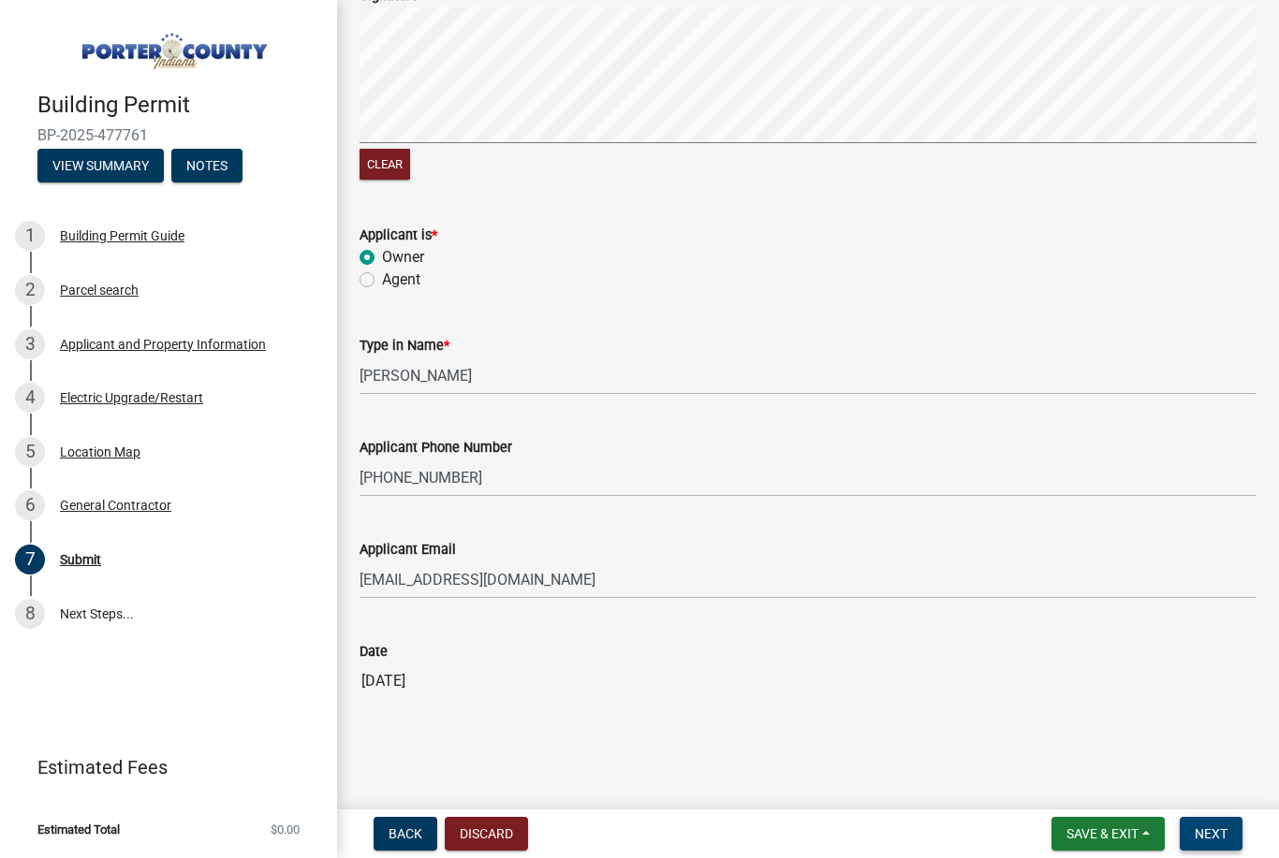
click at [1214, 827] on span "Next" at bounding box center [1210, 833] width 33 height 15
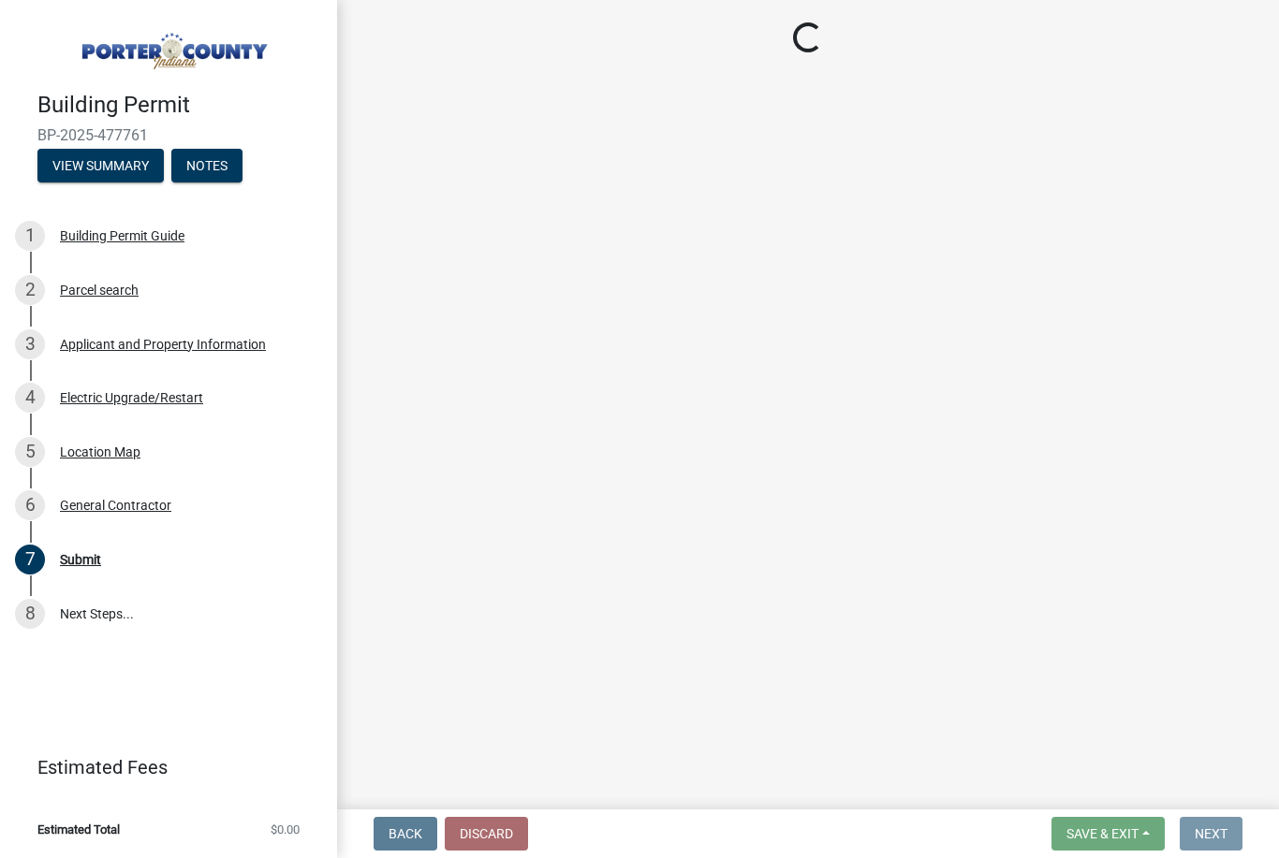
scroll to position [0, 0]
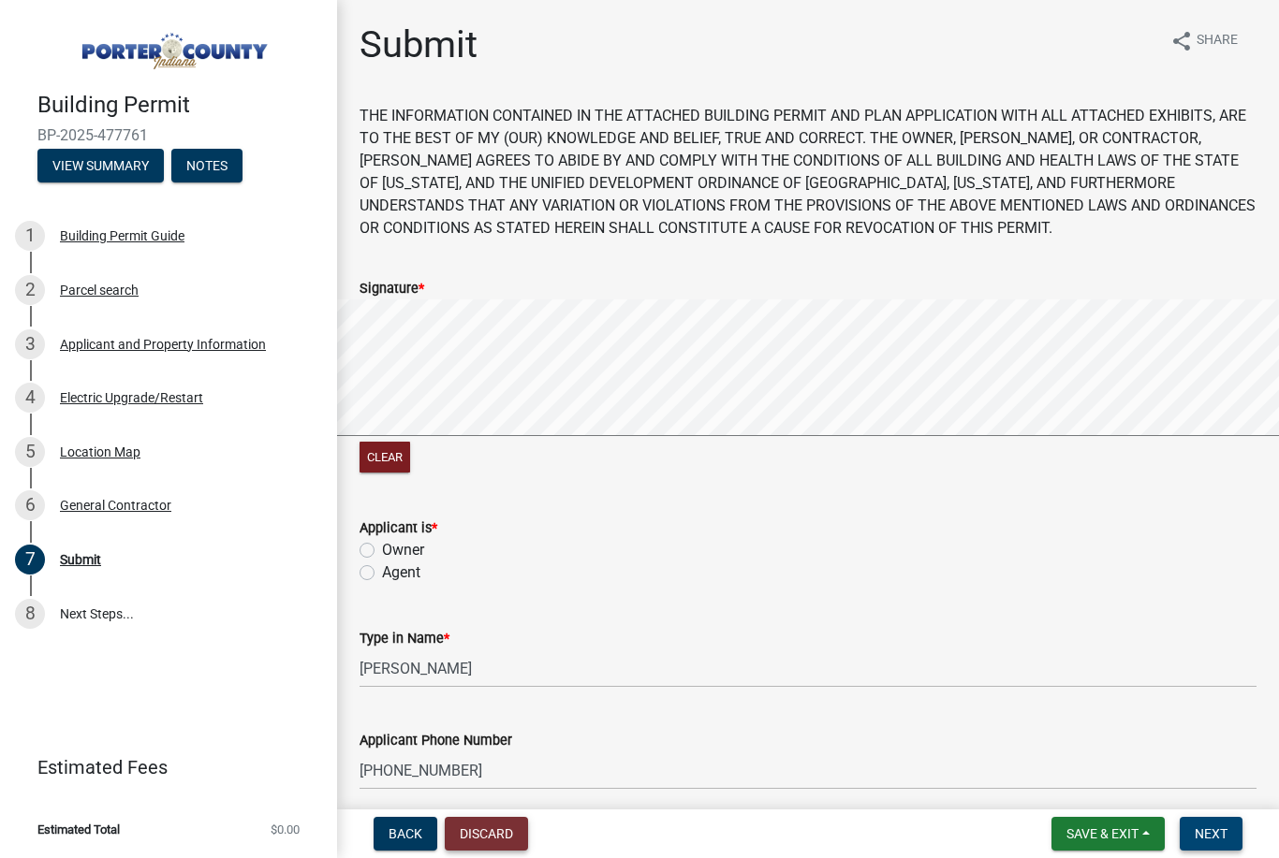
click at [479, 823] on button "Discard" at bounding box center [486, 834] width 83 height 34
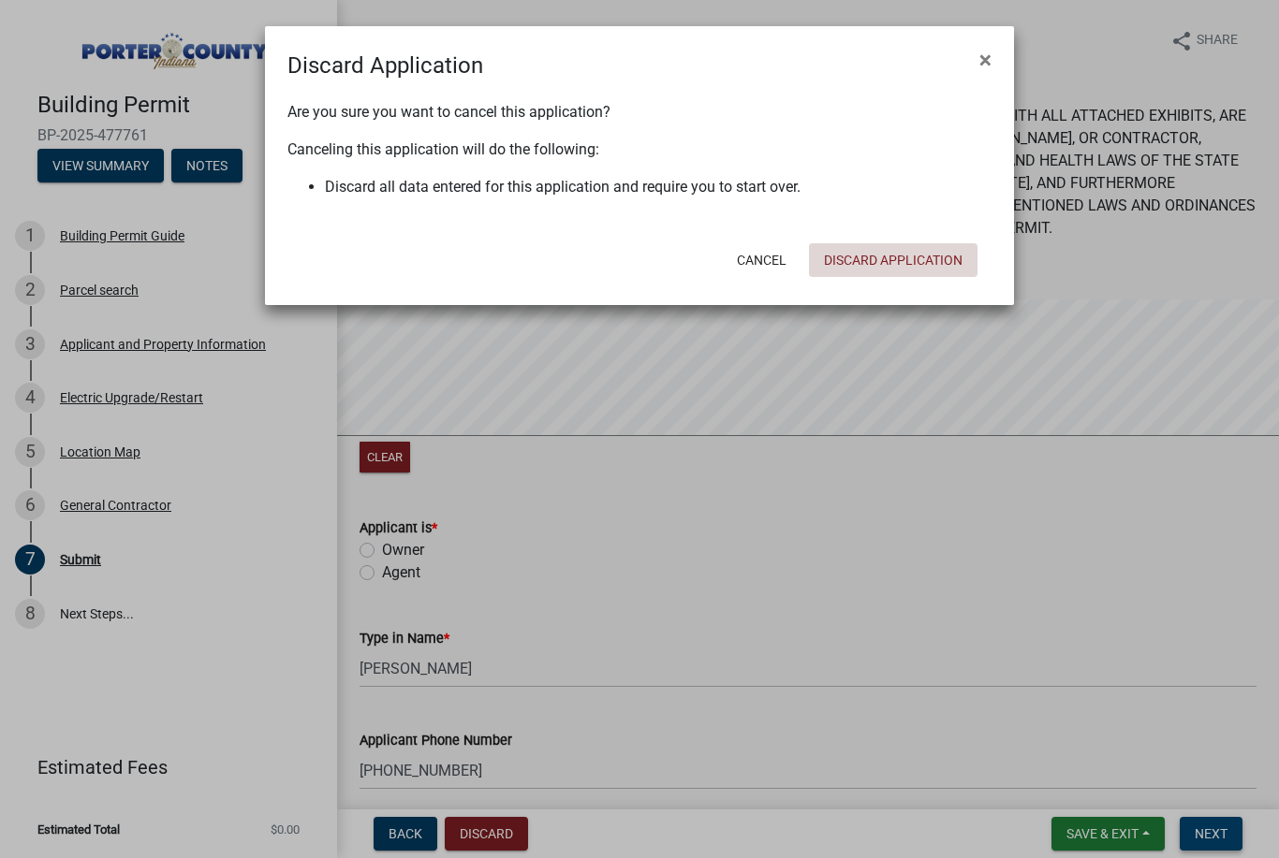
click at [910, 264] on button "Discard Application" at bounding box center [893, 260] width 168 height 34
